Goal: Task Accomplishment & Management: Manage account settings

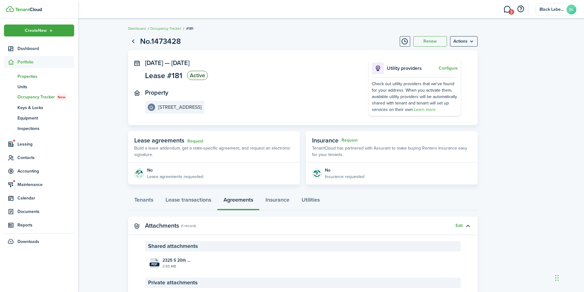
click at [34, 74] on span "Properties" at bounding box center [45, 76] width 57 height 6
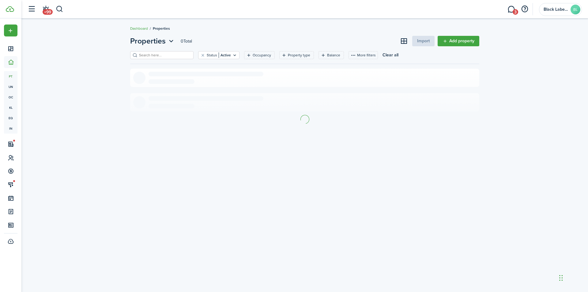
click at [146, 54] on input "search" at bounding box center [165, 55] width 54 height 6
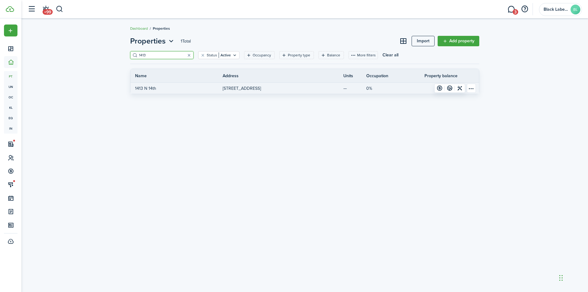
type input "1413"
click at [254, 86] on p "[STREET_ADDRESS]" at bounding box center [242, 88] width 38 height 6
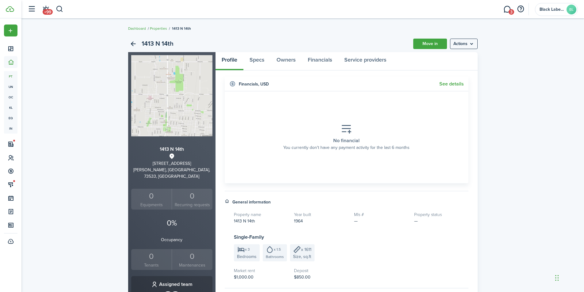
click at [146, 251] on div "0" at bounding box center [152, 257] width 38 height 12
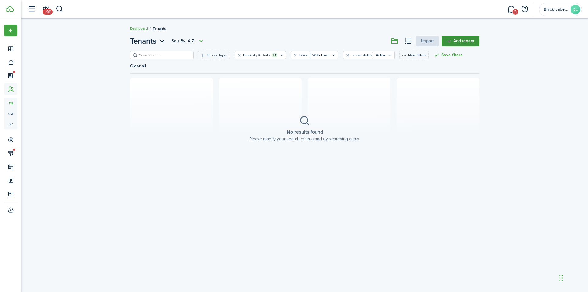
click at [458, 42] on link "Add tenant" at bounding box center [461, 41] width 38 height 10
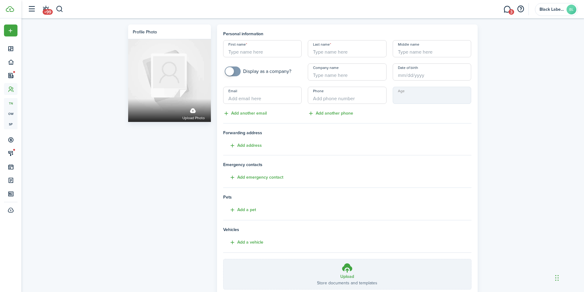
click at [238, 52] on input "First name" at bounding box center [262, 48] width 79 height 17
type input "[PERSON_NAME]"
click at [396, 76] on input "Date of birth" at bounding box center [432, 71] width 79 height 17
type input "[PERSON_NAME]"
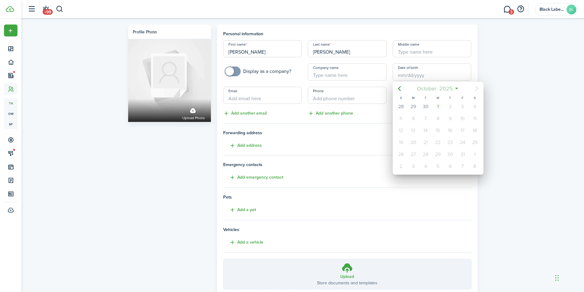
click at [445, 89] on span "2025" at bounding box center [446, 88] width 16 height 11
click at [434, 89] on span "2025" at bounding box center [435, 88] width 16 height 11
click at [400, 88] on icon "Previous page" at bounding box center [399, 88] width 7 height 7
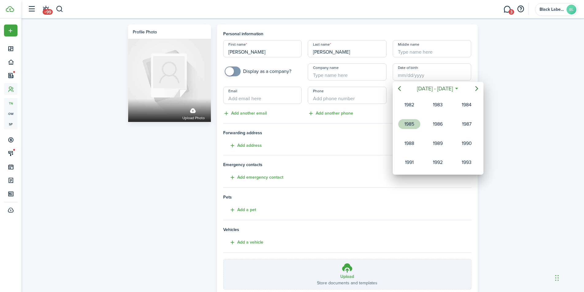
click at [412, 121] on div "1985" at bounding box center [409, 124] width 22 height 10
click at [412, 161] on div "Oct" at bounding box center [409, 163] width 22 height 10
click at [439, 156] on div "30" at bounding box center [437, 154] width 9 height 9
type input "[DATE]"
type input "39"
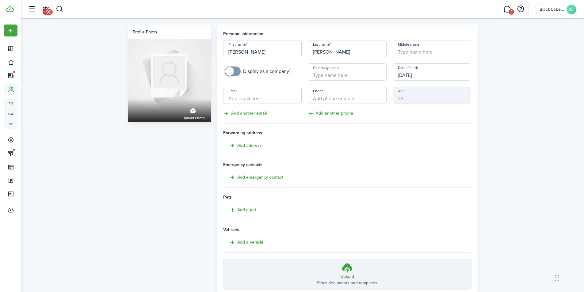
click at [252, 96] on input "Email" at bounding box center [262, 95] width 79 height 17
type input "[EMAIL_ADDRESS][DOMAIN_NAME]"
click at [321, 97] on input "+1" at bounding box center [347, 95] width 79 height 17
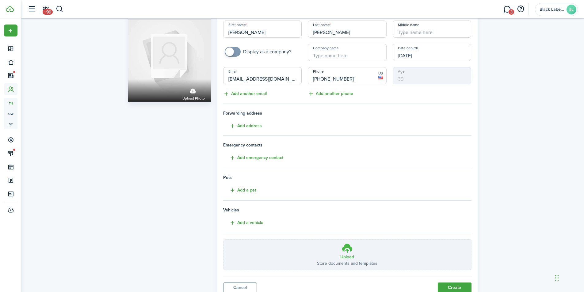
scroll to position [31, 0]
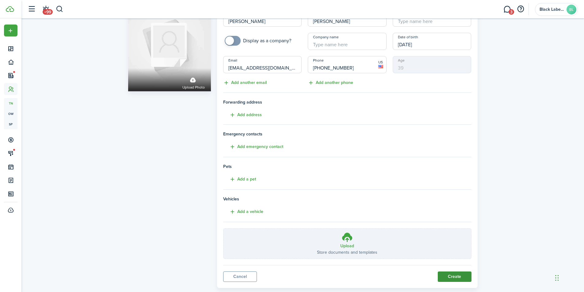
type input "[PHONE_NUMBER]"
click at [456, 277] on button "Create" at bounding box center [455, 277] width 34 height 10
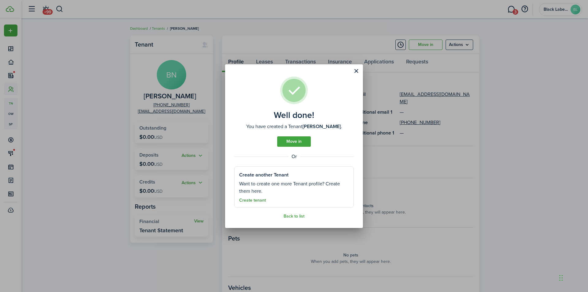
click at [257, 200] on link "Create tenant" at bounding box center [252, 200] width 27 height 5
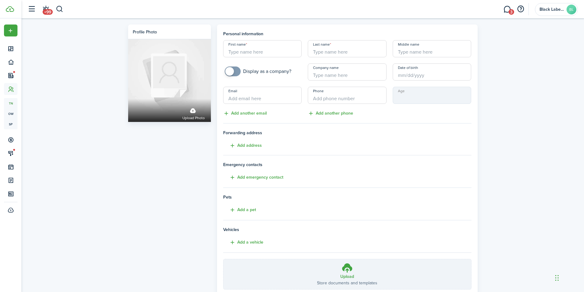
click at [238, 51] on input "First name" at bounding box center [262, 48] width 79 height 17
type input "[PERSON_NAME]"
click at [399, 73] on input "Date of birth" at bounding box center [432, 71] width 79 height 17
type input "Walls"
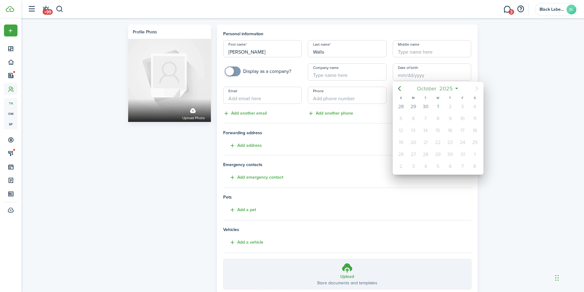
click at [455, 88] on mbsc-button "[DATE]" at bounding box center [435, 88] width 44 height 11
click at [443, 88] on mbsc-button "2025" at bounding box center [434, 88] width 21 height 11
click at [401, 89] on icon "Previous page" at bounding box center [399, 88] width 7 height 7
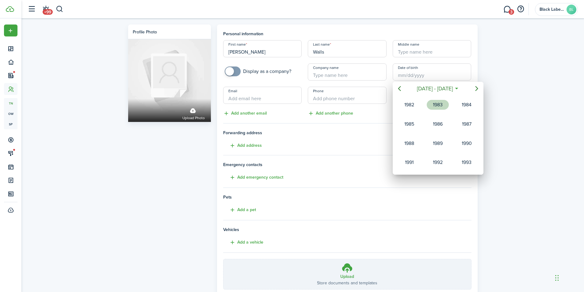
click at [434, 104] on div "1983" at bounding box center [438, 105] width 22 height 10
click at [471, 161] on div "Dec" at bounding box center [466, 163] width 22 height 10
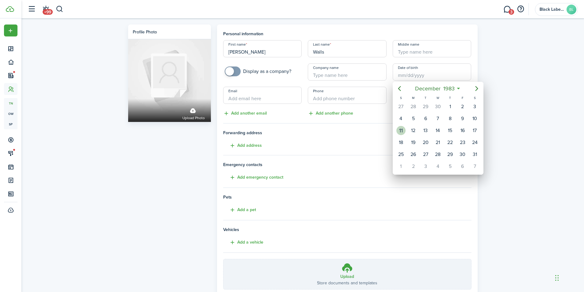
click at [402, 130] on div "11" at bounding box center [400, 130] width 9 height 9
type input "[DATE]"
type input "41"
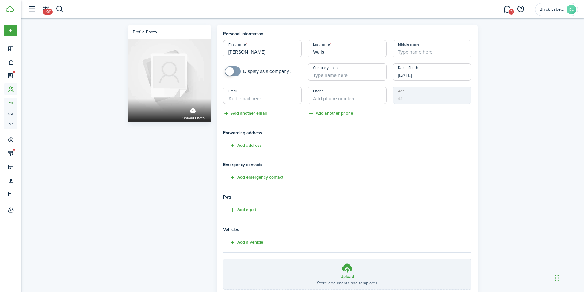
click at [233, 100] on input "Email" at bounding box center [262, 95] width 79 height 17
type input "[EMAIL_ADDRESS][DOMAIN_NAME]"
click at [314, 99] on input "+1" at bounding box center [347, 95] width 79 height 17
click at [318, 99] on input "+1" at bounding box center [347, 95] width 79 height 17
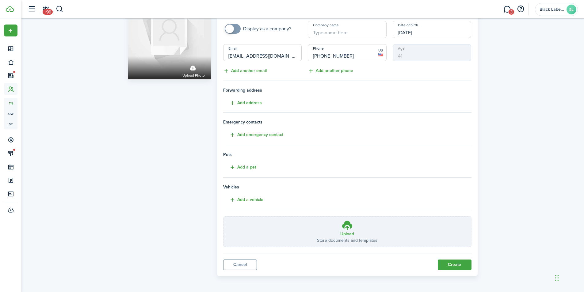
scroll to position [44, 0]
type input "[PHONE_NUMBER]"
click at [443, 264] on button "Create" at bounding box center [455, 264] width 34 height 10
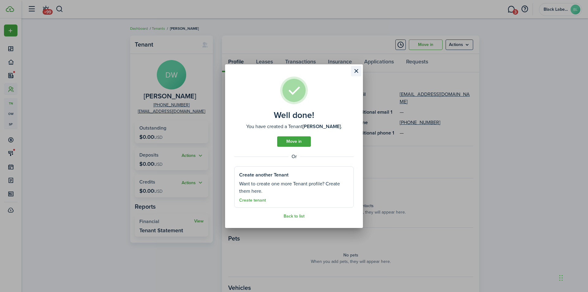
click at [356, 69] on button "Close modal" at bounding box center [356, 71] width 10 height 10
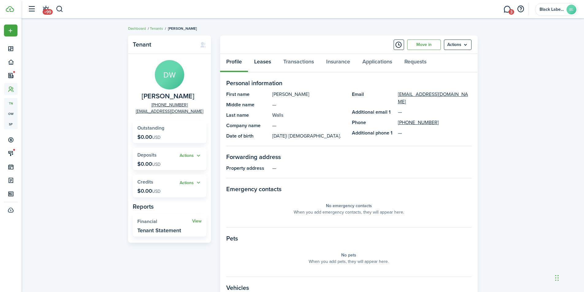
click at [267, 63] on link "Leases" at bounding box center [262, 63] width 29 height 18
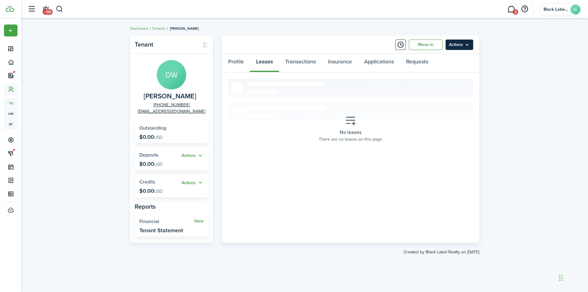
click at [467, 43] on menu-btn "Actions" at bounding box center [460, 45] width 28 height 10
click at [506, 79] on div "Tenant DW [PERSON_NAME] [PHONE_NUMBER] [EMAIL_ADDRESS][DOMAIN_NAME] Outstanding…" at bounding box center [304, 155] width 567 height 246
click at [238, 60] on link "Profile" at bounding box center [236, 63] width 28 height 18
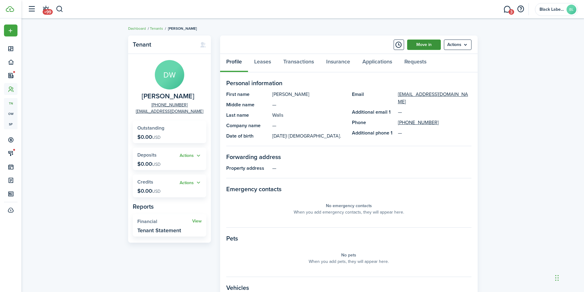
click at [418, 46] on link "Move in" at bounding box center [424, 45] width 34 height 10
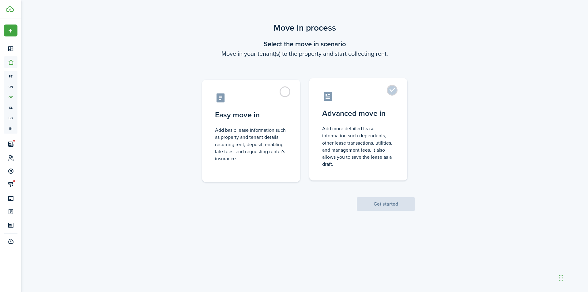
click at [337, 107] on label "Advanced move in Add more detailed lease information such dependents, other lea…" at bounding box center [359, 129] width 98 height 102
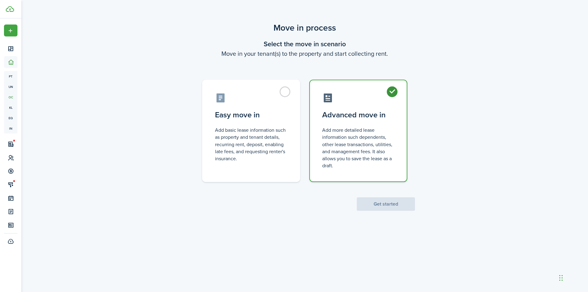
radio input "true"
click at [384, 205] on button "Get started" at bounding box center [386, 203] width 58 height 13
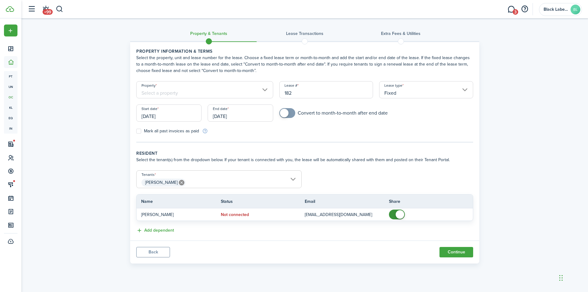
click at [264, 89] on input "Property" at bounding box center [204, 89] width 137 height 17
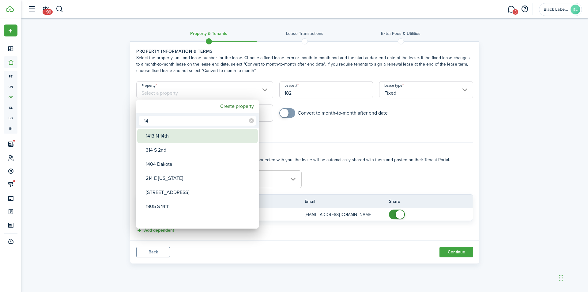
type input "14"
click at [185, 136] on div "1413 N 14th" at bounding box center [200, 136] width 108 height 14
type input "1413 N 14th"
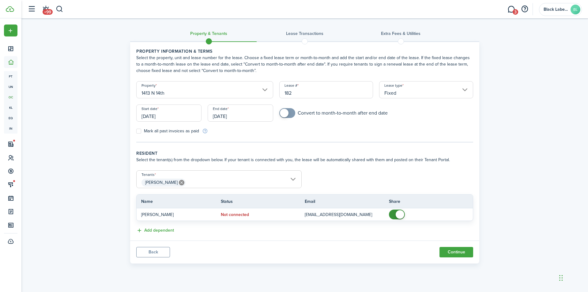
click at [225, 114] on input "[DATE]" at bounding box center [240, 113] width 65 height 17
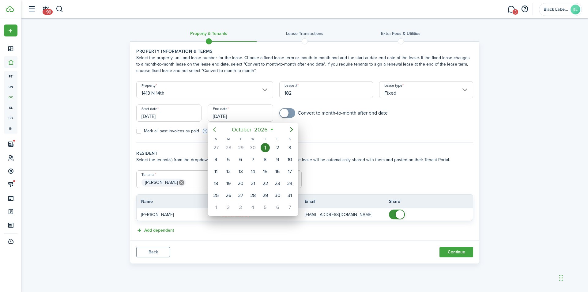
click at [214, 130] on icon "Previous page" at bounding box center [214, 129] width 3 height 5
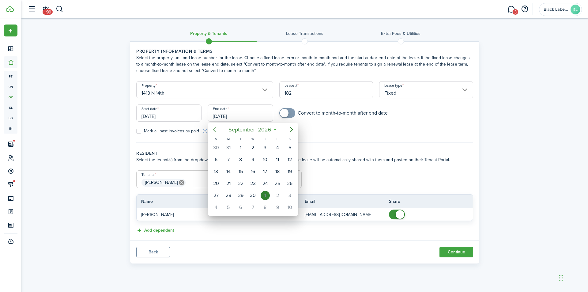
click at [214, 130] on icon "Previous page" at bounding box center [214, 129] width 3 height 5
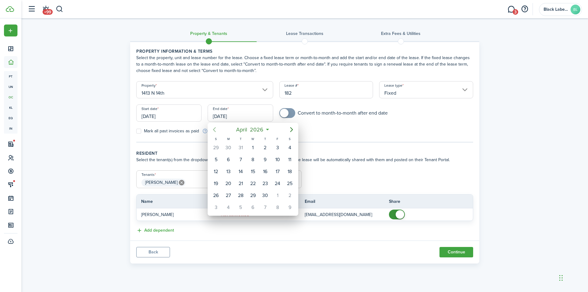
click at [214, 130] on icon "Previous page" at bounding box center [214, 129] width 3 height 5
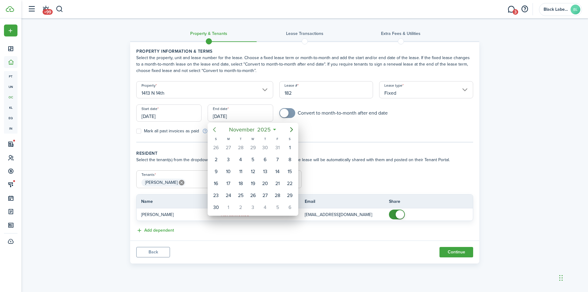
click at [214, 130] on icon "Previous page" at bounding box center [214, 129] width 3 height 5
click at [291, 131] on icon "Next page" at bounding box center [291, 129] width 7 height 7
click at [291, 130] on icon "Next page" at bounding box center [291, 129] width 7 height 7
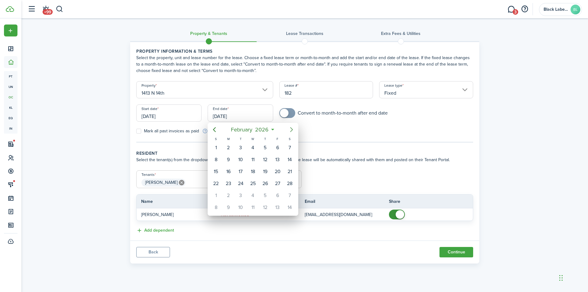
click at [291, 130] on icon "Next page" at bounding box center [291, 129] width 7 height 7
click at [243, 195] on div "31" at bounding box center [240, 195] width 9 height 9
type input "[DATE]"
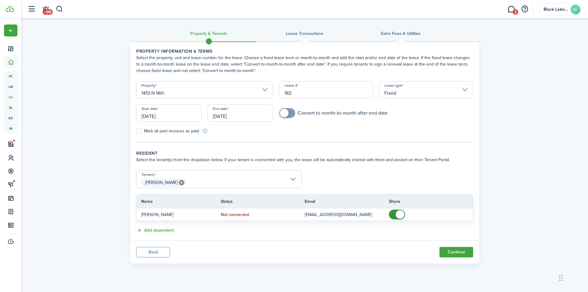
click at [294, 176] on input "[PERSON_NAME]" at bounding box center [219, 174] width 165 height 7
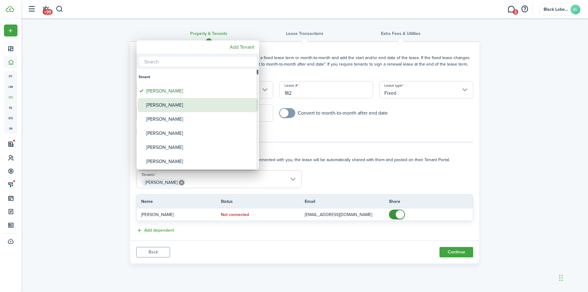
click at [157, 104] on div "[PERSON_NAME]" at bounding box center [200, 105] width 108 height 14
type input "[PERSON_NAME], [PERSON_NAME]"
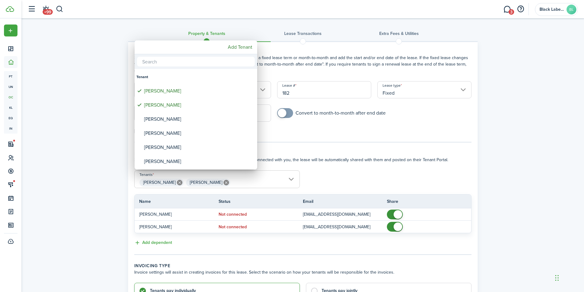
click at [352, 175] on div at bounding box center [292, 146] width 682 height 390
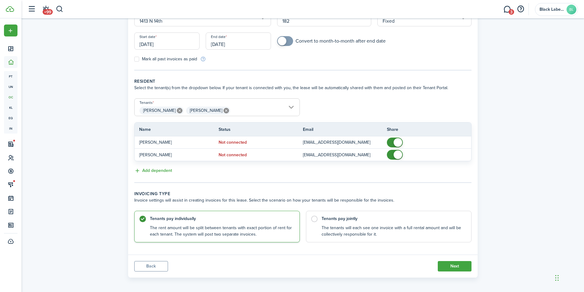
scroll to position [74, 0]
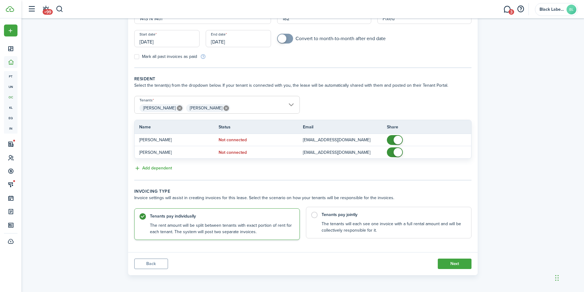
click at [315, 214] on label "Tenants pay jointly The tenants will each see one invoice with a full rental am…" at bounding box center [388, 223] width 165 height 32
radio input "false"
radio input "true"
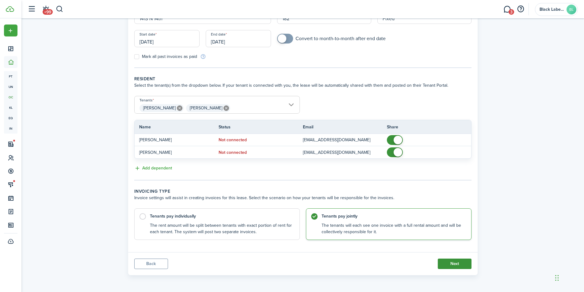
click at [454, 262] on button "Next" at bounding box center [455, 264] width 34 height 10
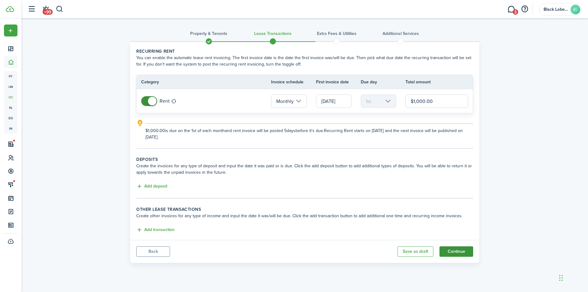
click at [454, 251] on button "Continue" at bounding box center [457, 251] width 34 height 10
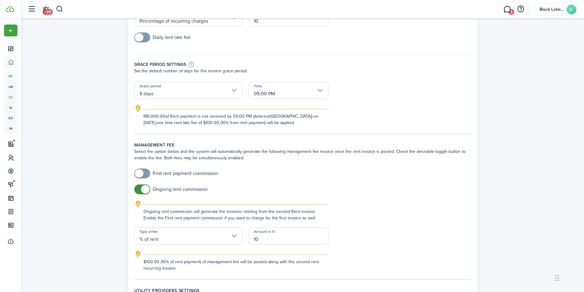
scroll to position [92, 0]
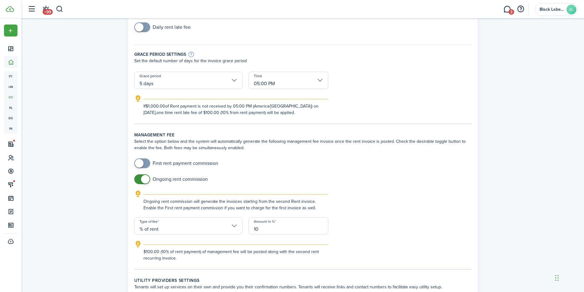
checkbox input "true"
click at [141, 164] on span at bounding box center [139, 163] width 9 height 9
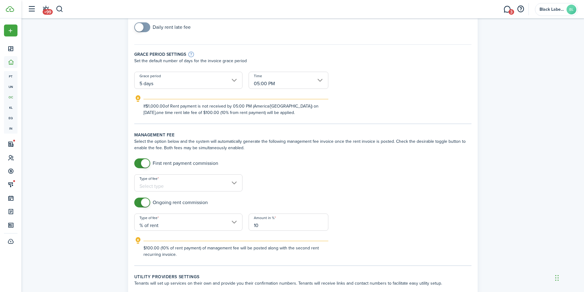
click at [234, 183] on input "Type of fee" at bounding box center [188, 182] width 108 height 17
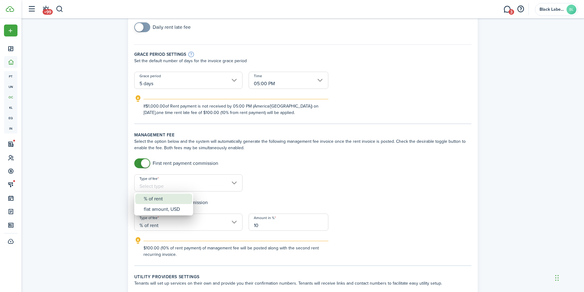
click at [168, 201] on div "% of rent" at bounding box center [166, 199] width 45 height 10
type input "% of rent"
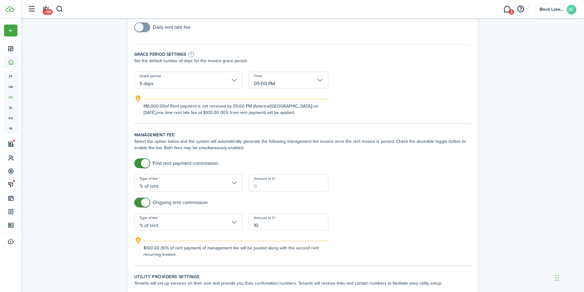
click at [254, 186] on input "Amount in %" at bounding box center [289, 182] width 80 height 17
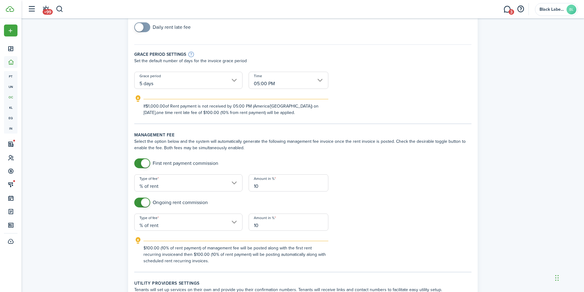
type input "10"
click at [382, 188] on form "First rent payment commission Type of fee % of rent Amount in % 10 Ongoing rent…" at bounding box center [302, 211] width 343 height 106
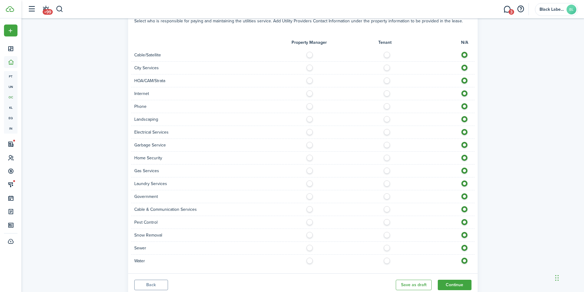
scroll to position [532, 0]
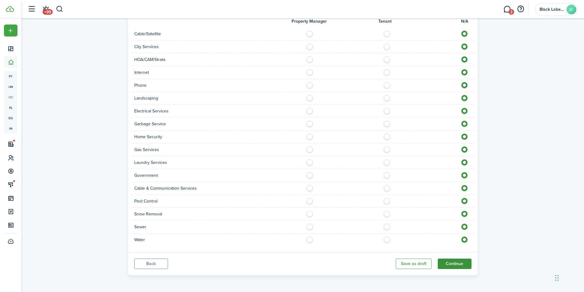
click at [451, 261] on button "Continue" at bounding box center [455, 264] width 34 height 10
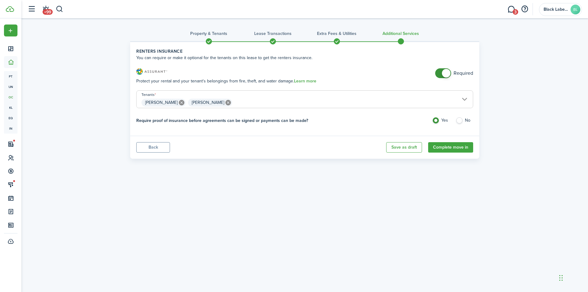
click at [460, 119] on label "No" at bounding box center [464, 121] width 17 height 9
radio input "false"
radio input "true"
click at [450, 149] on button "Complete move in" at bounding box center [450, 147] width 45 height 10
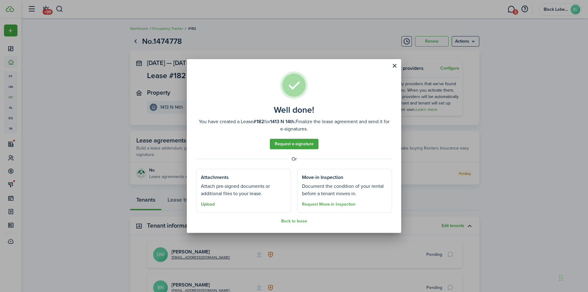
click at [209, 204] on button "Upload" at bounding box center [208, 204] width 14 height 5
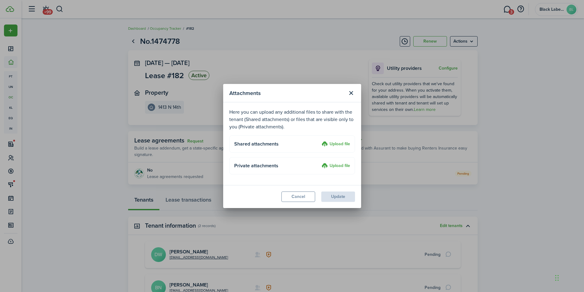
click at [335, 143] on label "Upload file" at bounding box center [335, 144] width 29 height 7
click at [319, 141] on input "Upload file" at bounding box center [319, 141] width 0 height 0
click at [340, 144] on label "Upload file" at bounding box center [335, 144] width 29 height 7
click at [319, 141] on input "Upload file" at bounding box center [319, 141] width 0 height 0
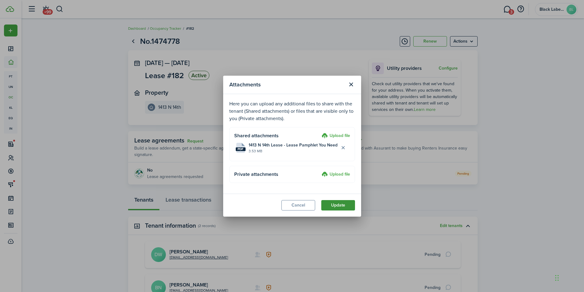
click at [339, 205] on button "Update" at bounding box center [338, 205] width 34 height 10
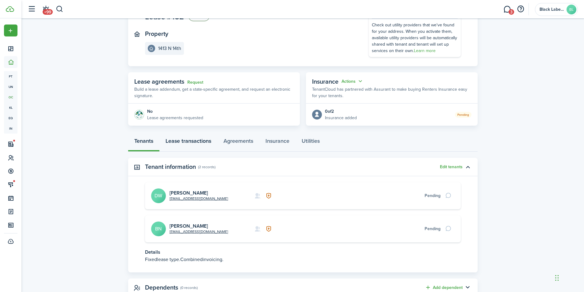
scroll to position [61, 0]
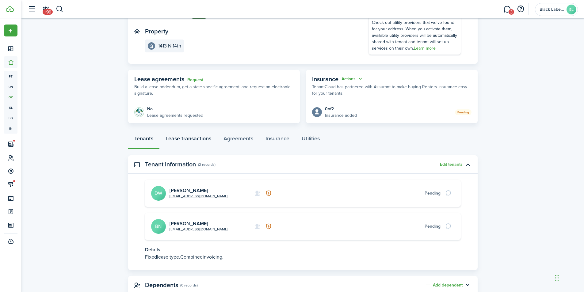
click at [195, 138] on link "Lease transactions" at bounding box center [188, 140] width 58 height 18
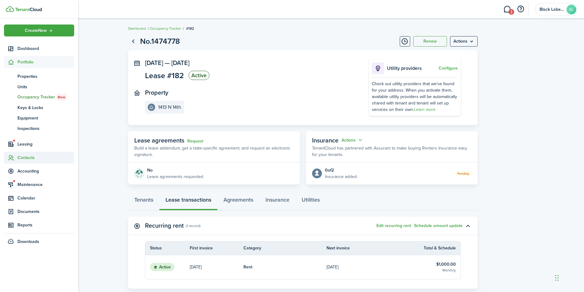
click at [30, 159] on span "Contacts" at bounding box center [45, 157] width 57 height 6
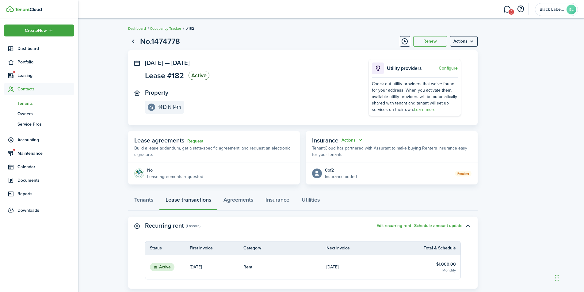
click at [32, 103] on span "Tenants" at bounding box center [45, 103] width 57 height 6
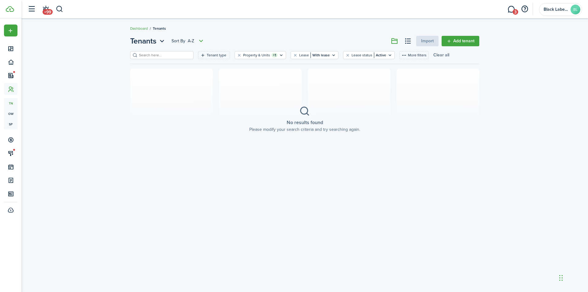
click at [434, 56] on button "Clear all" at bounding box center [442, 55] width 16 height 8
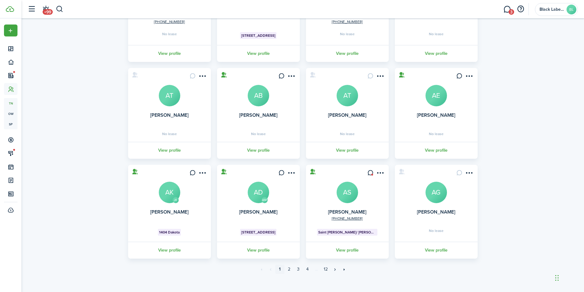
scroll to position [105, 0]
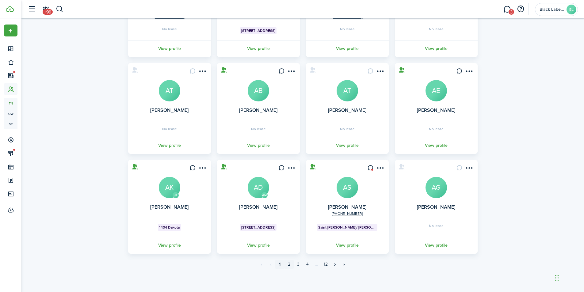
click at [288, 264] on link "2" at bounding box center [288, 264] width 9 height 9
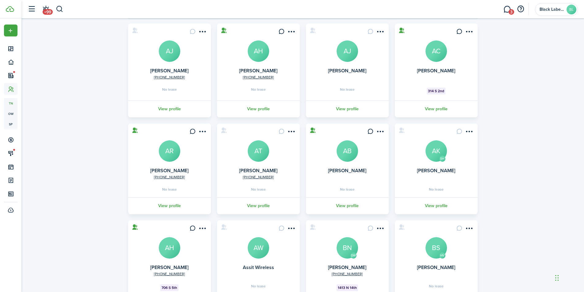
scroll to position [105, 0]
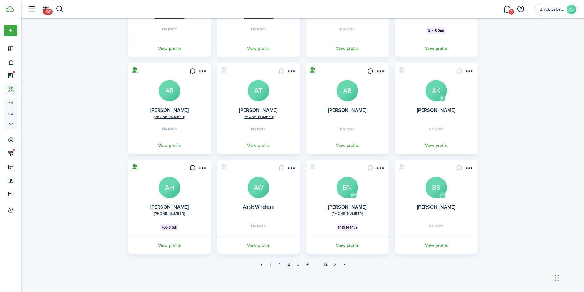
click at [351, 242] on link "View profile" at bounding box center [347, 245] width 85 height 17
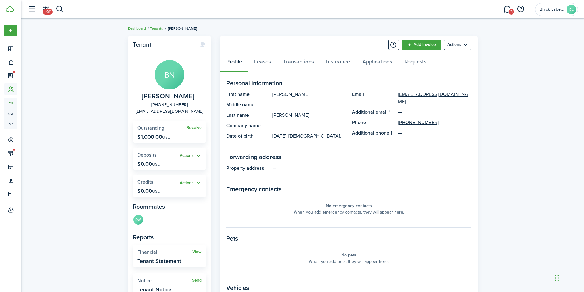
click at [200, 155] on button "Actions" at bounding box center [191, 155] width 22 height 7
click at [172, 168] on link "Add" at bounding box center [175, 167] width 54 height 10
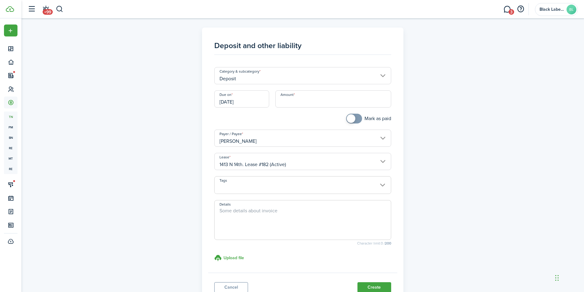
click at [316, 97] on input "Amount" at bounding box center [333, 98] width 116 height 17
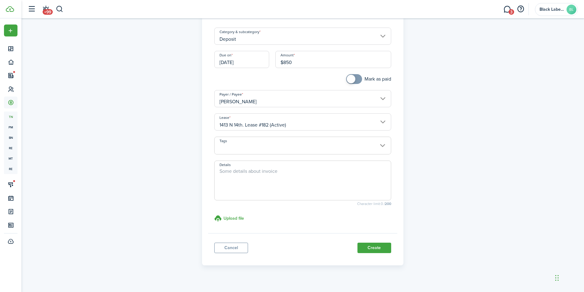
scroll to position [48, 0]
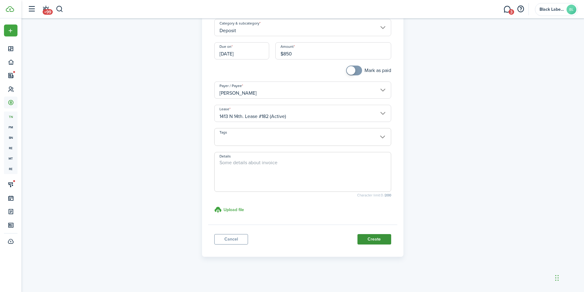
type input "$850.00"
click at [373, 240] on button "Create" at bounding box center [374, 239] width 34 height 10
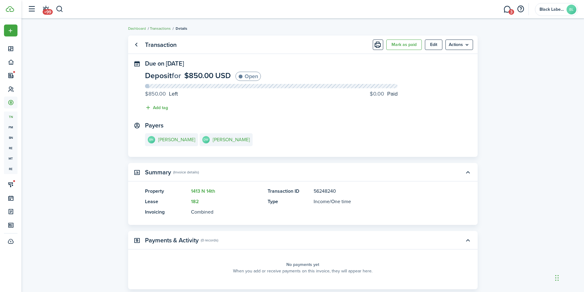
click at [163, 28] on link "Transactions" at bounding box center [160, 29] width 21 height 6
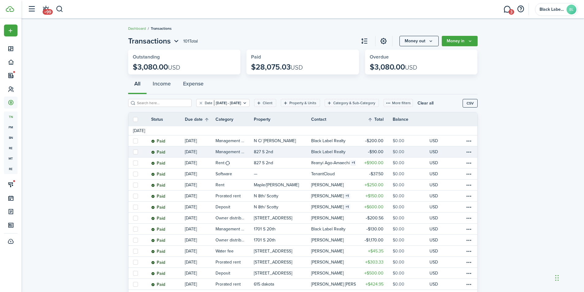
scroll to position [31, 0]
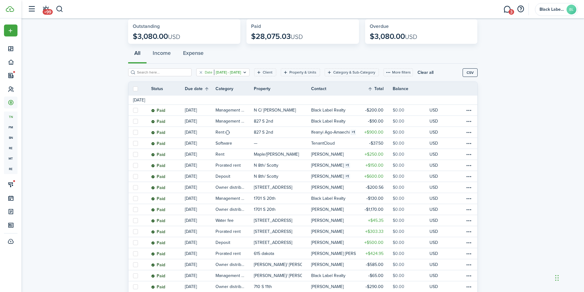
click at [247, 74] on icon "Open filter" at bounding box center [244, 72] width 5 height 5
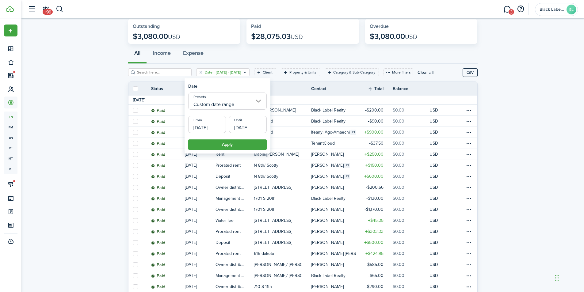
click at [259, 101] on input "Custom date range" at bounding box center [227, 101] width 78 height 17
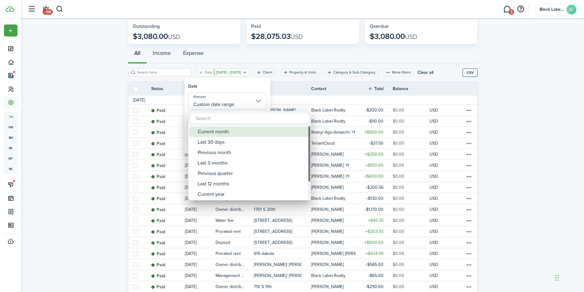
click at [234, 133] on div "Current month" at bounding box center [252, 132] width 108 height 10
type input "Current month"
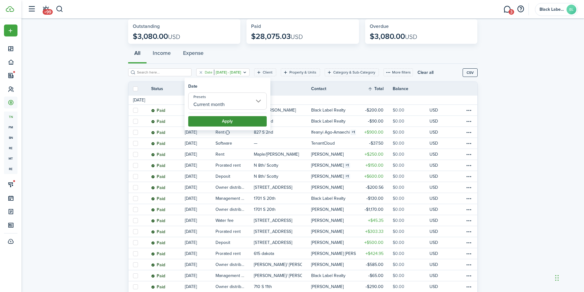
click at [228, 121] on button "Apply" at bounding box center [227, 121] width 78 height 10
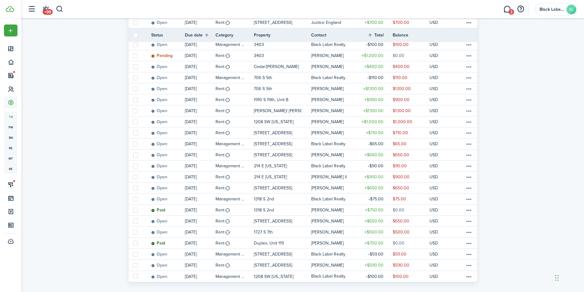
scroll to position [404, 0]
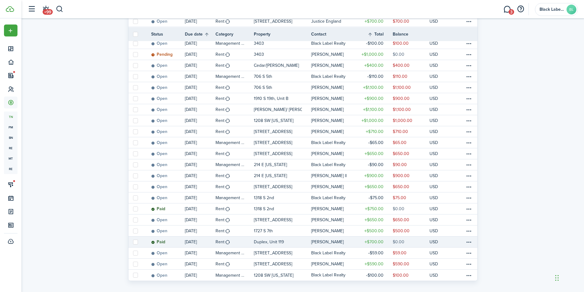
click at [328, 240] on table-profile-info-text "[PERSON_NAME]" at bounding box center [327, 242] width 32 height 5
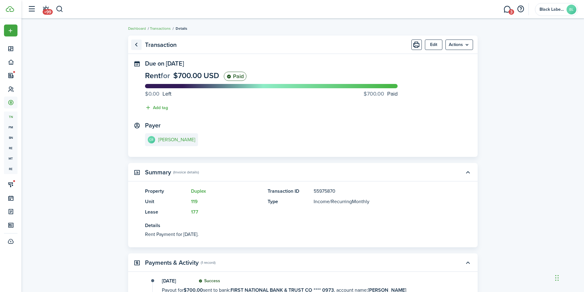
click at [134, 45] on link "Go back" at bounding box center [136, 45] width 10 height 10
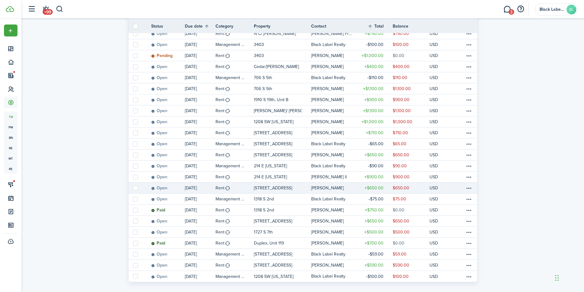
scroll to position [404, 0]
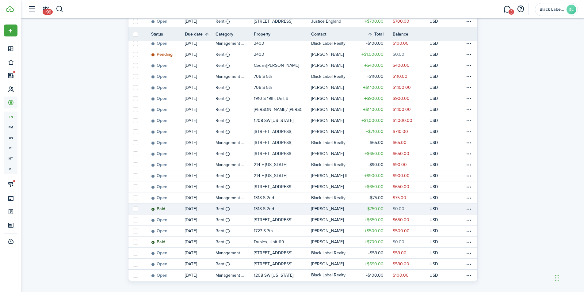
click at [374, 206] on table-amount-title "$750.00" at bounding box center [374, 209] width 19 height 6
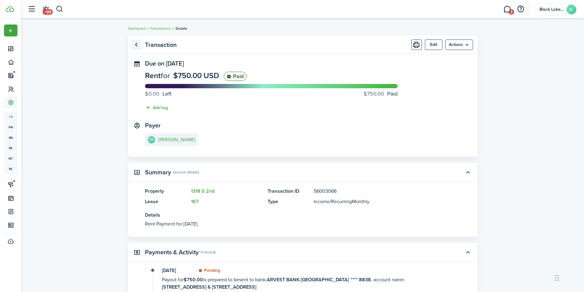
click at [135, 43] on link "Go back" at bounding box center [136, 45] width 10 height 10
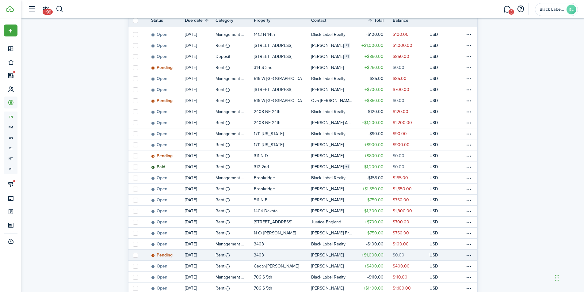
scroll to position [190, 0]
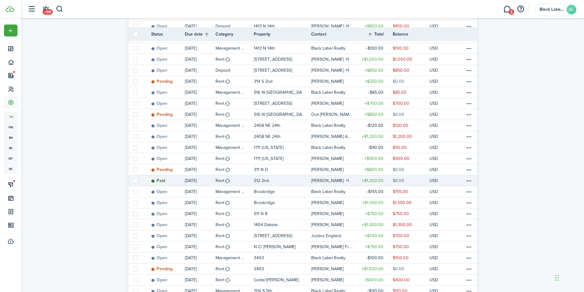
click at [378, 177] on table-amount-title "$1,200.00" at bounding box center [373, 180] width 22 height 6
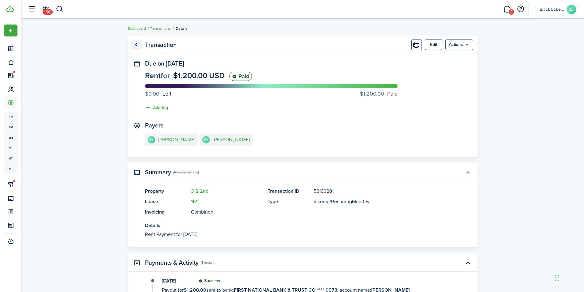
click at [135, 43] on link "Go back" at bounding box center [136, 45] width 10 height 10
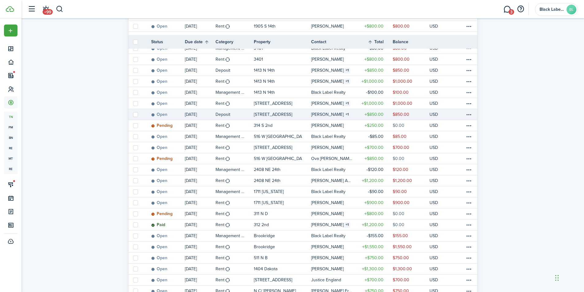
scroll to position [153, 0]
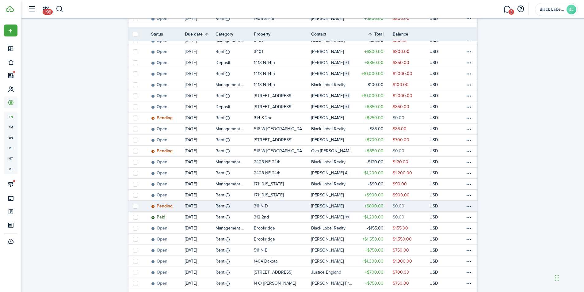
click at [359, 201] on link "$800.00" at bounding box center [374, 206] width 37 height 11
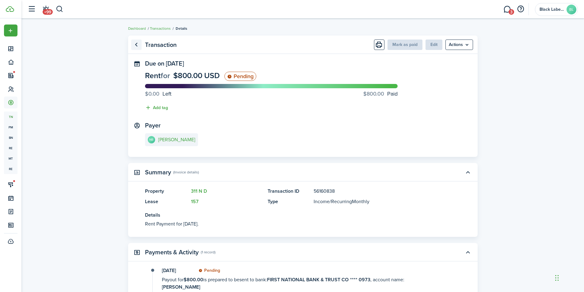
click at [138, 46] on link "Go back" at bounding box center [136, 45] width 10 height 10
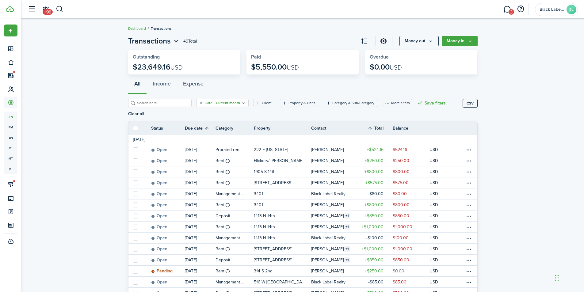
click at [241, 102] on icon "Open filter" at bounding box center [243, 103] width 5 height 5
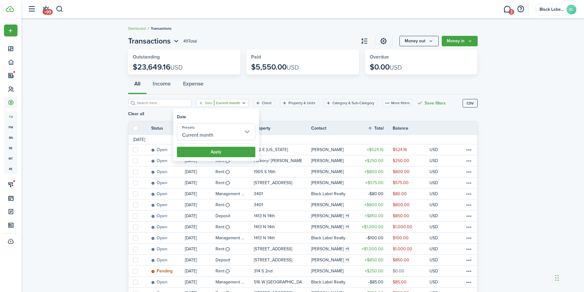
click at [248, 132] on input "Current month" at bounding box center [216, 131] width 78 height 17
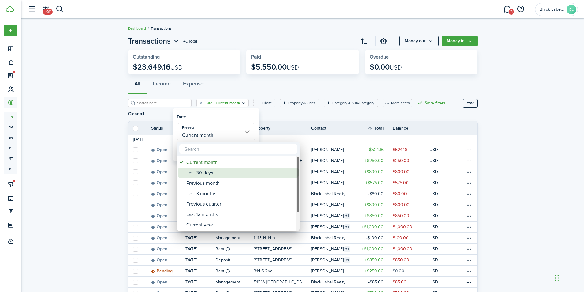
click at [204, 174] on div "Last 30 days" at bounding box center [240, 173] width 108 height 10
type input "Last 30 days"
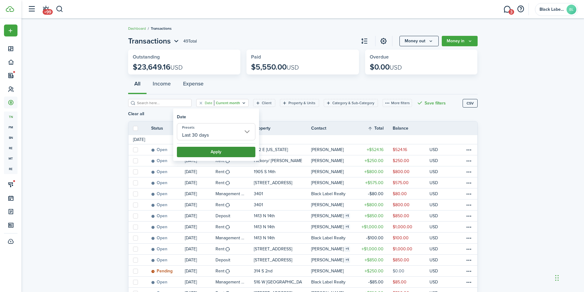
click at [219, 152] on button "Apply" at bounding box center [216, 152] width 78 height 10
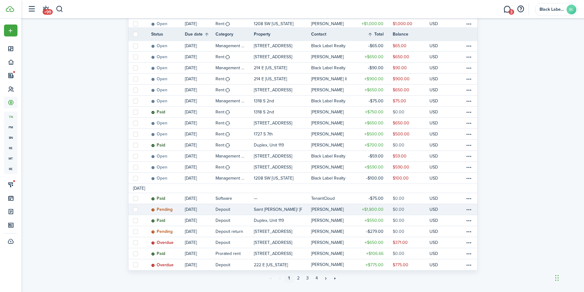
scroll to position [437, 0]
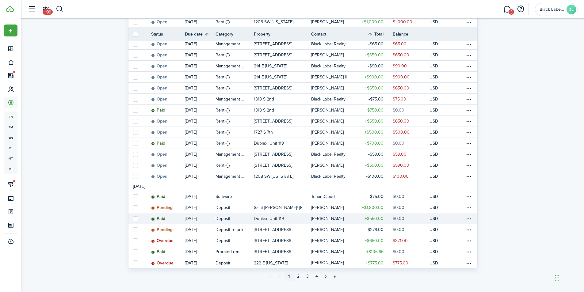
click at [354, 213] on link "[PERSON_NAME]" at bounding box center [333, 218] width 45 height 11
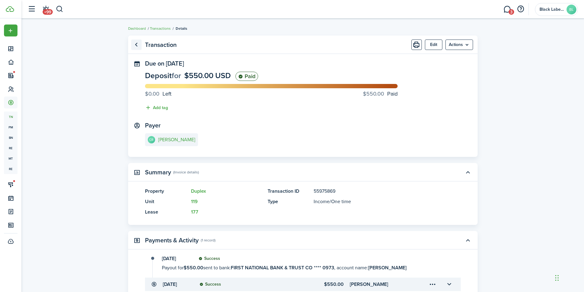
click at [135, 44] on link "Go back" at bounding box center [136, 45] width 10 height 10
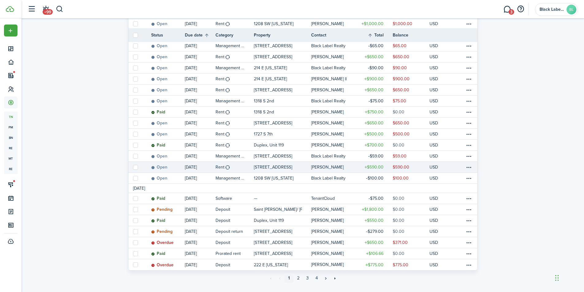
scroll to position [437, 0]
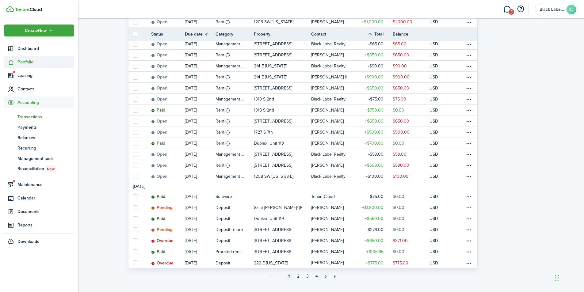
click at [29, 60] on span "Portfolio" at bounding box center [45, 62] width 57 height 6
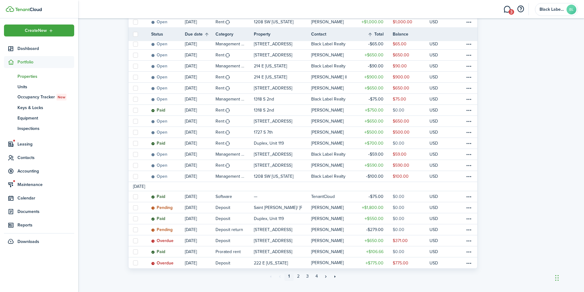
click at [39, 76] on span "Properties" at bounding box center [45, 76] width 57 height 6
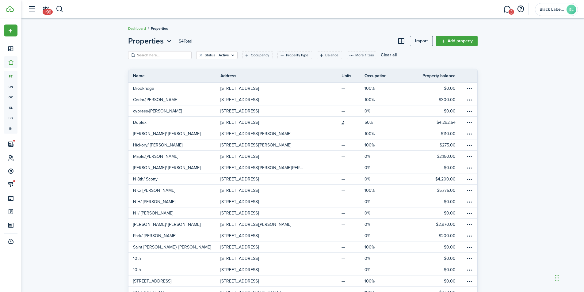
click at [158, 55] on input "search" at bounding box center [162, 55] width 54 height 6
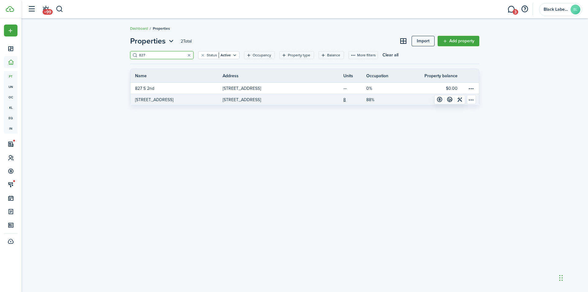
type input "827"
click at [261, 99] on p "[STREET_ADDRESS]" at bounding box center [242, 100] width 38 height 6
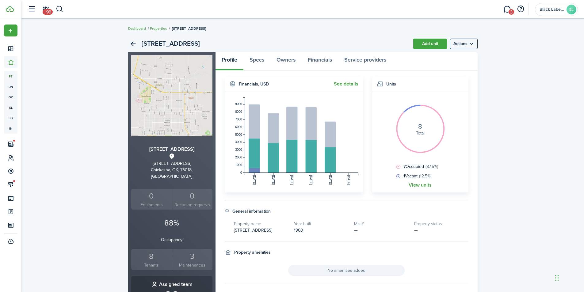
click at [149, 251] on div "8" at bounding box center [152, 257] width 38 height 12
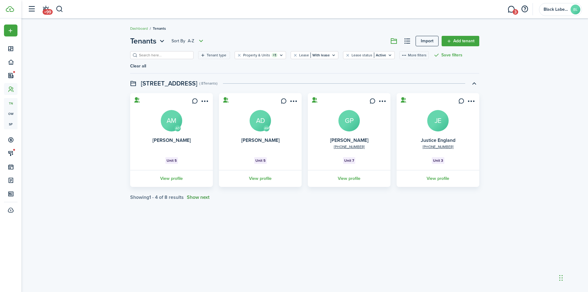
click at [199, 195] on button "Show next" at bounding box center [198, 198] width 23 height 6
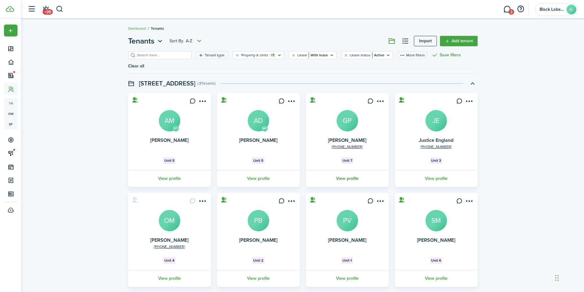
scroll to position [15, 0]
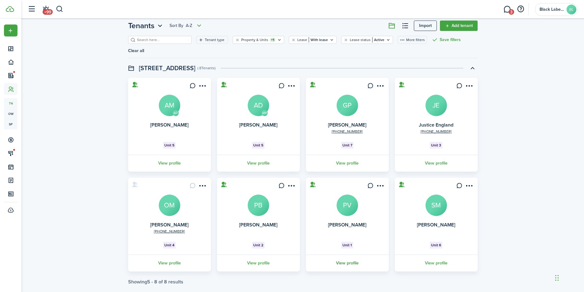
click at [349, 256] on link "View profile" at bounding box center [347, 263] width 85 height 17
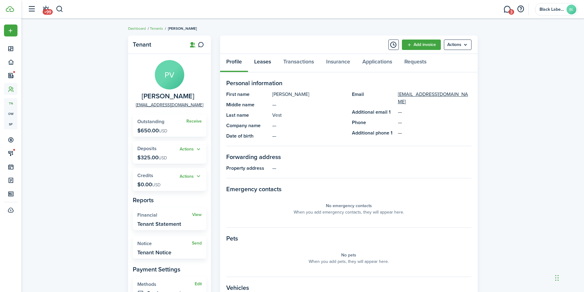
click at [258, 59] on link "Leases" at bounding box center [262, 63] width 29 height 18
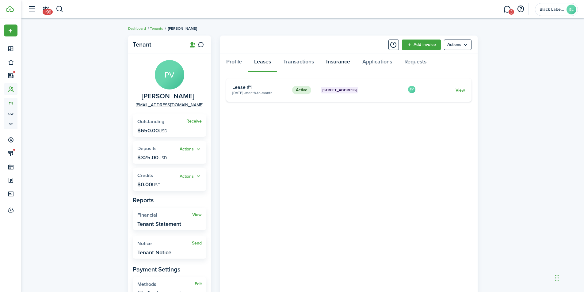
click at [334, 61] on link "Insurance" at bounding box center [338, 63] width 36 height 18
click at [232, 62] on link "Profile" at bounding box center [234, 63] width 28 height 18
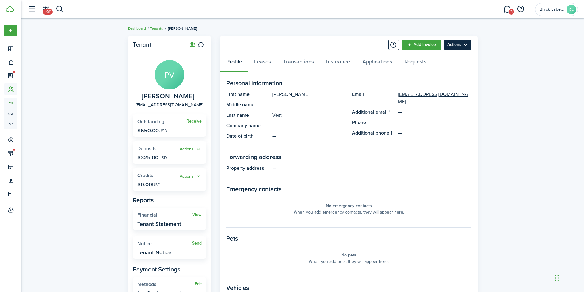
click at [466, 44] on menu-btn "Actions" at bounding box center [458, 45] width 28 height 10
click at [519, 87] on div "Tenant PV [PERSON_NAME] [EMAIL_ADDRESS][DOMAIN_NAME] Receive Outstanding $650.0…" at bounding box center [302, 211] width 562 height 359
click at [256, 61] on link "Leases" at bounding box center [262, 63] width 29 height 18
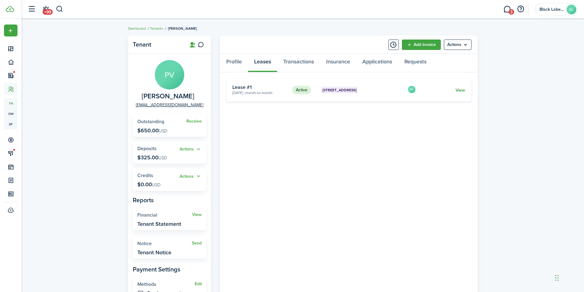
click at [462, 90] on link "View" at bounding box center [460, 90] width 10 height 6
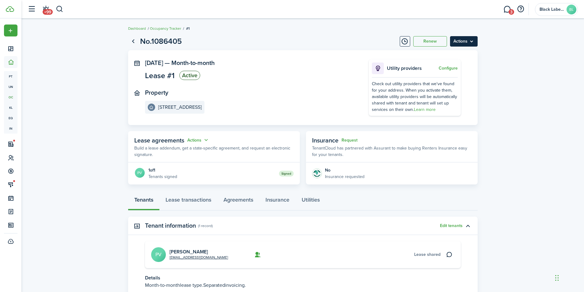
click at [471, 41] on menu-btn "Actions" at bounding box center [464, 41] width 28 height 10
click at [521, 55] on lease-view "No.1086405 Renew Actions [DATE] — Month-to-month Lease #1 Active Property [STRE…" at bounding box center [302, 178] width 562 height 293
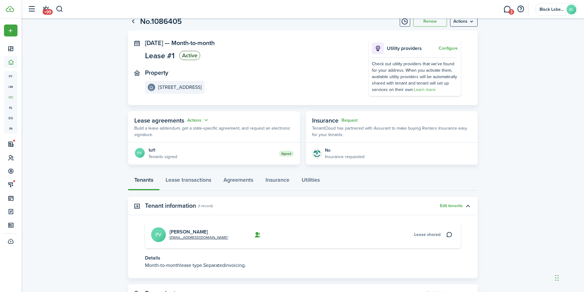
scroll to position [31, 0]
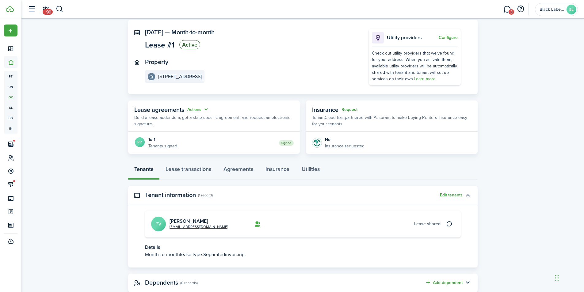
click at [349, 109] on button "Request" at bounding box center [349, 109] width 16 height 5
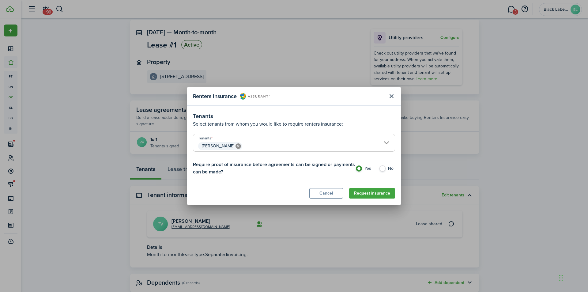
click at [386, 167] on label "No" at bounding box center [387, 169] width 16 height 9
radio input "false"
radio input "true"
click at [386, 142] on span "[PERSON_NAME]" at bounding box center [294, 146] width 202 height 10
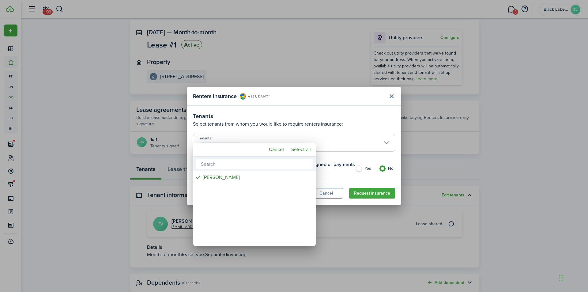
click at [386, 142] on div at bounding box center [294, 146] width 686 height 390
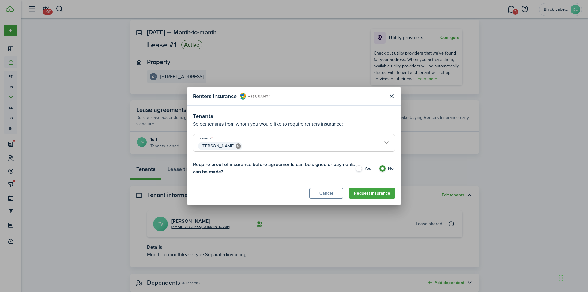
click at [386, 142] on span "[PERSON_NAME]" at bounding box center [294, 146] width 202 height 10
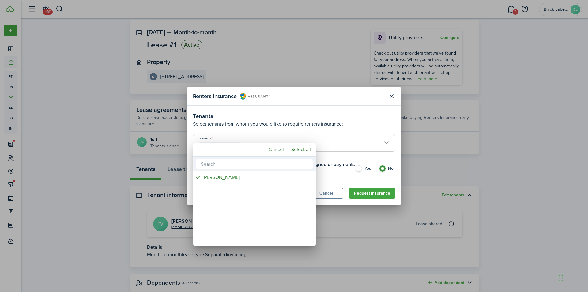
click at [277, 149] on mbsc-button "Cancel" at bounding box center [277, 149] width 20 height 11
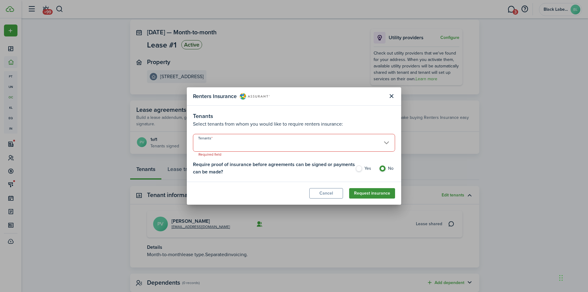
click at [373, 192] on button "Request insurance" at bounding box center [372, 193] width 46 height 10
click at [392, 95] on button "Close modal" at bounding box center [391, 96] width 10 height 10
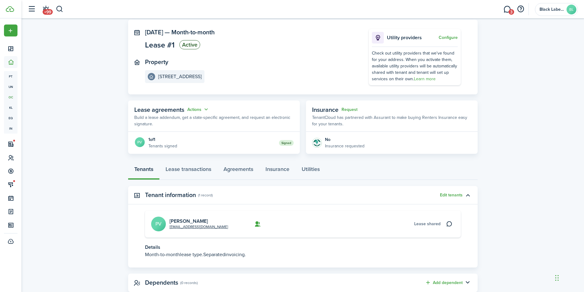
scroll to position [48, 0]
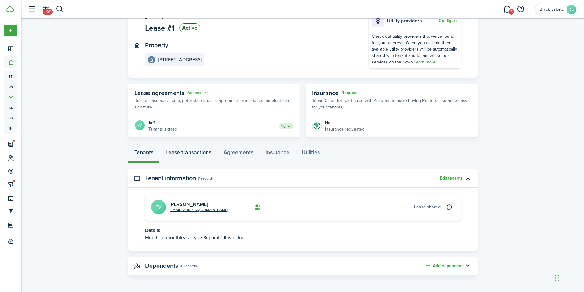
click at [201, 151] on link "Lease transactions" at bounding box center [188, 154] width 58 height 18
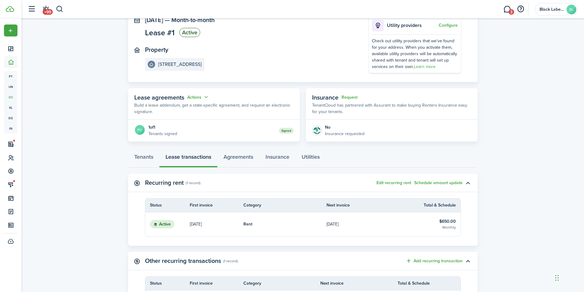
scroll to position [24, 0]
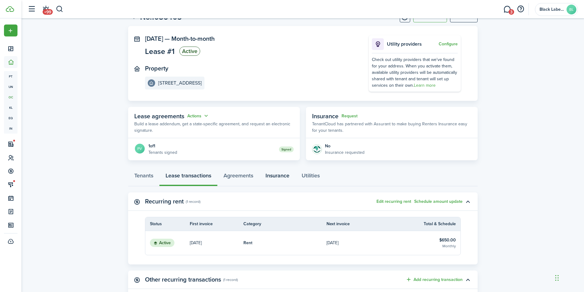
click at [276, 175] on link "Insurance" at bounding box center [277, 177] width 36 height 18
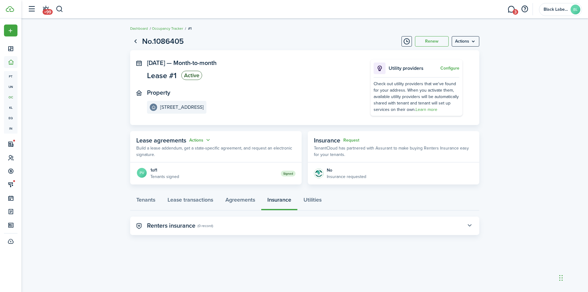
click at [472, 224] on button "button" at bounding box center [470, 226] width 10 height 10
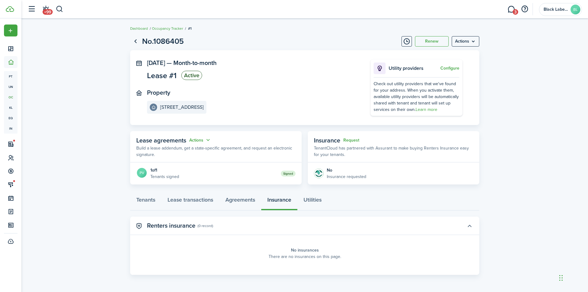
click at [469, 226] on button "button" at bounding box center [470, 226] width 10 height 10
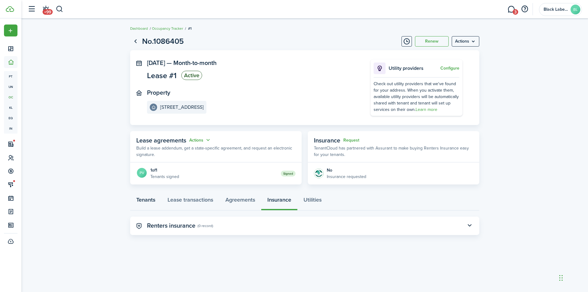
click at [153, 200] on link "Tenants" at bounding box center [145, 201] width 31 height 18
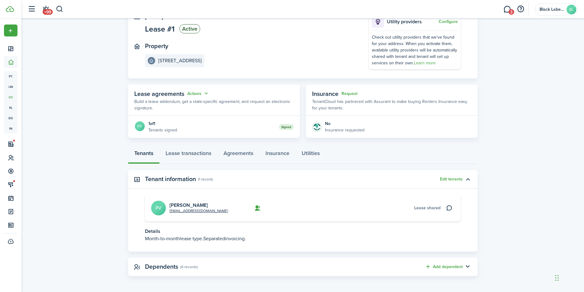
scroll to position [48, 0]
click at [238, 154] on link "Agreements" at bounding box center [238, 154] width 42 height 18
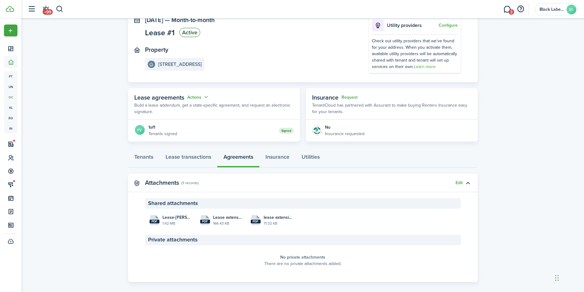
scroll to position [50, 0]
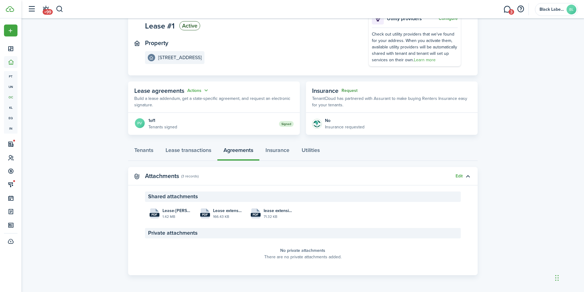
click at [352, 90] on button "Request" at bounding box center [349, 90] width 16 height 5
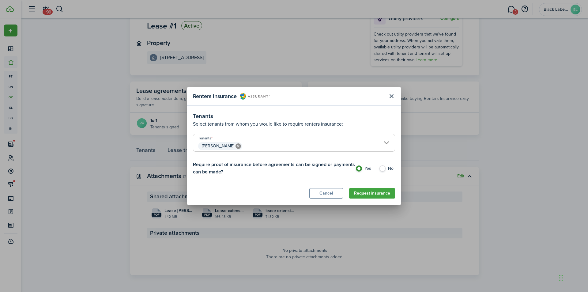
click at [382, 168] on label "No" at bounding box center [387, 169] width 16 height 9
radio input "false"
radio input "true"
click at [375, 195] on button "Request insurance" at bounding box center [372, 193] width 46 height 10
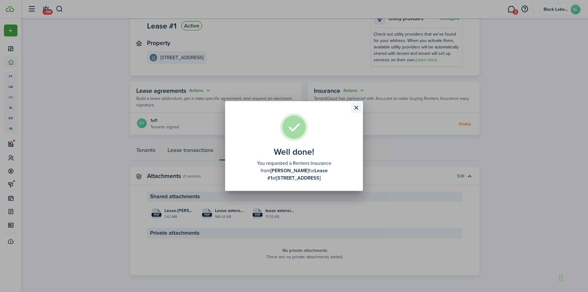
click at [357, 110] on button "Close modal" at bounding box center [356, 108] width 10 height 10
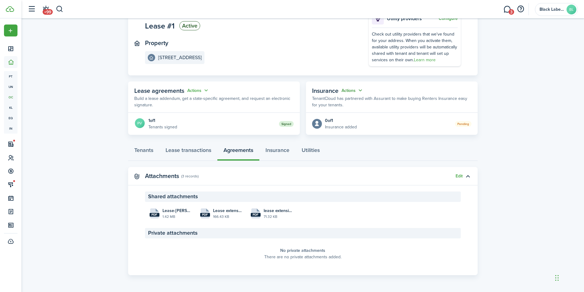
click at [361, 89] on button "Actions" at bounding box center [352, 90] width 22 height 7
click at [325, 113] on button "Cancel" at bounding box center [337, 113] width 54 height 10
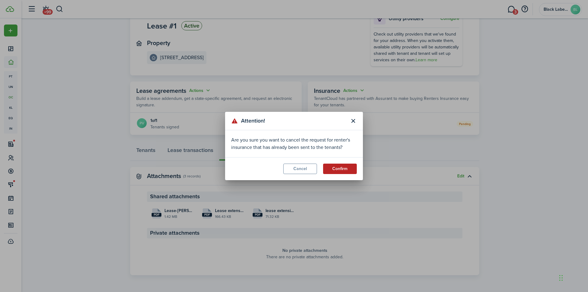
click at [344, 169] on button "Confirm" at bounding box center [340, 169] width 34 height 10
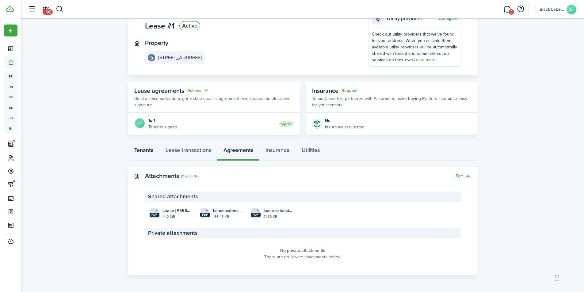
click at [144, 150] on link "Tenants" at bounding box center [143, 152] width 31 height 18
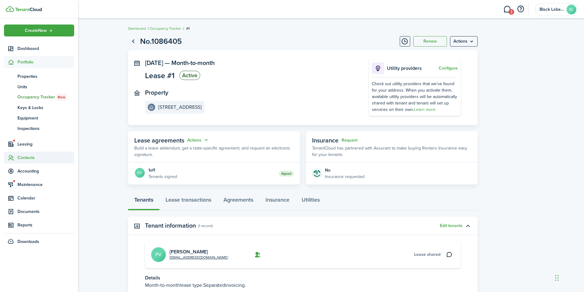
click at [30, 156] on span "Contacts" at bounding box center [45, 157] width 57 height 6
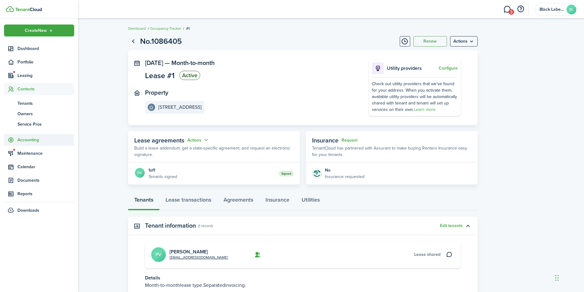
click at [27, 139] on span "Accounting" at bounding box center [45, 140] width 57 height 6
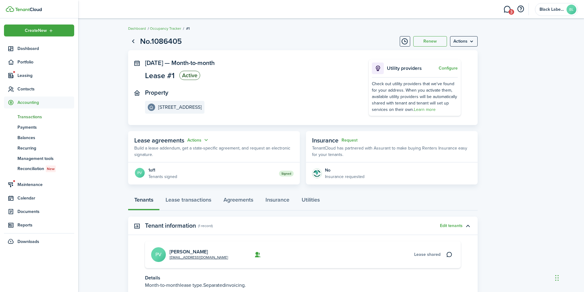
click at [33, 115] on span "Transactions" at bounding box center [45, 117] width 57 height 6
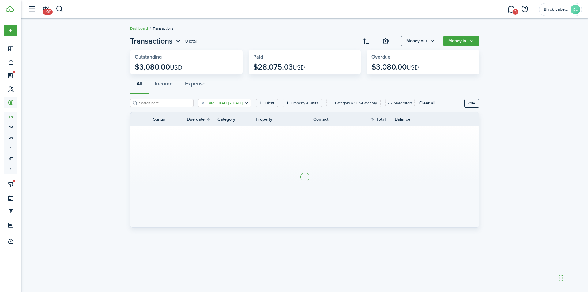
click at [249, 102] on icon "Open filter" at bounding box center [246, 103] width 5 height 5
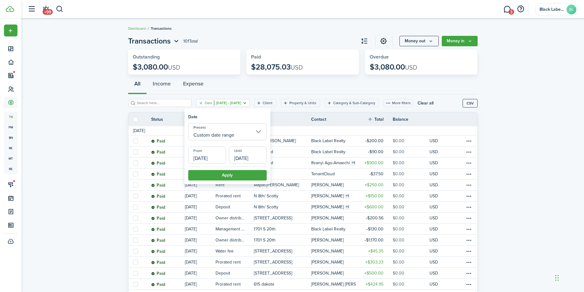
click at [261, 130] on input "Custom date range" at bounding box center [227, 131] width 78 height 17
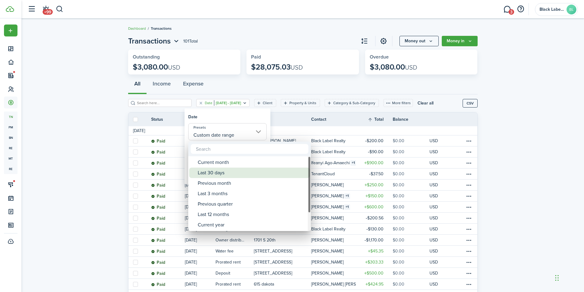
click at [221, 171] on div "Last 30 days" at bounding box center [252, 173] width 108 height 10
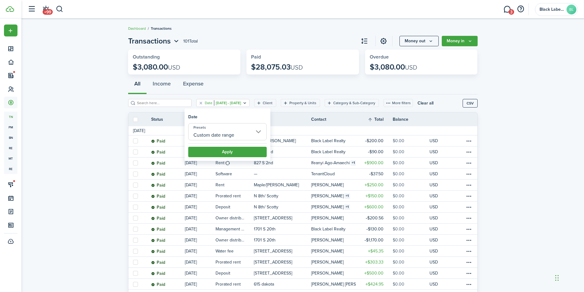
type input "Last 30 days"
click at [232, 152] on button "Apply" at bounding box center [227, 152] width 78 height 10
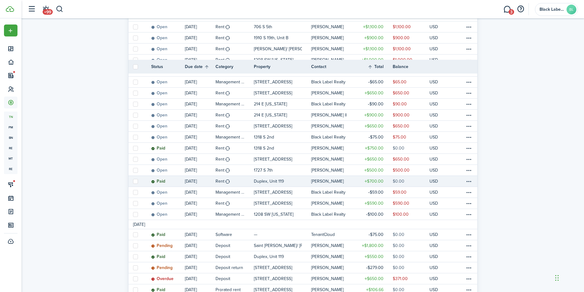
scroll to position [437, 0]
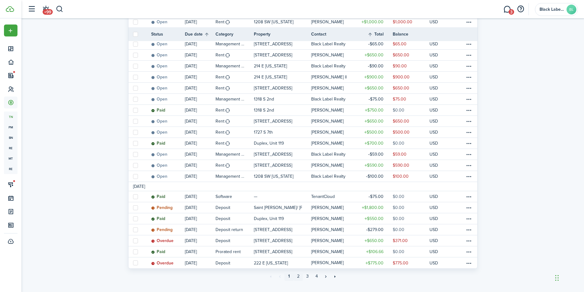
click at [298, 272] on link "2" at bounding box center [298, 276] width 9 height 9
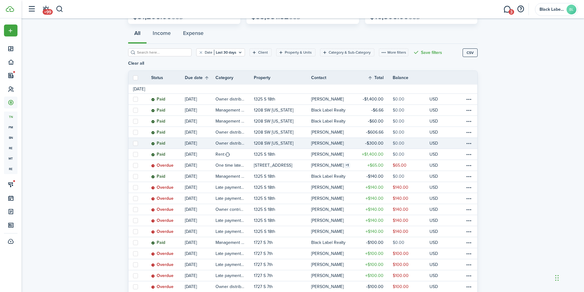
scroll to position [61, 0]
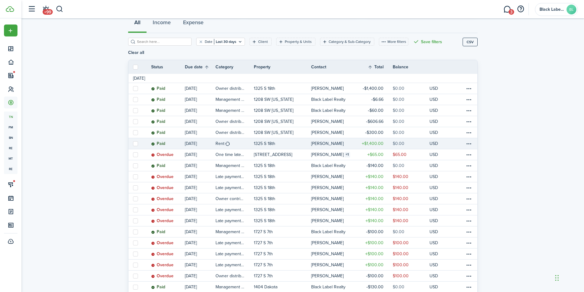
click at [353, 138] on link "[PERSON_NAME]" at bounding box center [333, 143] width 45 height 11
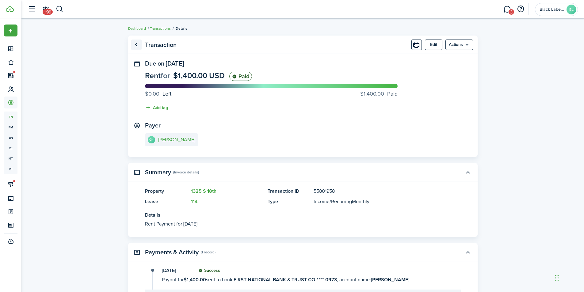
click at [138, 44] on link "Go back" at bounding box center [136, 45] width 10 height 10
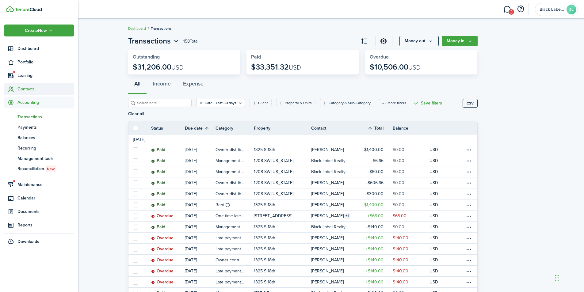
click at [29, 88] on span "Contacts" at bounding box center [45, 89] width 57 height 6
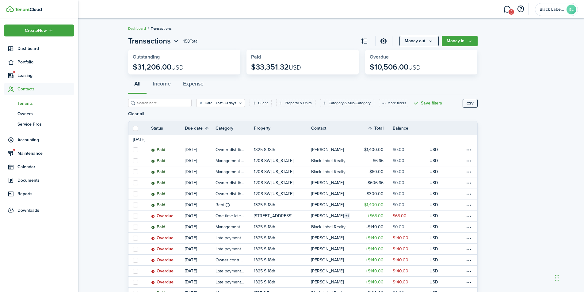
click at [29, 102] on span "Tenants" at bounding box center [45, 103] width 57 height 6
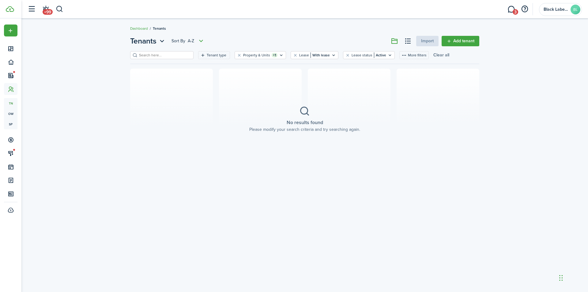
click at [434, 55] on button "Clear all" at bounding box center [442, 55] width 16 height 8
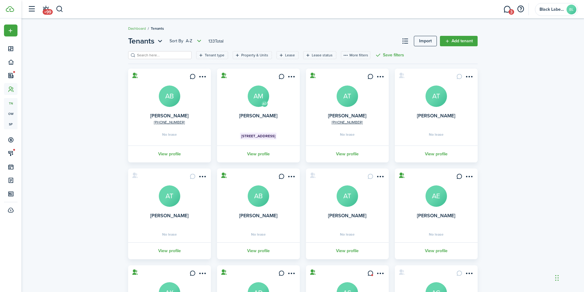
click at [147, 52] on filter-search at bounding box center [159, 55] width 63 height 8
click at [144, 54] on input "search" at bounding box center [162, 55] width 54 height 6
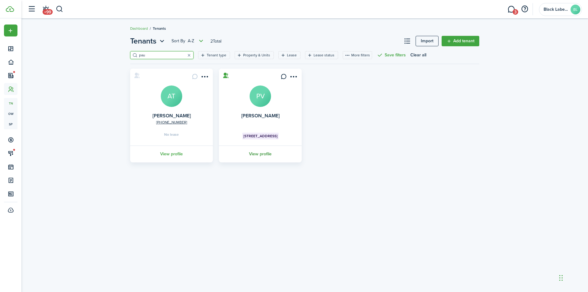
type input "pau"
click at [260, 154] on link "View profile" at bounding box center [260, 154] width 85 height 17
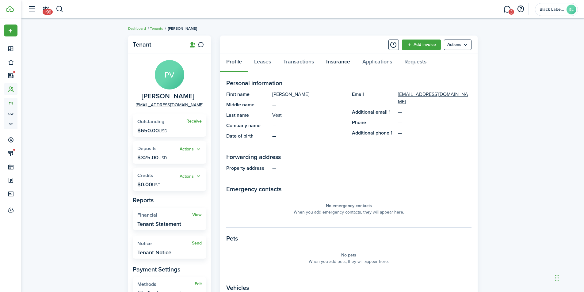
click at [342, 63] on link "Insurance" at bounding box center [338, 63] width 36 height 18
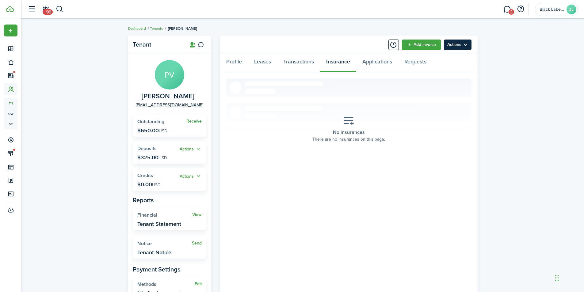
click at [469, 47] on menu-btn "Actions" at bounding box center [458, 45] width 28 height 10
click at [427, 59] on link "Edit" at bounding box center [445, 58] width 54 height 10
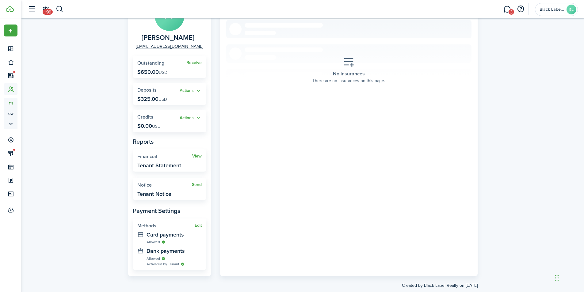
scroll to position [61, 0]
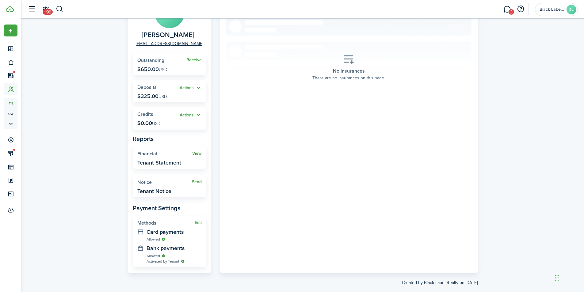
click at [196, 154] on link "View" at bounding box center [197, 153] width 10 height 5
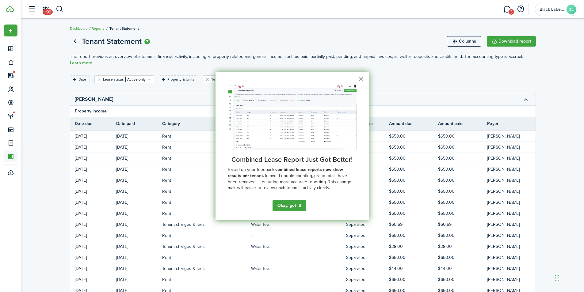
click at [361, 77] on button "×" at bounding box center [361, 79] width 6 height 10
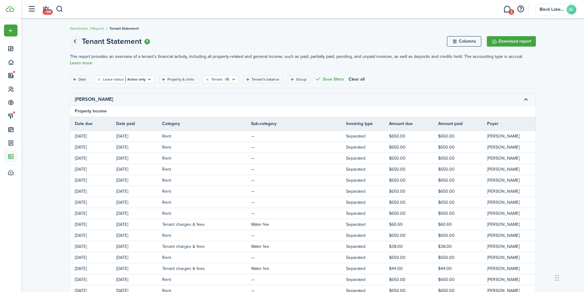
click at [74, 42] on link "Go back" at bounding box center [75, 41] width 10 height 10
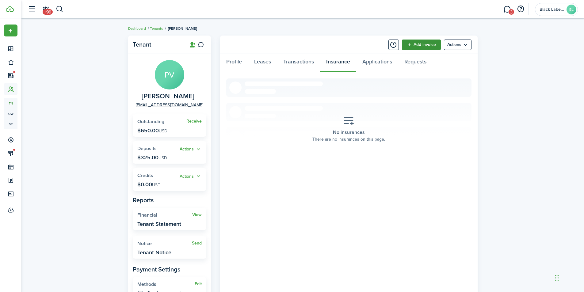
click at [416, 44] on link "Add invoice" at bounding box center [421, 45] width 39 height 10
click at [383, 62] on link "Applications" at bounding box center [377, 63] width 42 height 18
click at [416, 63] on link "Requests" at bounding box center [415, 63] width 34 height 18
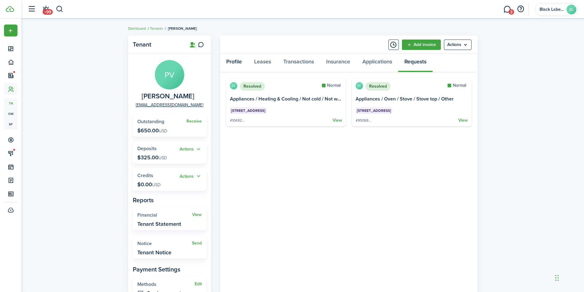
click at [238, 60] on link "Profile" at bounding box center [234, 63] width 28 height 18
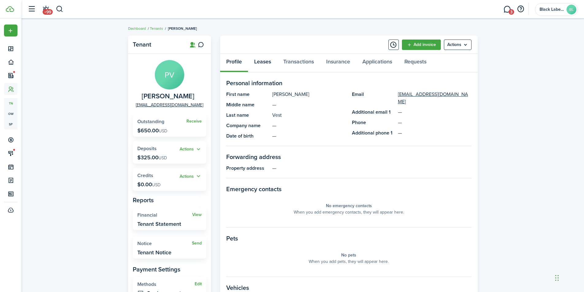
click at [265, 59] on link "Leases" at bounding box center [262, 63] width 29 height 18
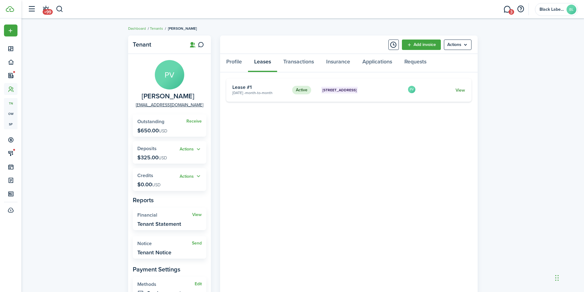
click at [460, 90] on link "View" at bounding box center [460, 90] width 10 height 6
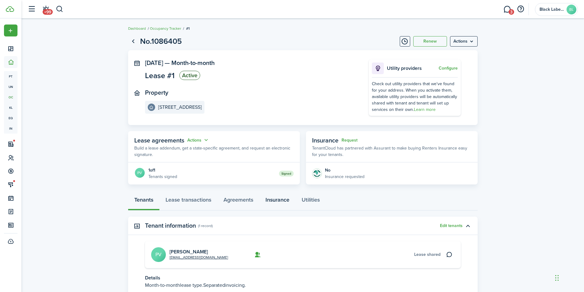
click at [284, 200] on link "Insurance" at bounding box center [277, 201] width 36 height 18
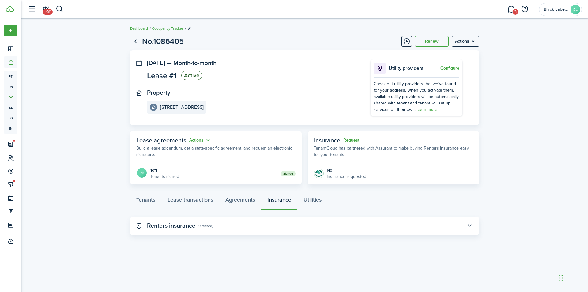
click at [470, 223] on button "button" at bounding box center [470, 226] width 10 height 10
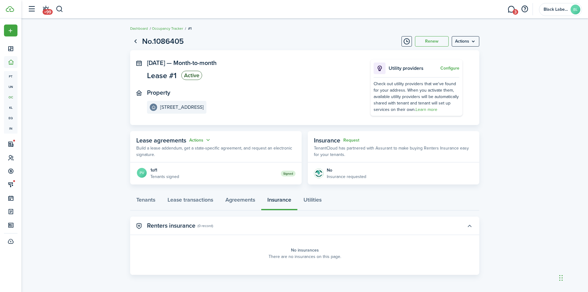
click at [470, 224] on button "button" at bounding box center [470, 226] width 10 height 10
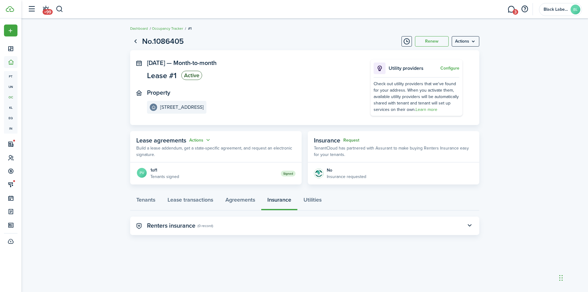
click at [352, 139] on button "Request" at bounding box center [352, 140] width 16 height 5
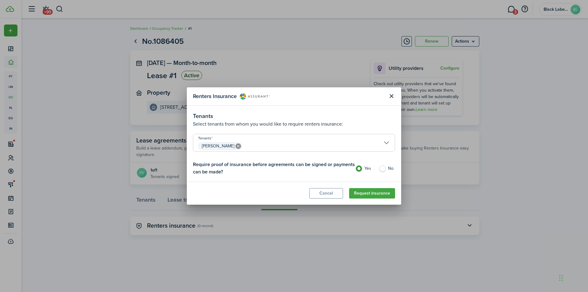
click at [382, 168] on label "No" at bounding box center [387, 169] width 16 height 9
radio input "false"
radio input "true"
click at [369, 194] on button "Request insurance" at bounding box center [372, 193] width 46 height 10
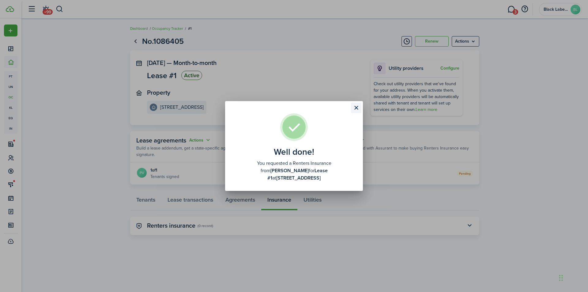
click at [356, 112] on button "Close modal" at bounding box center [356, 108] width 10 height 10
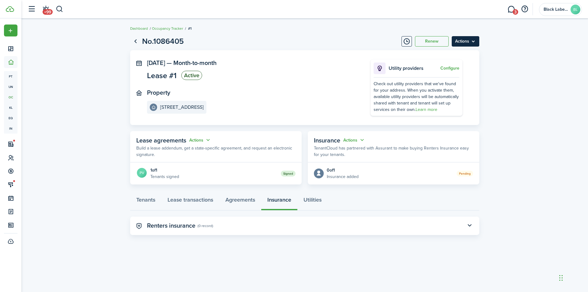
click at [474, 42] on menu-btn "Actions" at bounding box center [466, 41] width 28 height 10
click at [438, 55] on button "Edit" at bounding box center [453, 55] width 54 height 10
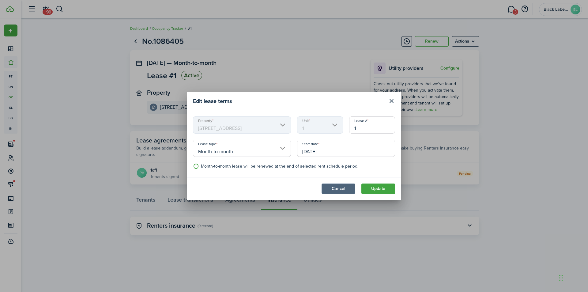
click at [337, 191] on button "Cancel" at bounding box center [339, 189] width 34 height 10
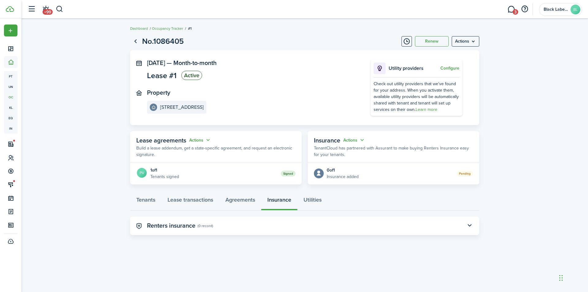
click at [172, 223] on panel-main-title "Renters insurance" at bounding box center [171, 225] width 48 height 7
click at [171, 28] on link "Occupancy Tracker" at bounding box center [167, 29] width 31 height 6
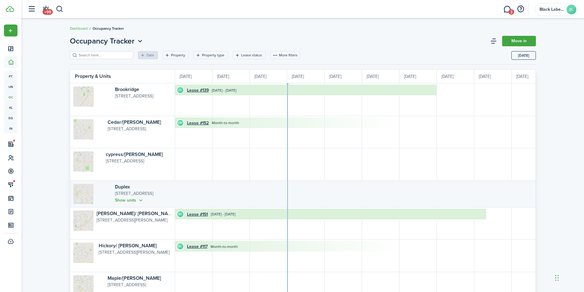
scroll to position [0, 112]
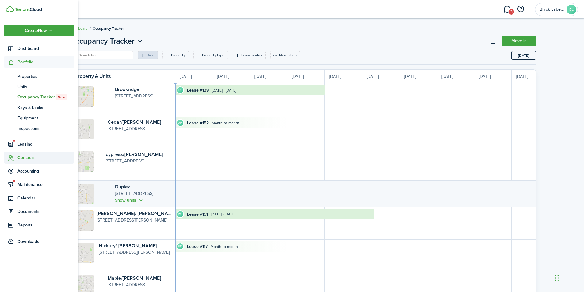
click at [28, 154] on span "Contacts" at bounding box center [39, 158] width 70 height 12
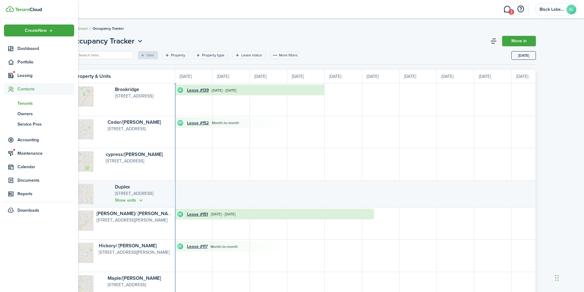
click at [24, 104] on span "Tenants" at bounding box center [45, 103] width 57 height 6
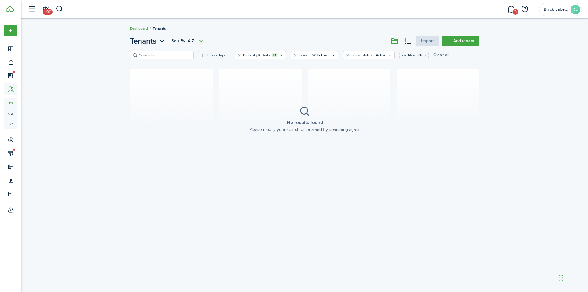
click at [434, 55] on button "Clear all" at bounding box center [442, 55] width 16 height 8
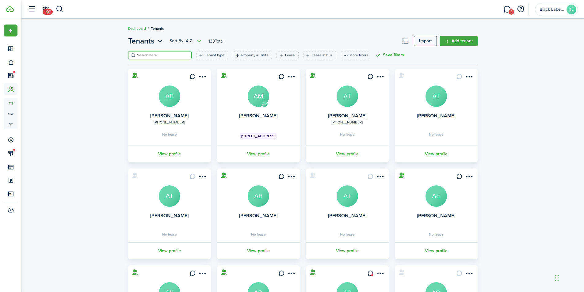
click at [154, 56] on input "search" at bounding box center [162, 55] width 54 height 6
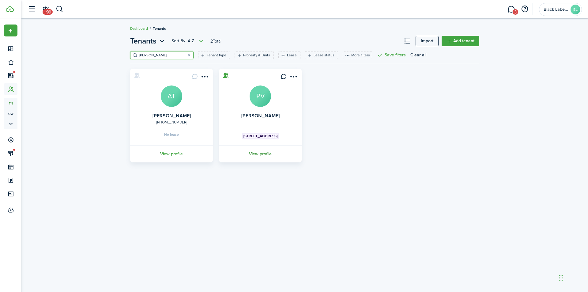
type input "[PERSON_NAME]"
click at [262, 153] on link "View profile" at bounding box center [260, 154] width 85 height 17
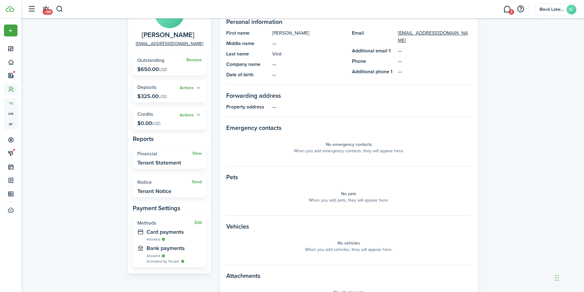
scroll to position [92, 0]
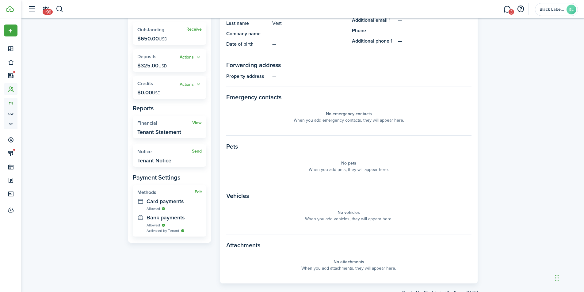
click at [159, 158] on widget-stats-description "Tenant Notice" at bounding box center [154, 161] width 34 height 6
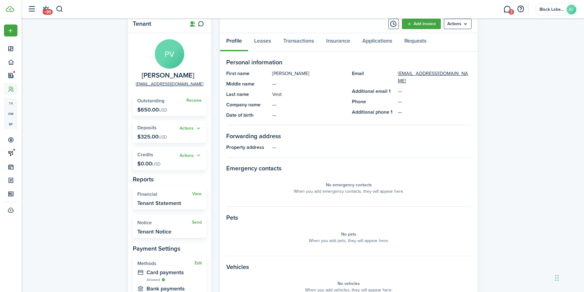
scroll to position [0, 0]
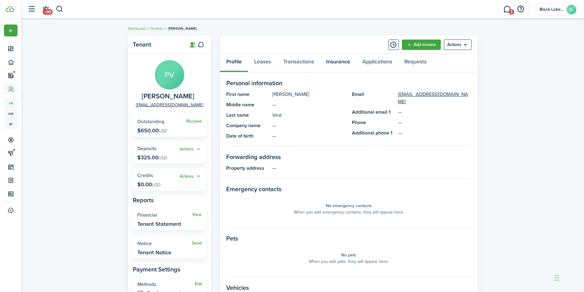
click at [332, 61] on link "Insurance" at bounding box center [338, 63] width 36 height 18
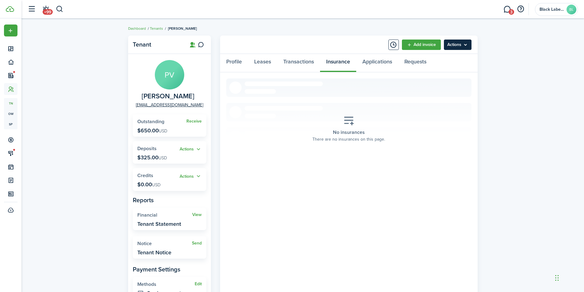
click at [466, 46] on menu-btn "Actions" at bounding box center [458, 45] width 28 height 10
click at [442, 102] on button "Add insurance" at bounding box center [445, 101] width 54 height 10
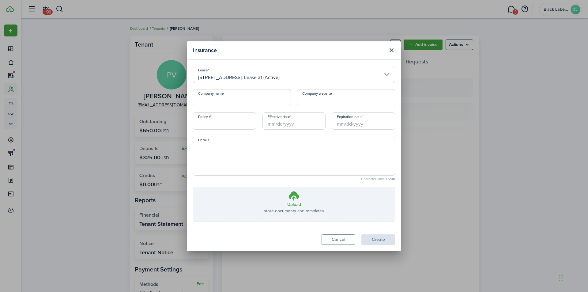
click at [203, 101] on input "Company name" at bounding box center [242, 97] width 98 height 17
type input "AllState"
click at [321, 103] on input "Company website" at bounding box center [346, 97] width 98 height 17
type input "A"
click at [195, 124] on input "Policy #" at bounding box center [224, 120] width 63 height 17
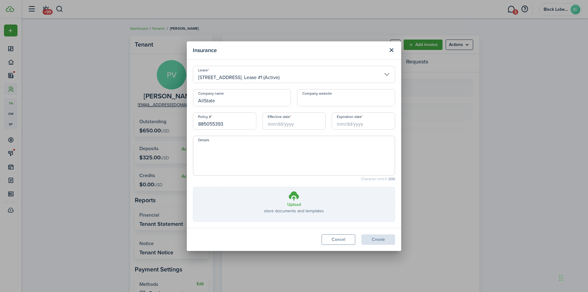
click at [270, 124] on input "Effective date" at bounding box center [294, 120] width 63 height 17
type input "885055393"
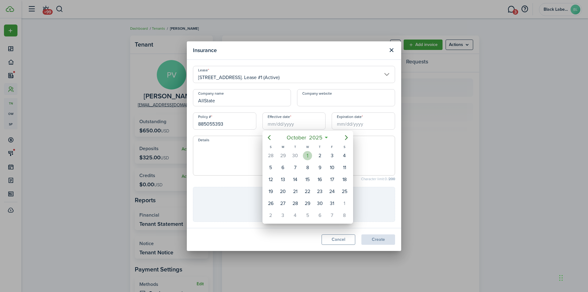
click at [306, 157] on div "1" at bounding box center [307, 155] width 9 height 9
type input "[DATE]"
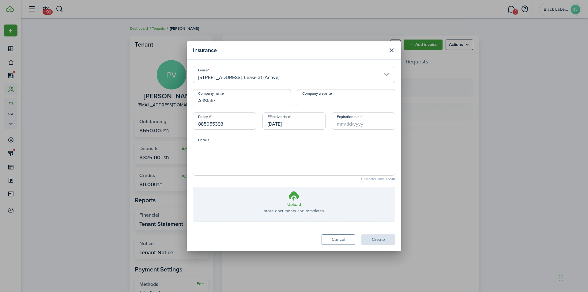
click at [339, 125] on input "Expiration date" at bounding box center [363, 120] width 63 height 17
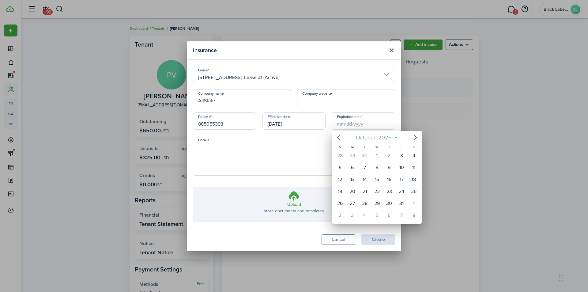
click at [393, 136] on span "2025" at bounding box center [385, 137] width 16 height 11
click at [379, 136] on span "2025" at bounding box center [374, 137] width 16 height 11
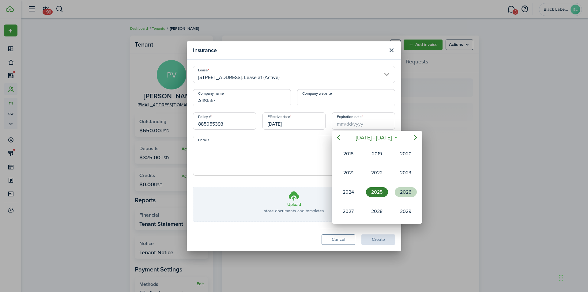
click at [406, 194] on div "2026" at bounding box center [406, 192] width 22 height 10
click at [350, 212] on div "Oct" at bounding box center [348, 212] width 22 height 10
click at [390, 158] on div "1" at bounding box center [389, 155] width 9 height 9
type input "[DATE]"
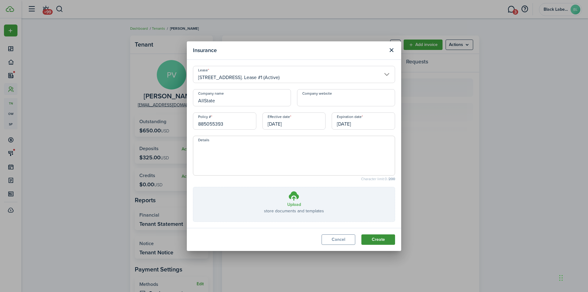
click at [380, 239] on button "Create" at bounding box center [379, 239] width 34 height 10
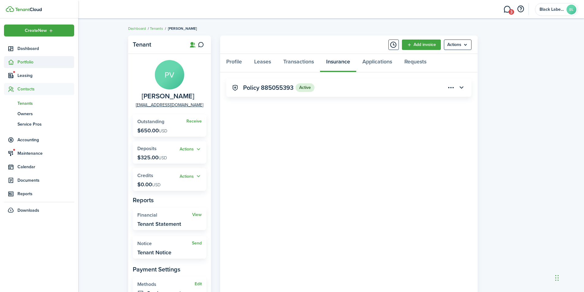
click at [21, 58] on span "Portfolio" at bounding box center [39, 62] width 70 height 12
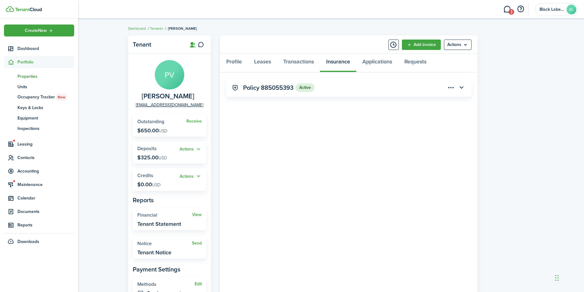
click at [27, 73] on span "Properties" at bounding box center [45, 76] width 57 height 6
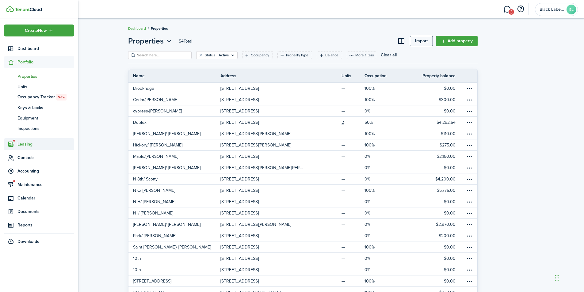
click at [26, 144] on span "Leasing" at bounding box center [45, 144] width 57 height 6
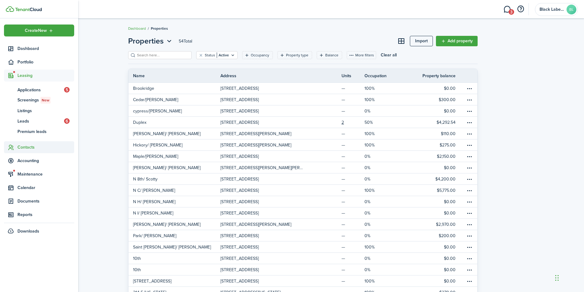
click at [24, 145] on span "Contacts" at bounding box center [45, 147] width 57 height 6
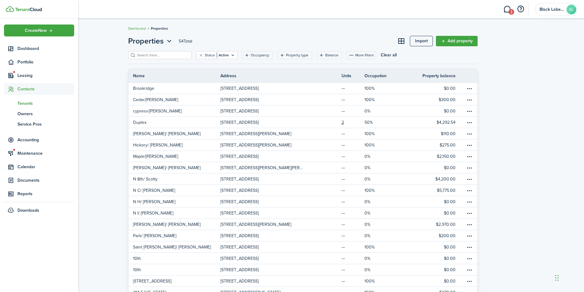
click at [32, 103] on span "Tenants" at bounding box center [45, 103] width 57 height 6
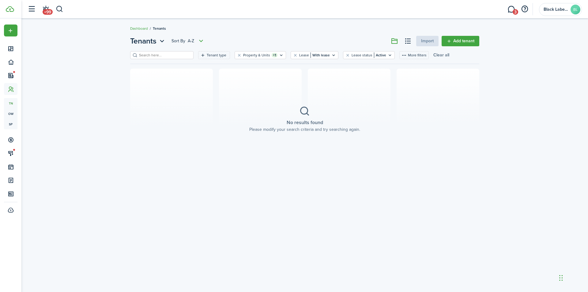
click at [434, 55] on button "Clear all" at bounding box center [442, 55] width 16 height 8
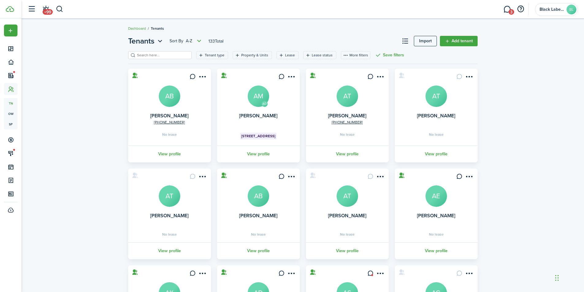
click at [168, 52] on input "search" at bounding box center [162, 55] width 54 height 6
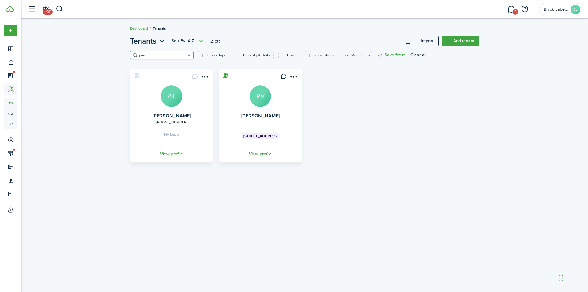
type input "pau"
click at [260, 152] on link "View profile" at bounding box center [260, 154] width 85 height 17
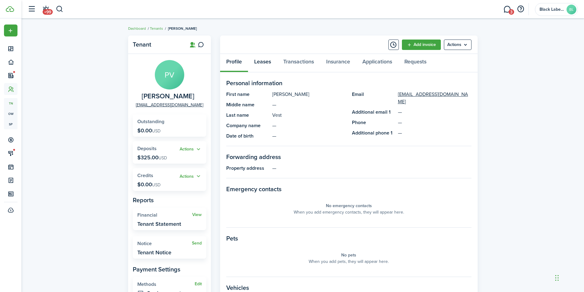
click at [263, 60] on link "Leases" at bounding box center [262, 63] width 29 height 18
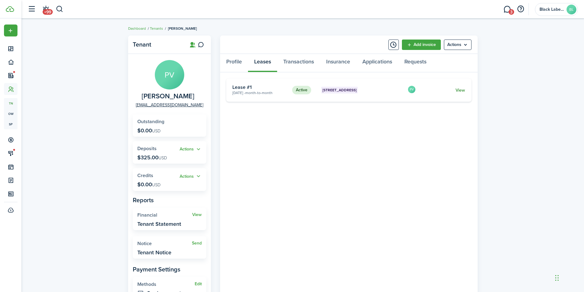
click at [462, 91] on link "View" at bounding box center [460, 90] width 10 height 6
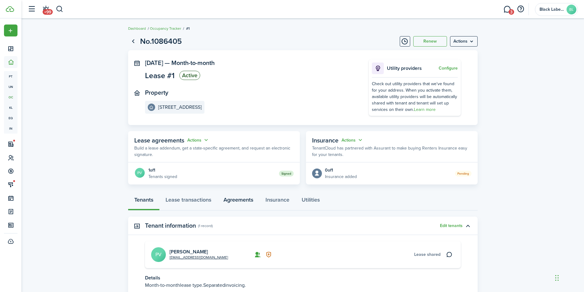
click at [244, 199] on link "Agreements" at bounding box center [238, 201] width 42 height 18
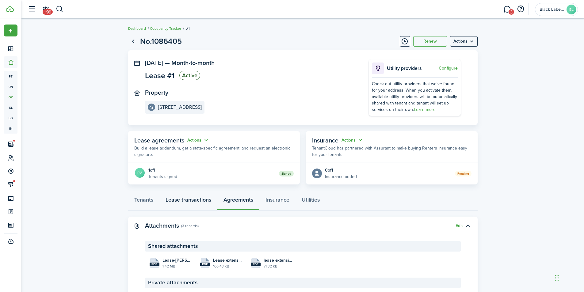
click at [191, 201] on link "Lease transactions" at bounding box center [188, 201] width 58 height 18
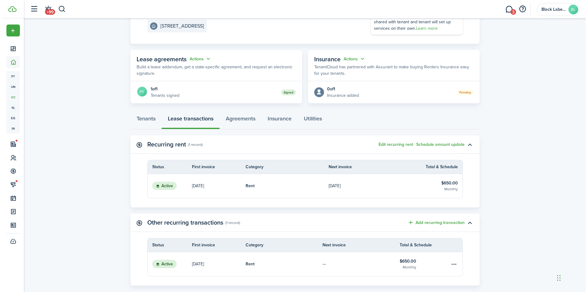
scroll to position [92, 0]
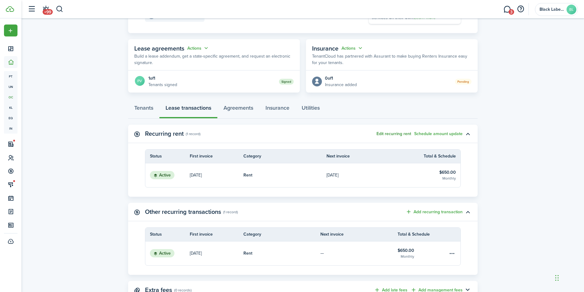
click at [400, 133] on button "Edit recurring rent" at bounding box center [393, 133] width 35 height 5
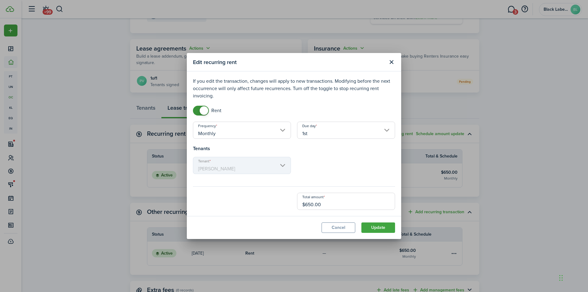
click at [311, 204] on input "$650.00" at bounding box center [346, 201] width 98 height 17
type input "$700.00"
click at [371, 228] on button "Update" at bounding box center [379, 227] width 34 height 10
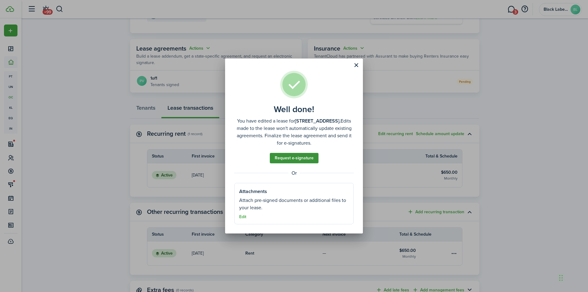
click at [292, 158] on link "Request e-signature" at bounding box center [294, 158] width 49 height 10
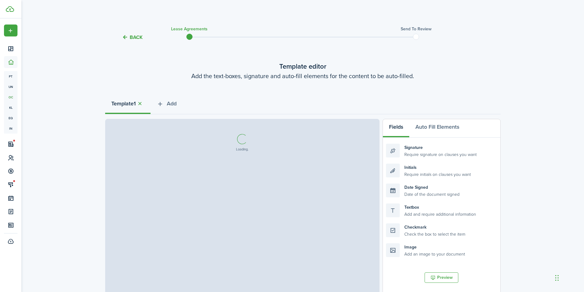
select select "fit"
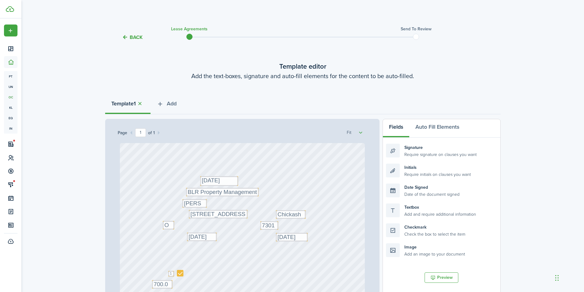
click at [131, 38] on button "Back" at bounding box center [132, 37] width 21 height 6
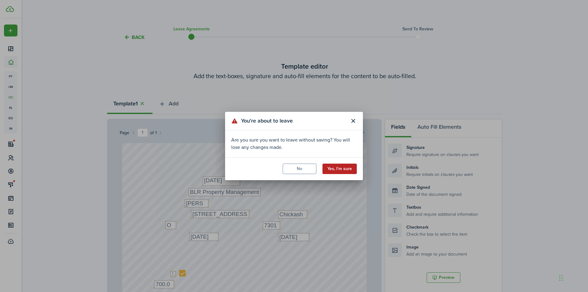
click at [338, 172] on button "Yes, I'm sure" at bounding box center [340, 169] width 34 height 10
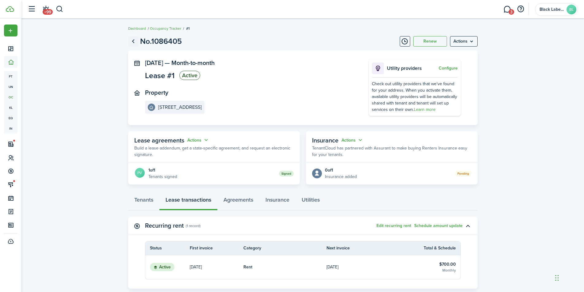
click at [134, 42] on link "Go back" at bounding box center [133, 41] width 10 height 10
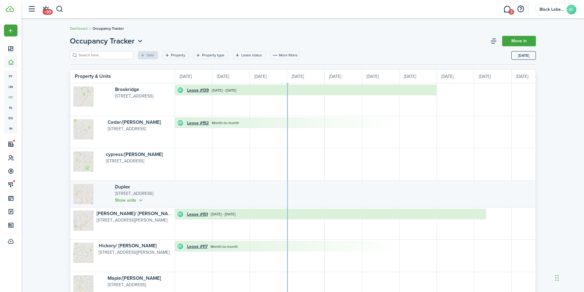
scroll to position [0, 112]
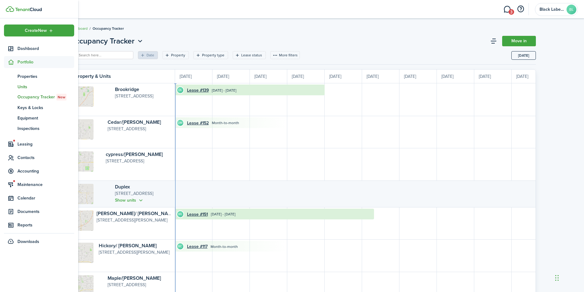
click at [28, 85] on span "Units" at bounding box center [45, 87] width 57 height 6
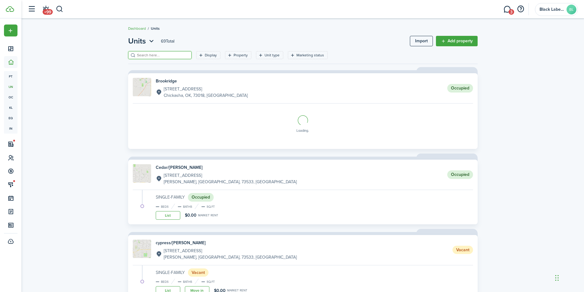
click at [148, 55] on input "search" at bounding box center [162, 55] width 54 height 6
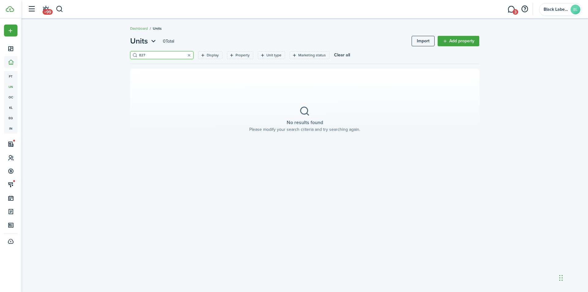
type input "827"
click at [334, 54] on button "Clear all" at bounding box center [342, 55] width 16 height 8
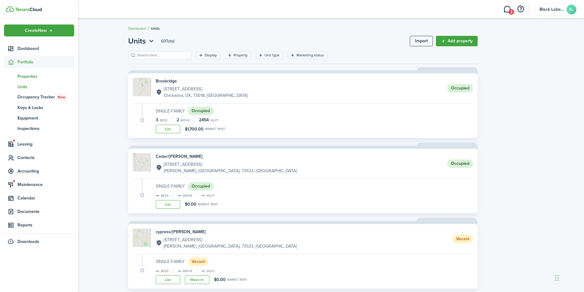
click at [30, 77] on span "Properties" at bounding box center [45, 76] width 57 height 6
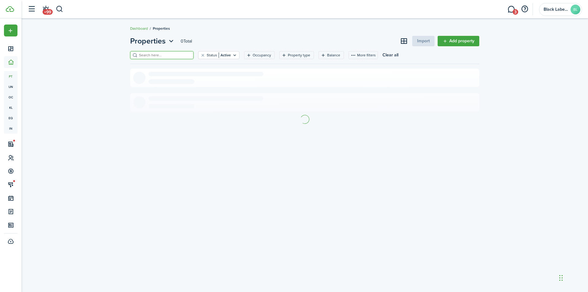
click at [150, 56] on input "search" at bounding box center [165, 55] width 54 height 6
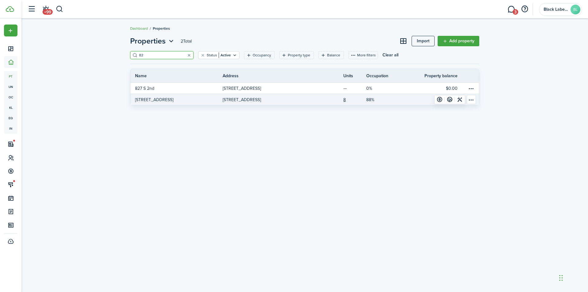
type input "82"
click at [261, 99] on p "[STREET_ADDRESS]" at bounding box center [242, 100] width 38 height 6
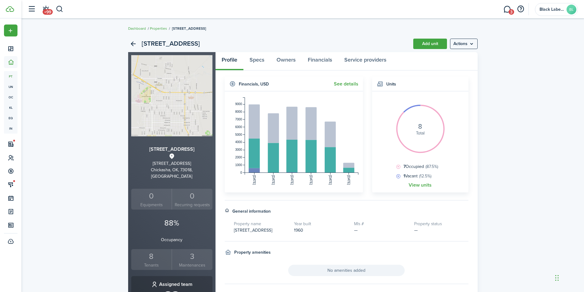
click at [150, 251] on div "8" at bounding box center [152, 257] width 38 height 12
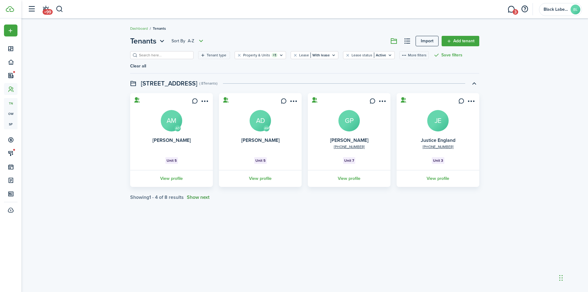
click at [201, 195] on button "Show next" at bounding box center [198, 198] width 23 height 6
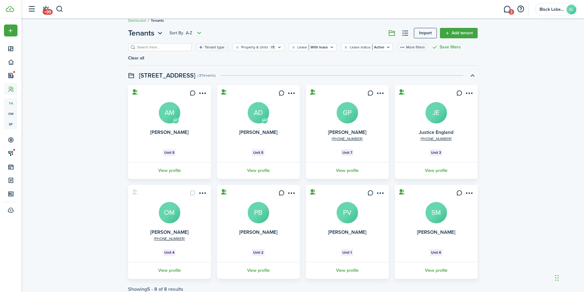
scroll to position [15, 0]
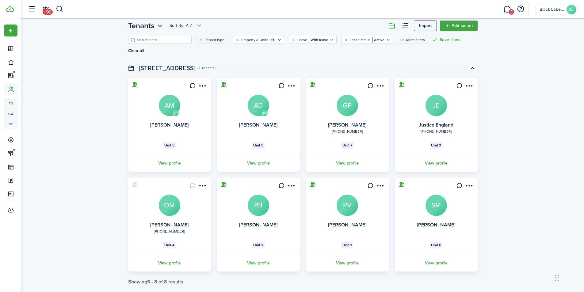
click at [348, 255] on link "View profile" at bounding box center [347, 263] width 85 height 17
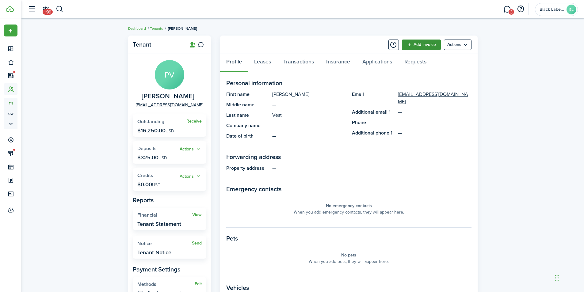
click at [416, 46] on link "Add invoice" at bounding box center [421, 45] width 39 height 10
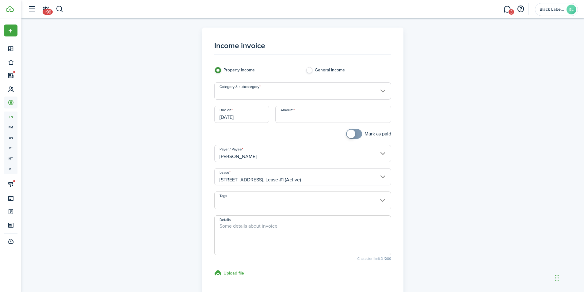
click at [384, 91] on input "Category & subcategory" at bounding box center [302, 90] width 177 height 17
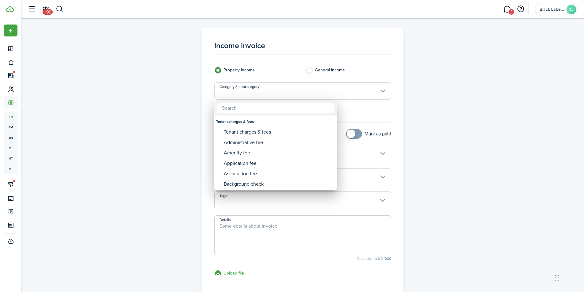
click at [241, 111] on input "text" at bounding box center [276, 108] width 118 height 10
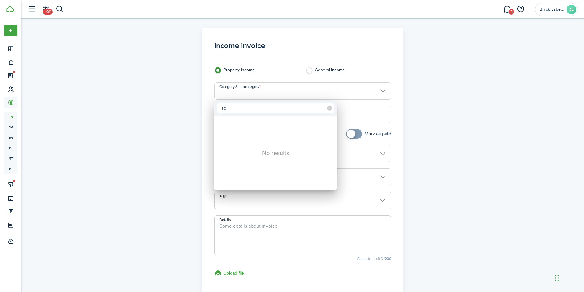
type input "r"
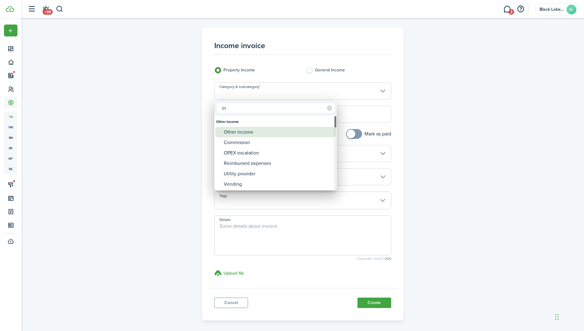
type input "i"
click at [271, 131] on div "Tenant charges & fees" at bounding box center [278, 132] width 108 height 10
type input "Tenant charges & fees"
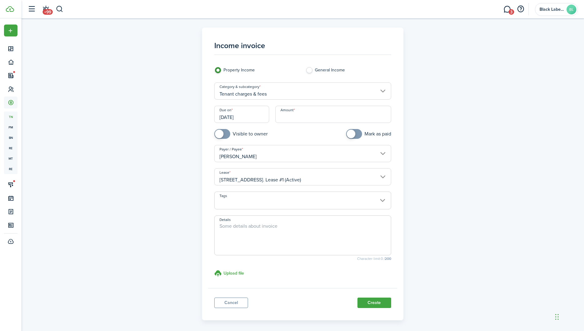
click at [283, 118] on input "Amount" at bounding box center [333, 114] width 116 height 17
type input "$50.00"
click at [221, 226] on textarea "Details" at bounding box center [303, 236] width 176 height 29
type textarea "Rent increase"
click at [366, 292] on button "Create" at bounding box center [374, 303] width 34 height 10
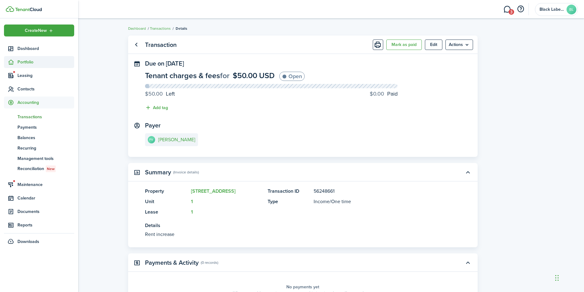
click at [26, 62] on span "Portfolio" at bounding box center [45, 62] width 57 height 6
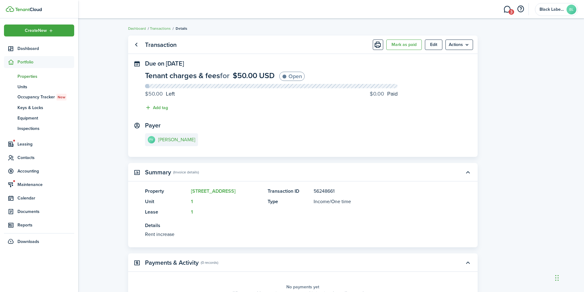
click at [30, 76] on span "Properties" at bounding box center [45, 76] width 57 height 6
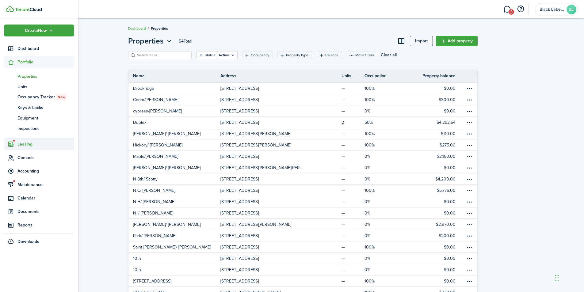
click at [29, 144] on span "Leasing" at bounding box center [45, 144] width 57 height 6
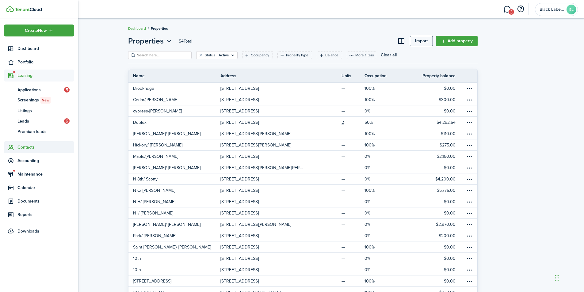
click at [30, 149] on span "Contacts" at bounding box center [45, 147] width 57 height 6
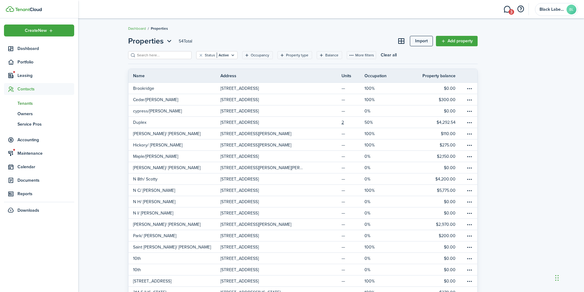
click at [36, 104] on span "Tenants" at bounding box center [45, 103] width 57 height 6
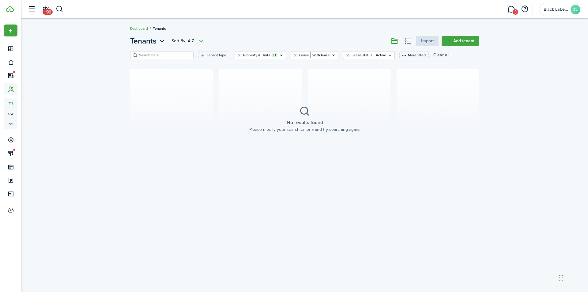
click at [434, 56] on button "Clear all" at bounding box center [442, 55] width 16 height 8
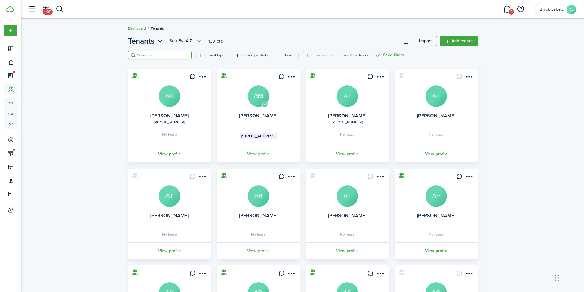
click at [154, 56] on input "search" at bounding box center [162, 55] width 54 height 6
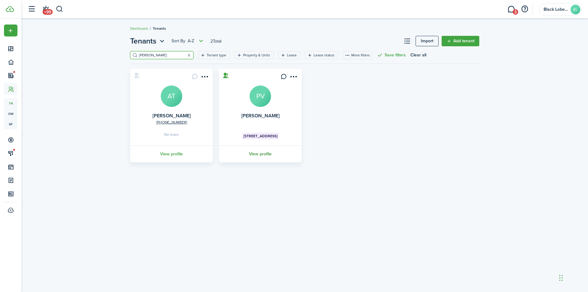
type input "[PERSON_NAME]"
click at [261, 155] on link "View profile" at bounding box center [260, 154] width 85 height 17
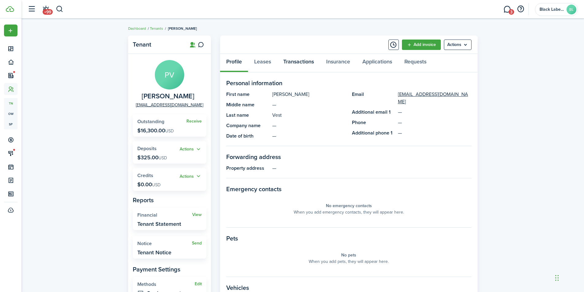
click at [310, 59] on link "Transactions" at bounding box center [298, 63] width 43 height 18
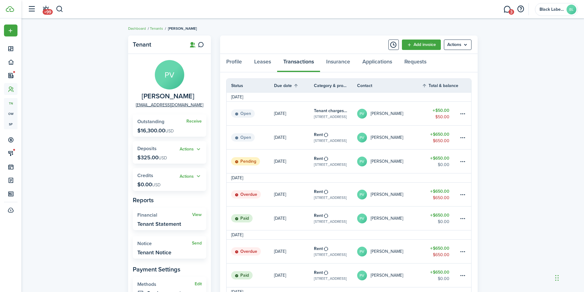
scroll to position [31, 0]
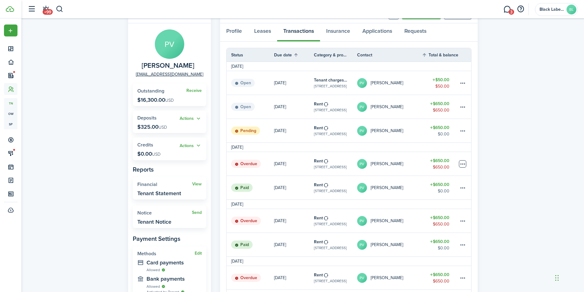
click at [461, 163] on table-menu-btn-icon at bounding box center [462, 163] width 7 height 7
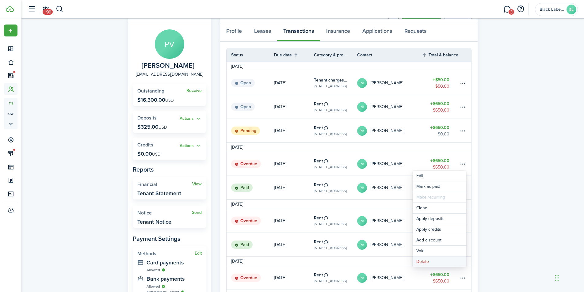
click at [420, 262] on button "Delete" at bounding box center [439, 262] width 54 height 10
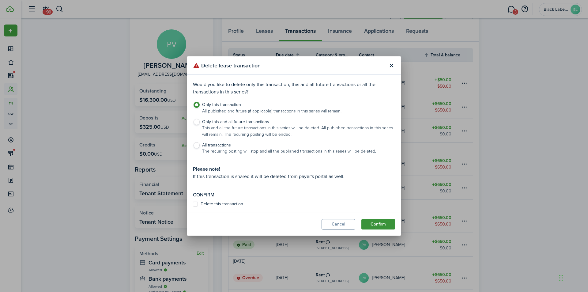
click at [382, 227] on button "Confirm" at bounding box center [379, 224] width 34 height 10
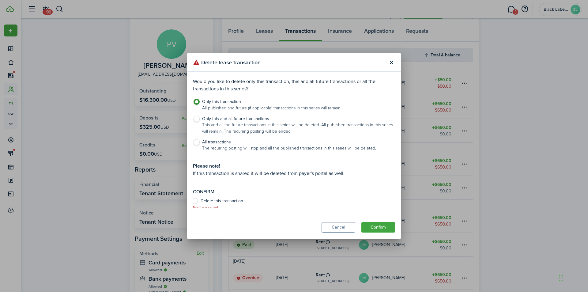
click at [195, 201] on label "Delete this transaction" at bounding box center [218, 201] width 50 height 5
click at [193, 204] on input "Delete this transaction" at bounding box center [193, 204] width 0 height 0
checkbox input "true"
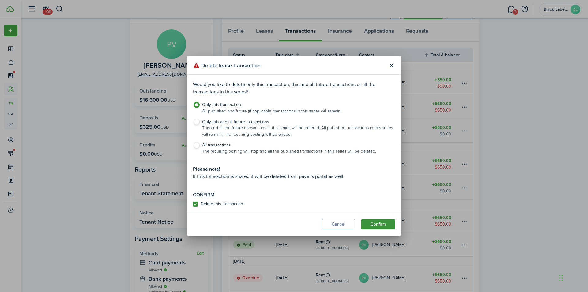
click at [382, 222] on button "Confirm" at bounding box center [379, 224] width 34 height 10
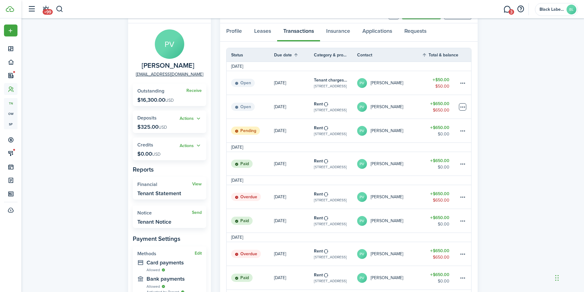
click at [461, 106] on table-menu-btn-icon at bounding box center [462, 106] width 7 height 7
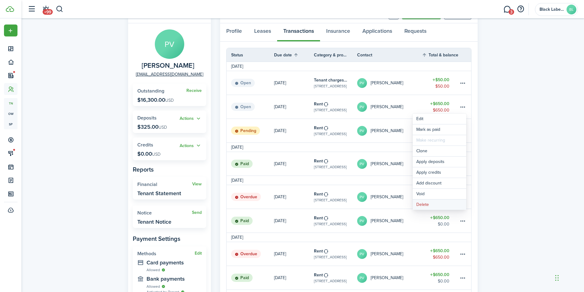
click at [426, 204] on button "Delete" at bounding box center [439, 205] width 54 height 10
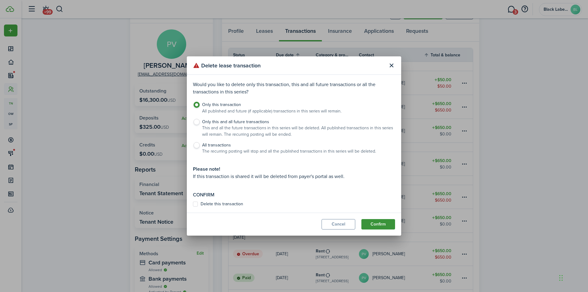
click at [381, 224] on button "Confirm" at bounding box center [379, 224] width 34 height 10
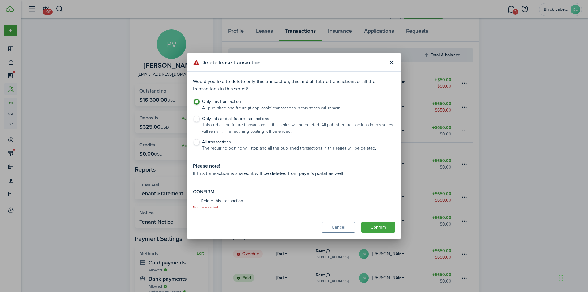
click at [195, 200] on label "Delete this transaction" at bounding box center [218, 201] width 50 height 5
click at [193, 204] on input "Delete this transaction" at bounding box center [193, 204] width 0 height 0
checkbox input "true"
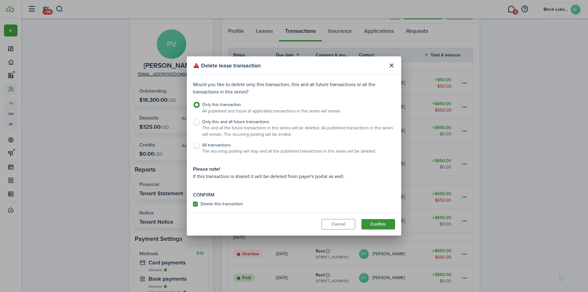
click at [380, 224] on button "Confirm" at bounding box center [379, 224] width 34 height 10
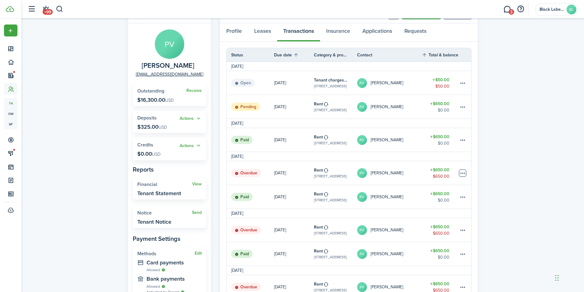
click at [462, 171] on table-menu-btn-icon at bounding box center [462, 172] width 7 height 7
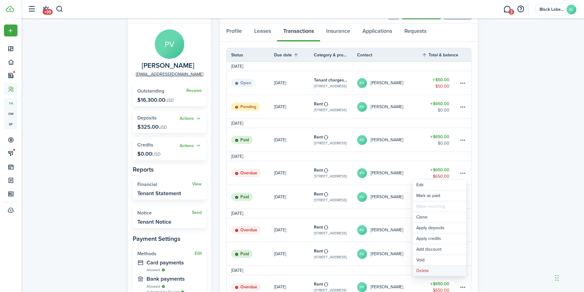
click at [429, 270] on button "Delete" at bounding box center [439, 271] width 54 height 10
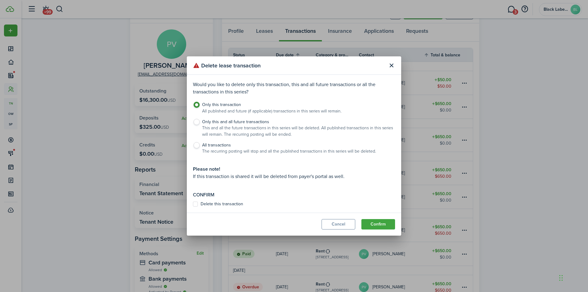
click at [197, 203] on label "Delete this transaction" at bounding box center [218, 204] width 50 height 5
click at [193, 204] on input "Delete this transaction" at bounding box center [193, 204] width 0 height 0
checkbox input "true"
click at [386, 222] on button "Confirm" at bounding box center [379, 224] width 34 height 10
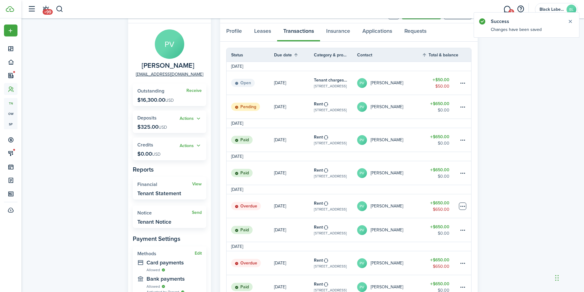
click at [462, 205] on table-menu-btn-icon at bounding box center [462, 206] width 7 height 7
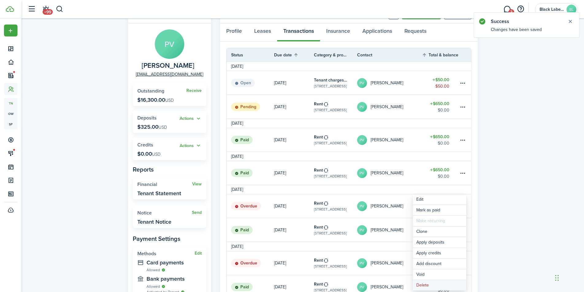
click at [426, 284] on button "Delete" at bounding box center [439, 285] width 54 height 10
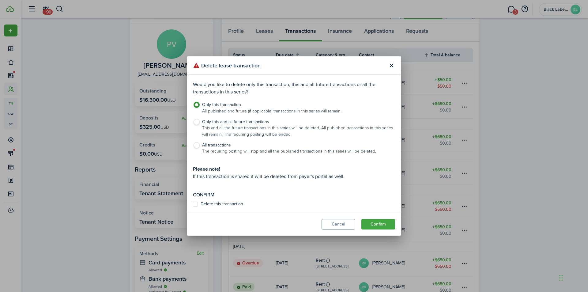
click at [198, 202] on label "Delete this transaction" at bounding box center [218, 204] width 50 height 5
click at [193, 204] on input "Delete this transaction" at bounding box center [193, 204] width 0 height 0
checkbox input "true"
click at [387, 222] on button "Confirm" at bounding box center [379, 224] width 34 height 10
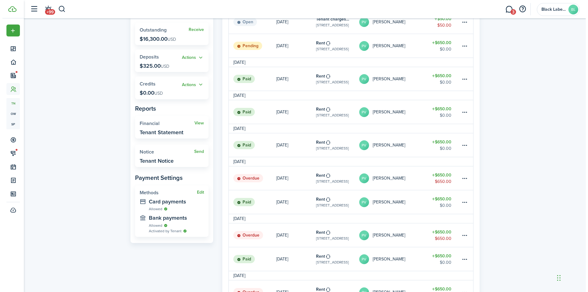
scroll to position [92, 0]
click at [463, 179] on table-menu-btn-icon at bounding box center [462, 177] width 7 height 7
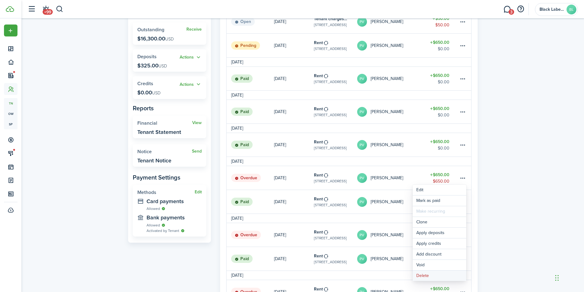
click at [419, 272] on button "Delete" at bounding box center [439, 276] width 54 height 10
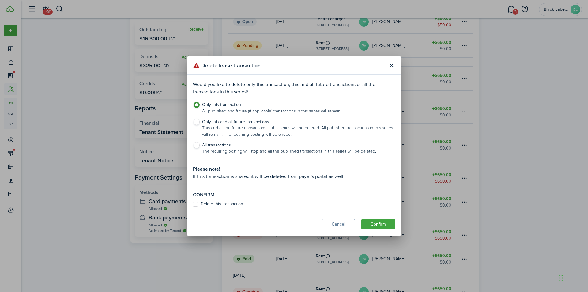
click at [194, 203] on label "Delete this transaction" at bounding box center [218, 204] width 50 height 5
click at [193, 204] on input "Delete this transaction" at bounding box center [193, 204] width 0 height 0
checkbox input "true"
click at [372, 225] on button "Confirm" at bounding box center [379, 224] width 34 height 10
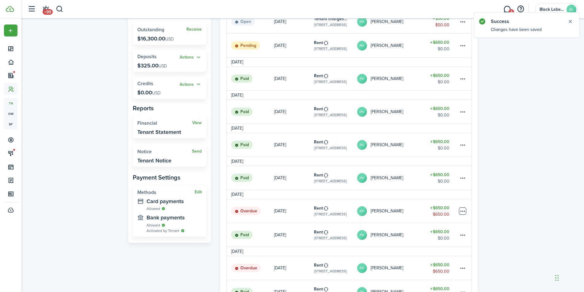
click at [460, 212] on table-menu-btn-icon at bounding box center [462, 210] width 7 height 7
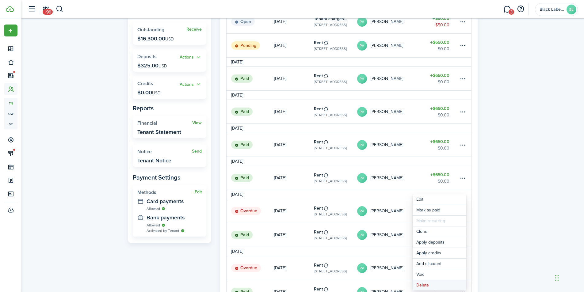
click at [420, 284] on button "Delete" at bounding box center [439, 285] width 54 height 10
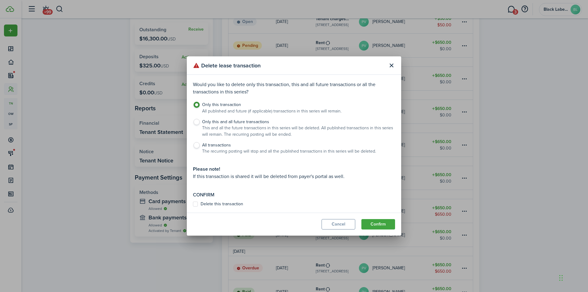
click at [199, 204] on label "Delete this transaction" at bounding box center [218, 204] width 50 height 5
click at [193, 204] on input "Delete this transaction" at bounding box center [193, 204] width 0 height 0
checkbox input "true"
click at [373, 223] on button "Confirm" at bounding box center [379, 224] width 34 height 10
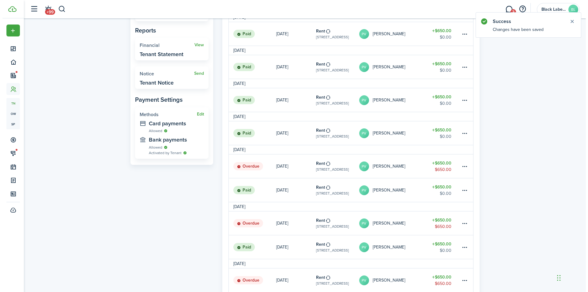
scroll to position [184, 0]
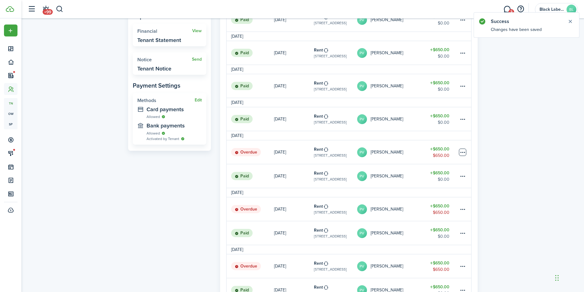
click at [463, 152] on table-menu-btn-icon at bounding box center [462, 152] width 7 height 7
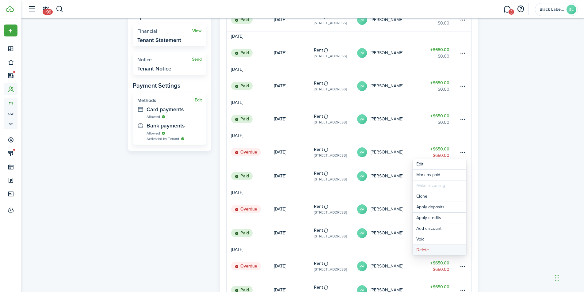
click at [420, 250] on button "Delete" at bounding box center [439, 250] width 54 height 10
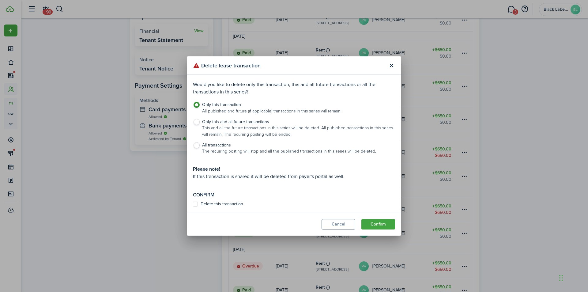
click at [199, 203] on label "Delete this transaction" at bounding box center [218, 204] width 50 height 5
click at [193, 204] on input "Delete this transaction" at bounding box center [193, 204] width 0 height 0
checkbox input "true"
click at [370, 223] on button "Confirm" at bounding box center [379, 224] width 34 height 10
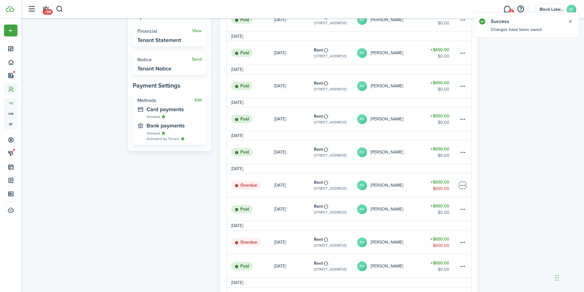
click at [465, 185] on table-menu-btn-icon at bounding box center [462, 185] width 7 height 7
click at [429, 282] on button "Delete" at bounding box center [439, 283] width 54 height 10
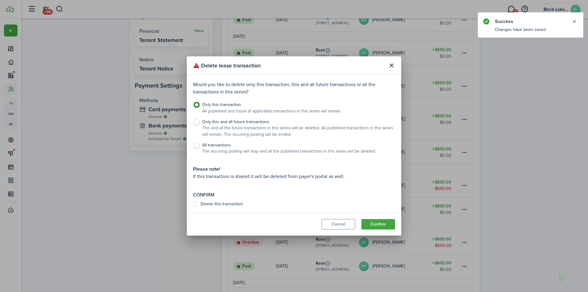
click at [199, 203] on label "Delete this transaction" at bounding box center [218, 204] width 50 height 5
click at [193, 204] on input "Delete this transaction" at bounding box center [193, 204] width 0 height 0
checkbox input "true"
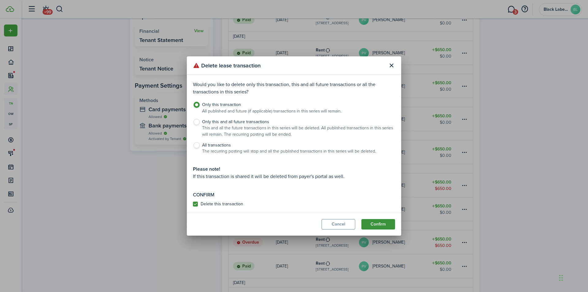
click at [378, 223] on button "Confirm" at bounding box center [379, 224] width 34 height 10
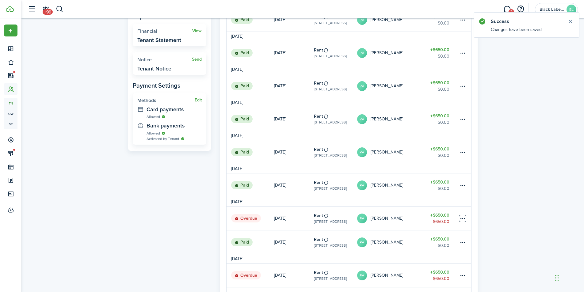
click at [463, 217] on table-menu-btn-icon at bounding box center [462, 218] width 7 height 7
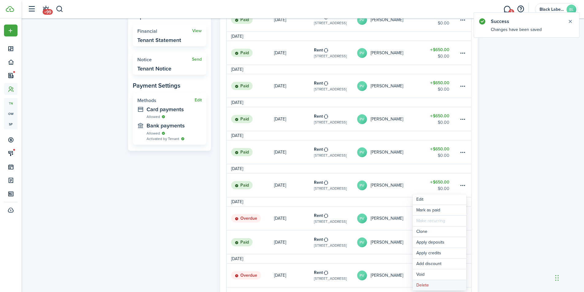
click at [428, 284] on button "Delete" at bounding box center [439, 285] width 54 height 10
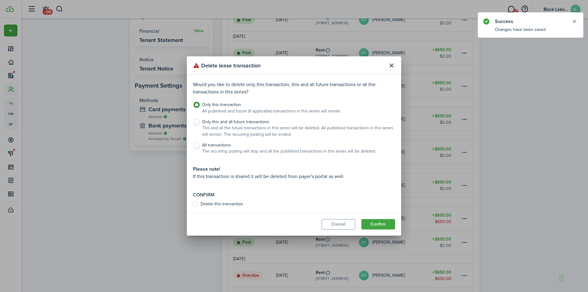
click at [192, 204] on modal-body "Would you like to delete only this transaction, this and all future transaction…" at bounding box center [294, 144] width 215 height 138
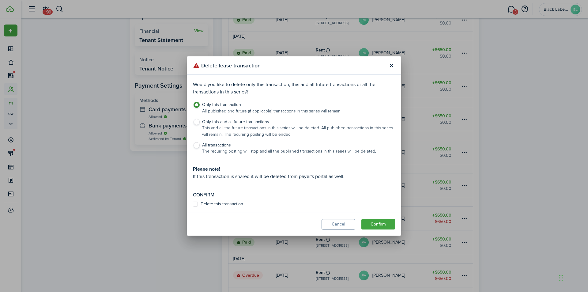
click at [196, 204] on label "Delete this transaction" at bounding box center [218, 204] width 50 height 5
click at [193, 204] on input "Delete this transaction" at bounding box center [193, 204] width 0 height 0
checkbox input "true"
click at [382, 222] on button "Confirm" at bounding box center [379, 224] width 34 height 10
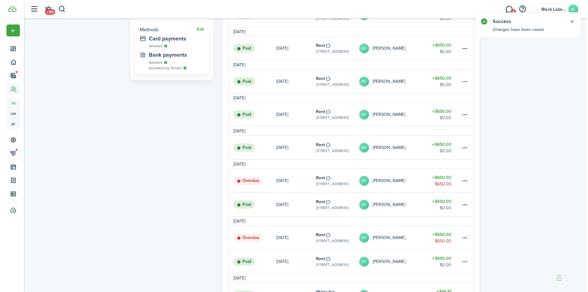
scroll to position [276, 0]
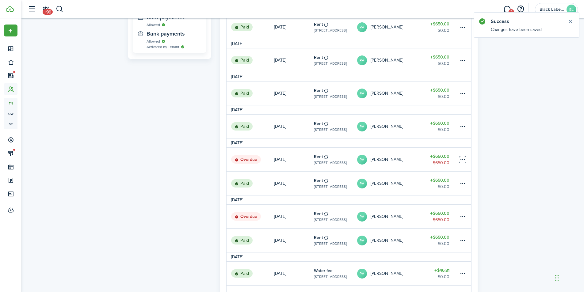
click at [460, 160] on table-menu-btn-icon at bounding box center [462, 159] width 7 height 7
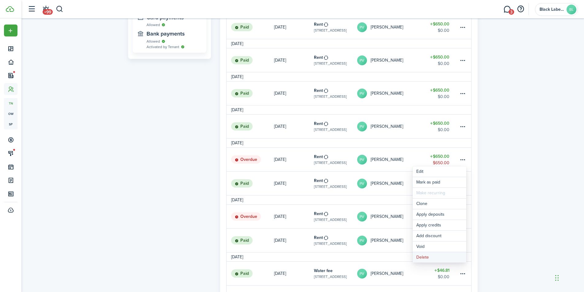
click at [421, 256] on button "Delete" at bounding box center [439, 257] width 54 height 10
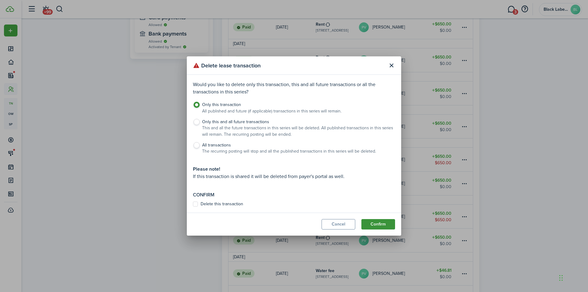
click at [384, 229] on button "Confirm" at bounding box center [379, 224] width 34 height 10
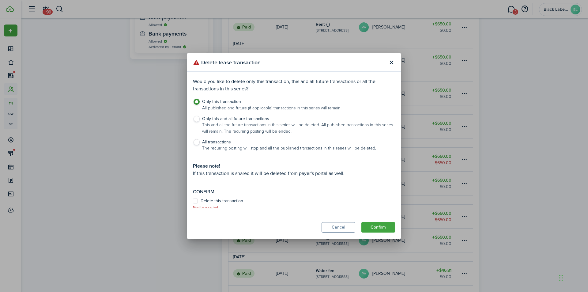
click at [200, 199] on label "Delete this transaction" at bounding box center [218, 201] width 50 height 5
click at [193, 204] on input "Delete this transaction" at bounding box center [193, 204] width 0 height 0
checkbox input "true"
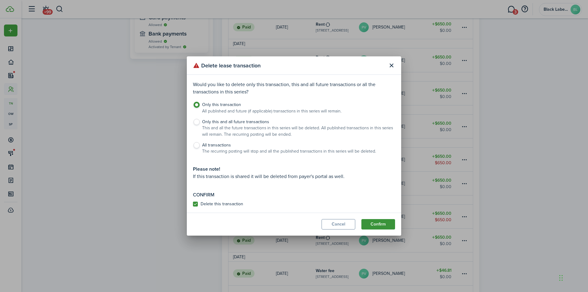
click at [372, 222] on button "Confirm" at bounding box center [379, 224] width 34 height 10
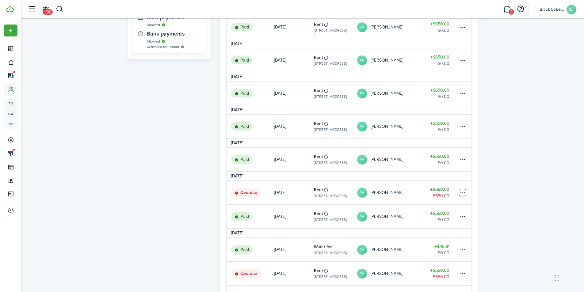
click at [462, 193] on table-menu-btn-icon at bounding box center [462, 192] width 7 height 7
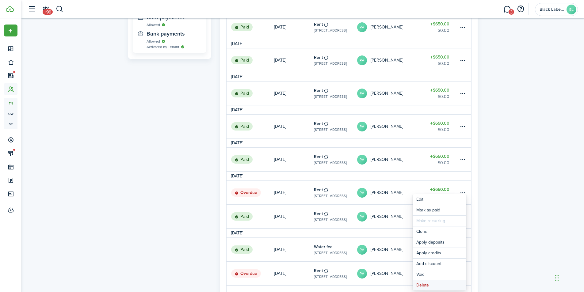
click at [427, 283] on button "Delete" at bounding box center [439, 285] width 54 height 10
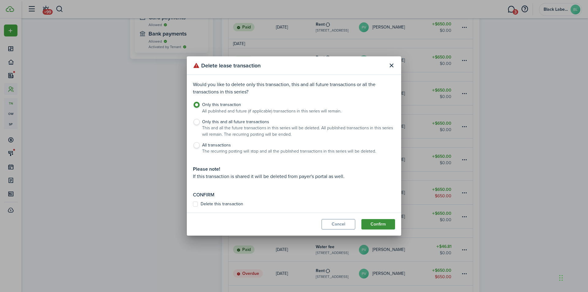
click at [381, 226] on button "Confirm" at bounding box center [379, 224] width 34 height 10
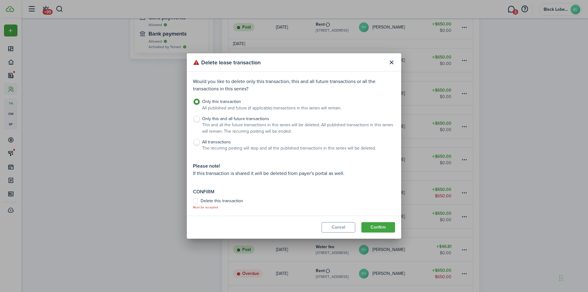
click at [206, 200] on label "Delete this transaction" at bounding box center [218, 201] width 50 height 5
click at [193, 204] on input "Delete this transaction" at bounding box center [193, 204] width 0 height 0
checkbox input "true"
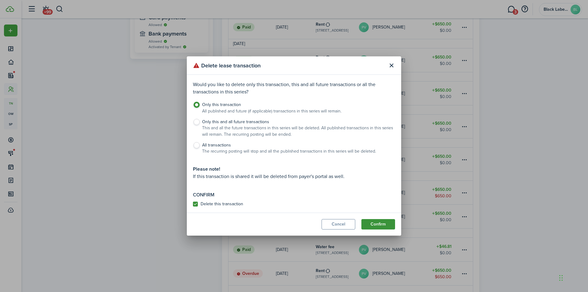
click at [383, 223] on button "Confirm" at bounding box center [379, 224] width 34 height 10
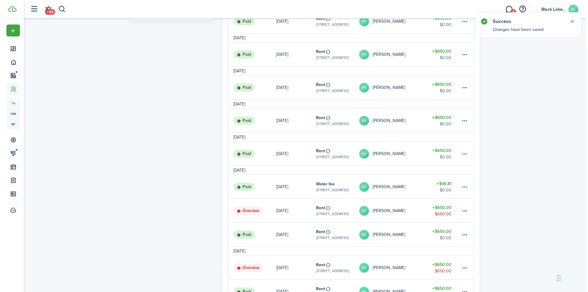
scroll to position [337, 0]
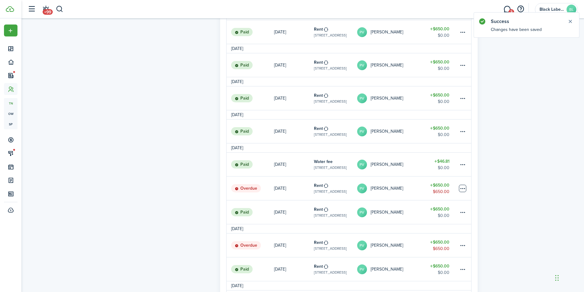
click at [462, 189] on table-menu-btn-icon at bounding box center [462, 188] width 7 height 7
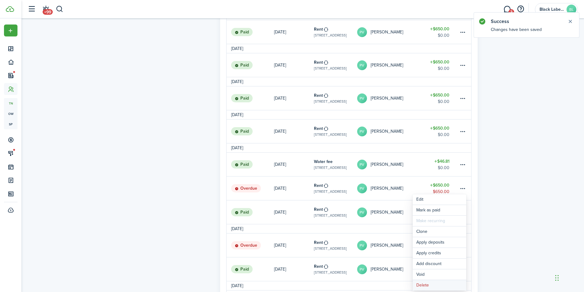
click at [420, 285] on button "Delete" at bounding box center [439, 285] width 54 height 10
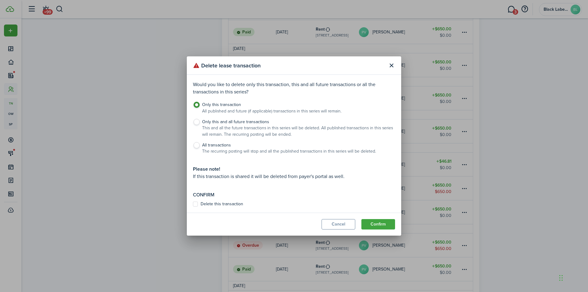
click at [197, 203] on label "Delete this transaction" at bounding box center [218, 204] width 50 height 5
click at [193, 204] on input "Delete this transaction" at bounding box center [193, 204] width 0 height 0
checkbox input "true"
click at [387, 224] on button "Confirm" at bounding box center [379, 224] width 34 height 10
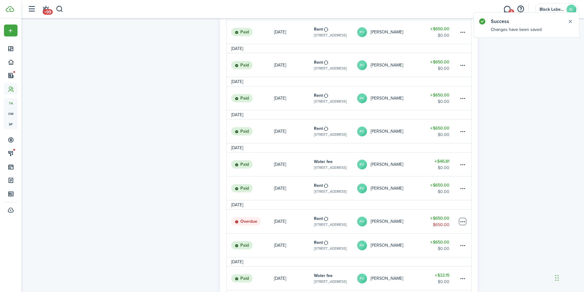
click at [462, 221] on table-menu-btn-icon at bounding box center [462, 221] width 7 height 7
click at [428, 283] on button "Delete" at bounding box center [439, 285] width 54 height 10
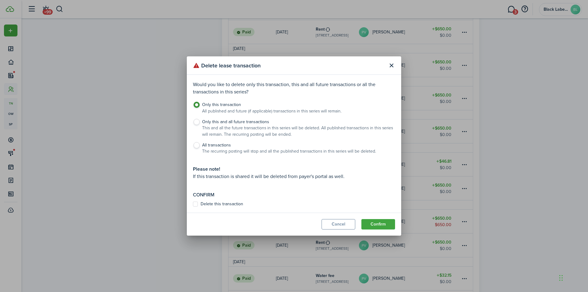
click at [193, 203] on label "Delete this transaction" at bounding box center [218, 204] width 50 height 5
click at [193, 204] on input "Delete this transaction" at bounding box center [193, 204] width 0 height 0
checkbox input "true"
click at [384, 221] on button "Confirm" at bounding box center [379, 224] width 34 height 10
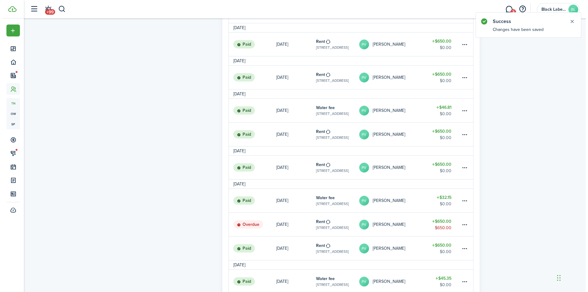
scroll to position [398, 0]
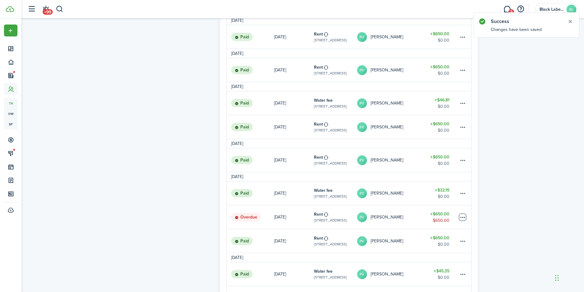
click at [463, 217] on table-menu-btn-icon at bounding box center [462, 217] width 7 height 7
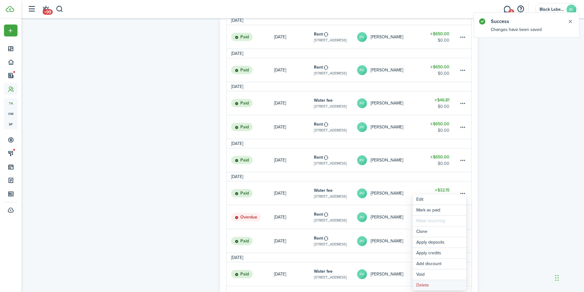
click at [420, 284] on button "Delete" at bounding box center [439, 285] width 54 height 10
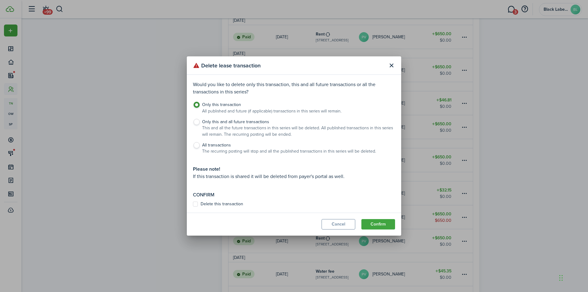
click at [194, 203] on label "Delete this transaction" at bounding box center [218, 204] width 50 height 5
click at [193, 204] on input "Delete this transaction" at bounding box center [193, 204] width 0 height 0
checkbox input "true"
click at [367, 223] on button "Confirm" at bounding box center [379, 224] width 34 height 10
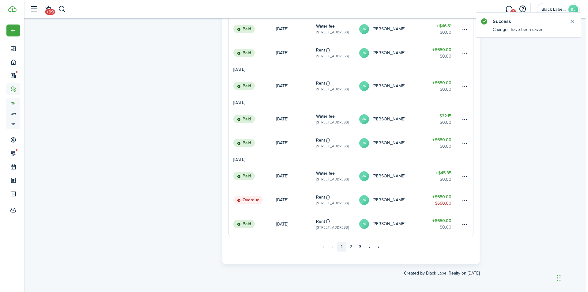
scroll to position [474, 0]
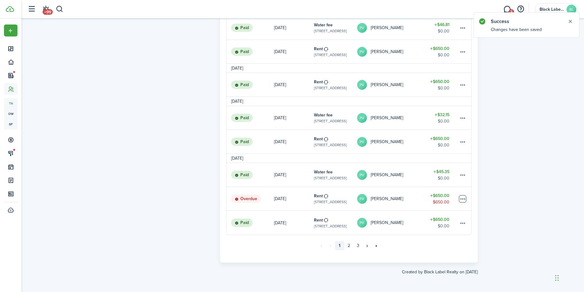
click at [463, 200] on table-menu-btn-icon at bounding box center [462, 198] width 7 height 7
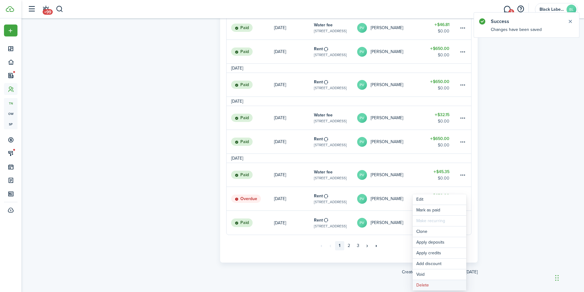
click at [424, 284] on button "Delete" at bounding box center [439, 285] width 54 height 10
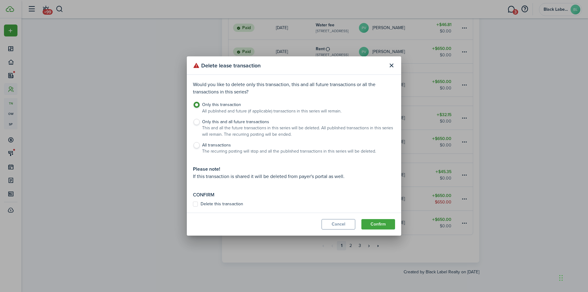
click at [194, 203] on label "Delete this transaction" at bounding box center [218, 204] width 50 height 5
click at [193, 204] on input "Delete this transaction" at bounding box center [193, 204] width 0 height 0
checkbox input "true"
click at [369, 223] on button "Confirm" at bounding box center [379, 224] width 34 height 10
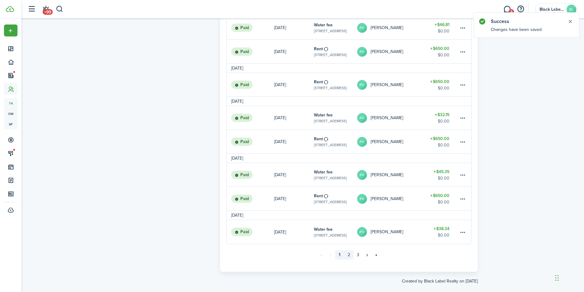
click at [350, 255] on link "2" at bounding box center [348, 254] width 9 height 9
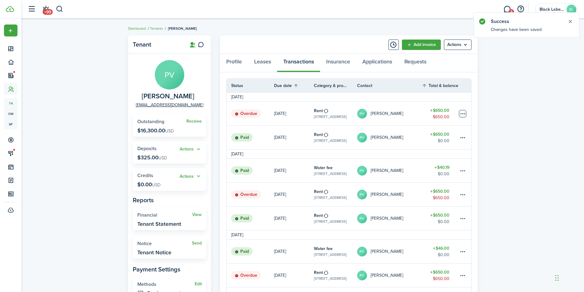
click at [462, 113] on table-menu-btn-icon at bounding box center [462, 113] width 7 height 7
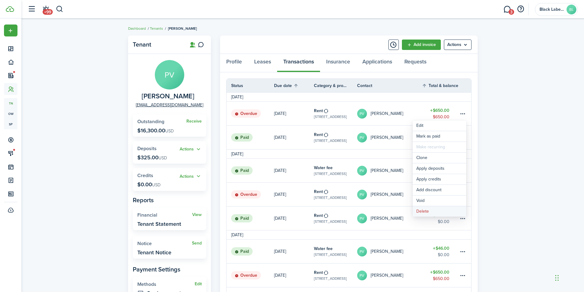
click at [421, 211] on button "Delete" at bounding box center [439, 211] width 54 height 10
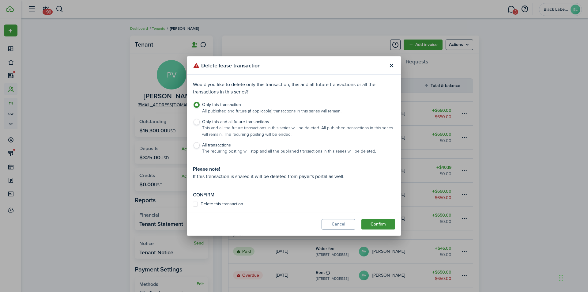
click at [378, 222] on button "Confirm" at bounding box center [379, 224] width 34 height 10
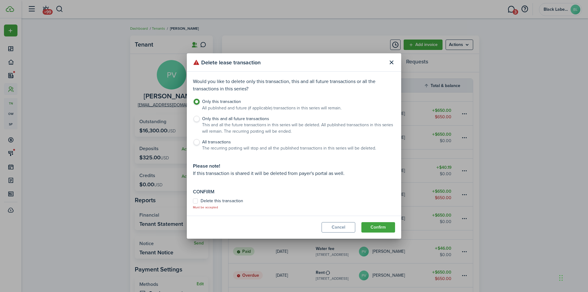
click at [243, 199] on control-checkbox "Delete this transaction Must be accepted" at bounding box center [294, 204] width 202 height 11
click at [213, 203] on label "Delete this transaction" at bounding box center [218, 201] width 50 height 5
click at [193, 204] on input "Delete this transaction" at bounding box center [193, 204] width 0 height 0
checkbox input "true"
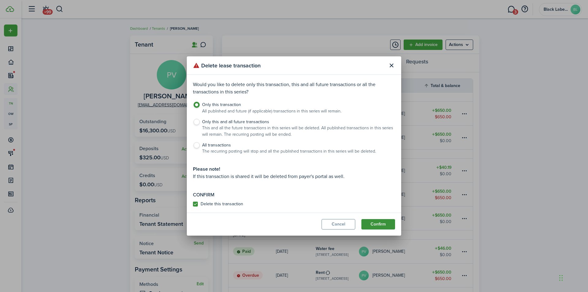
click at [372, 226] on button "Confirm" at bounding box center [379, 224] width 34 height 10
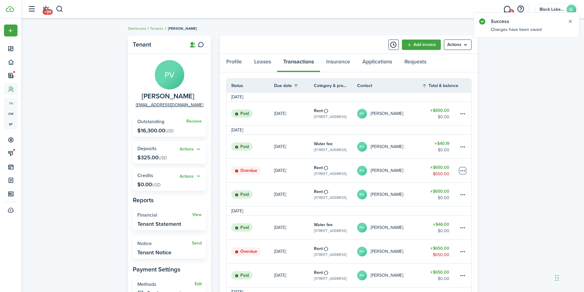
click at [461, 171] on table-menu-btn-icon at bounding box center [462, 170] width 7 height 7
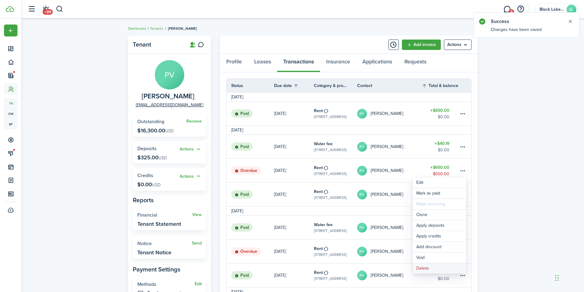
drag, startPoint x: 423, startPoint y: 267, endPoint x: 420, endPoint y: 265, distance: 4.0
click at [423, 267] on button "Delete" at bounding box center [439, 268] width 54 height 10
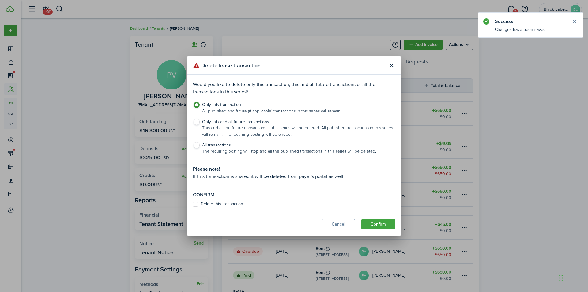
click at [200, 203] on label "Delete this transaction" at bounding box center [218, 204] width 50 height 5
click at [193, 204] on input "Delete this transaction" at bounding box center [193, 204] width 0 height 0
checkbox input "true"
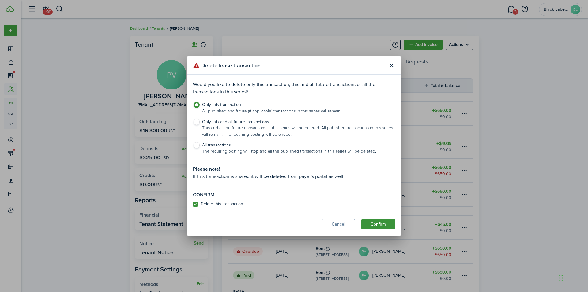
click at [371, 222] on button "Confirm" at bounding box center [379, 224] width 34 height 10
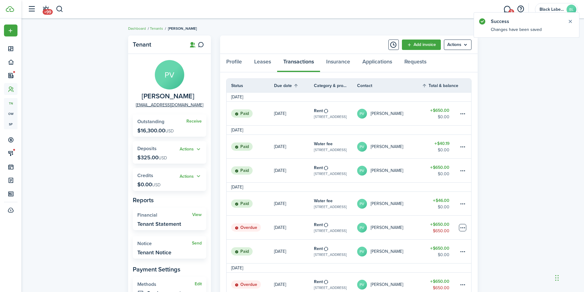
click at [460, 229] on table-menu-btn-icon at bounding box center [462, 227] width 7 height 7
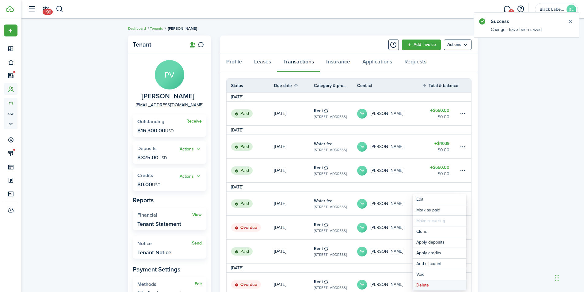
click at [431, 285] on button "Delete" at bounding box center [439, 285] width 54 height 10
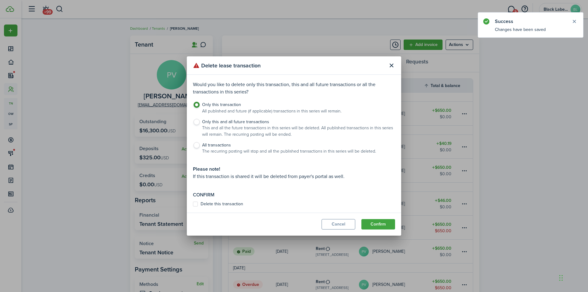
click at [225, 203] on label "Delete this transaction" at bounding box center [218, 204] width 50 height 5
click at [193, 204] on input "Delete this transaction" at bounding box center [193, 204] width 0 height 0
checkbox input "true"
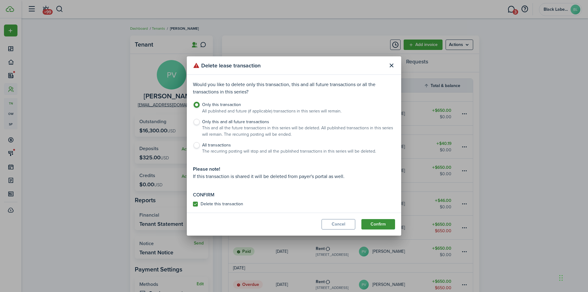
click at [382, 222] on button "Confirm" at bounding box center [379, 224] width 34 height 10
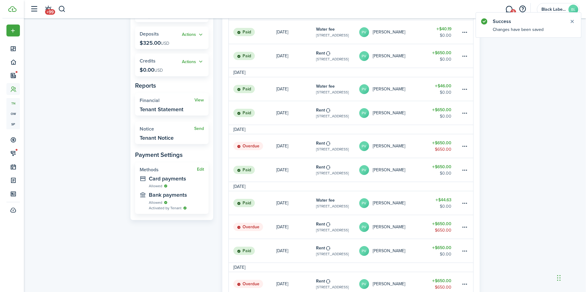
scroll to position [153, 0]
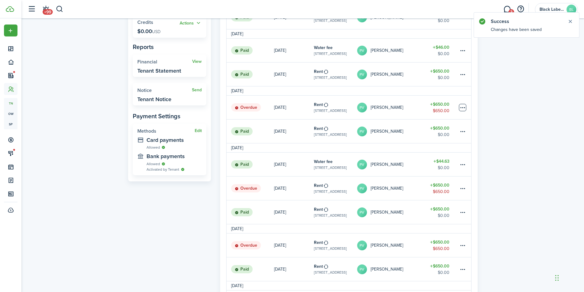
click at [464, 106] on table-menu-btn-icon at bounding box center [462, 107] width 7 height 7
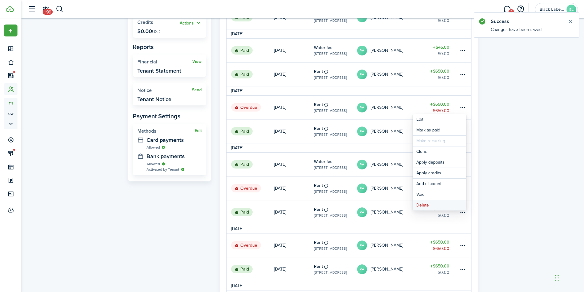
click at [428, 205] on button "Delete" at bounding box center [439, 205] width 54 height 10
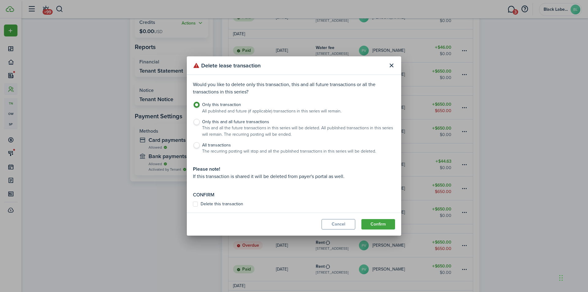
click at [210, 202] on label "Delete this transaction" at bounding box center [218, 204] width 50 height 5
click at [193, 204] on input "Delete this transaction" at bounding box center [193, 204] width 0 height 0
checkbox input "true"
click at [377, 223] on button "Confirm" at bounding box center [379, 224] width 34 height 10
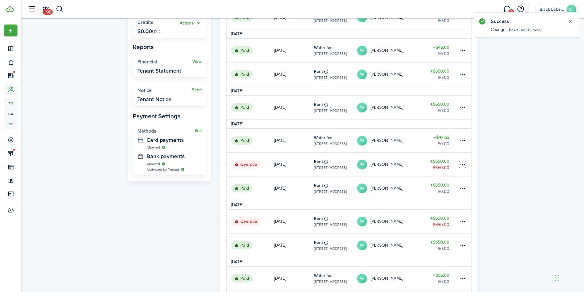
click at [462, 164] on table-menu-btn-icon at bounding box center [462, 164] width 7 height 7
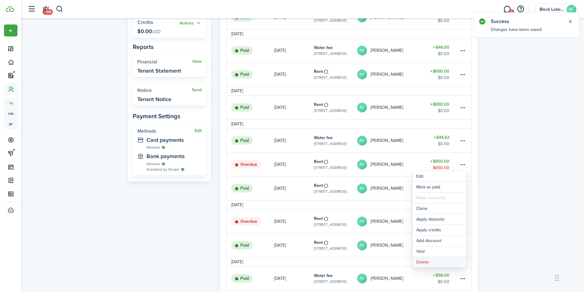
click at [425, 264] on button "Delete" at bounding box center [439, 262] width 54 height 10
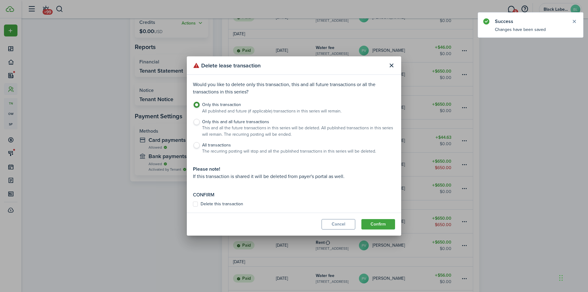
click at [211, 202] on label "Delete this transaction" at bounding box center [218, 204] width 50 height 5
click at [193, 204] on input "Delete this transaction" at bounding box center [193, 204] width 0 height 0
checkbox input "true"
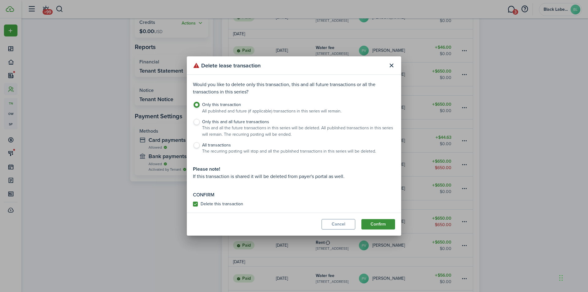
click at [375, 224] on button "Confirm" at bounding box center [379, 224] width 34 height 10
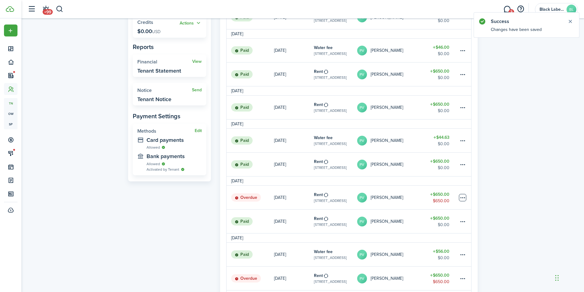
click at [459, 198] on table-menu-btn-icon at bounding box center [462, 197] width 7 height 7
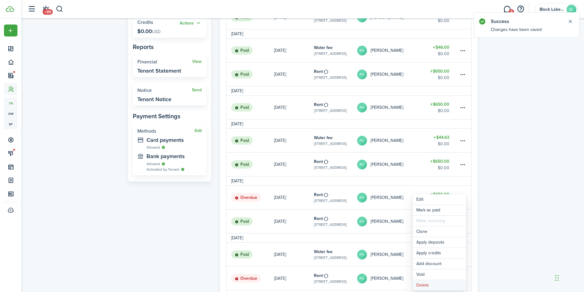
click at [422, 285] on button "Delete" at bounding box center [439, 285] width 54 height 10
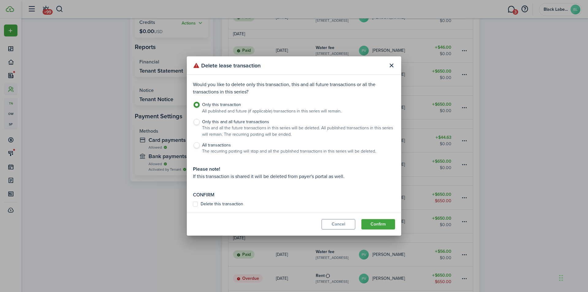
click at [217, 204] on label "Delete this transaction" at bounding box center [218, 204] width 50 height 5
click at [193, 204] on input "Delete this transaction" at bounding box center [193, 204] width 0 height 0
checkbox input "true"
click at [382, 222] on button "Confirm" at bounding box center [379, 224] width 34 height 10
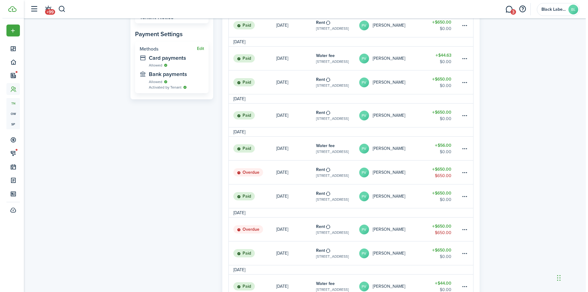
scroll to position [245, 0]
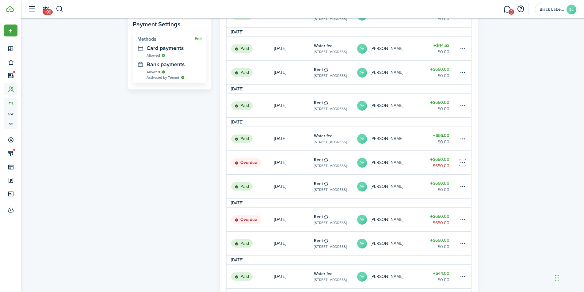
click at [461, 163] on table-menu-btn-icon at bounding box center [462, 162] width 7 height 7
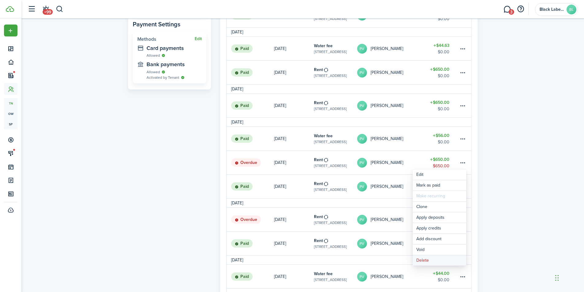
click at [421, 260] on button "Delete" at bounding box center [439, 260] width 54 height 10
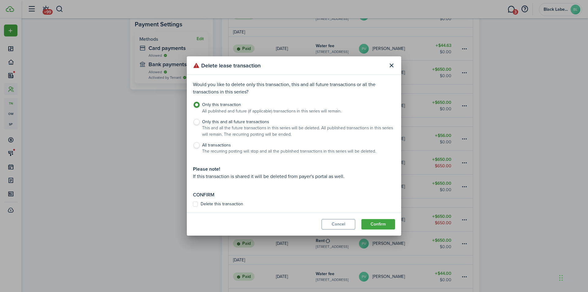
click at [231, 203] on label "Delete this transaction" at bounding box center [218, 204] width 50 height 5
click at [193, 204] on input "Delete this transaction" at bounding box center [193, 204] width 0 height 0
checkbox input "true"
click at [376, 226] on button "Confirm" at bounding box center [379, 224] width 34 height 10
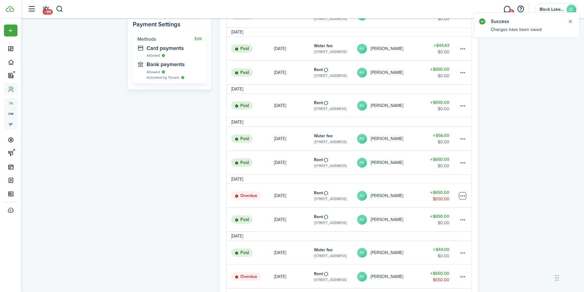
click at [464, 194] on table-menu-btn-icon at bounding box center [462, 195] width 7 height 7
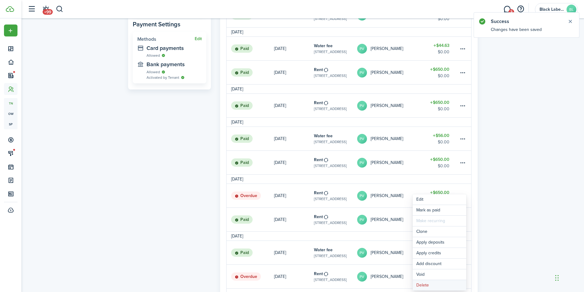
click at [424, 285] on button "Delete" at bounding box center [439, 285] width 54 height 10
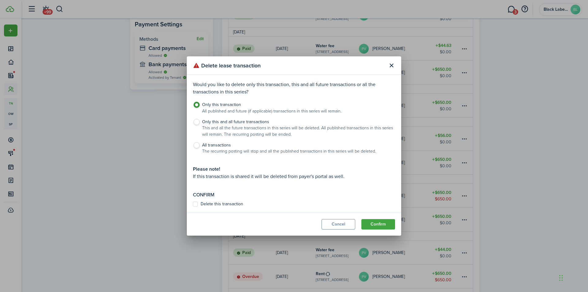
click at [220, 203] on label "Delete this transaction" at bounding box center [218, 204] width 50 height 5
click at [193, 204] on input "Delete this transaction" at bounding box center [193, 204] width 0 height 0
checkbox input "true"
click at [370, 223] on button "Confirm" at bounding box center [379, 224] width 34 height 10
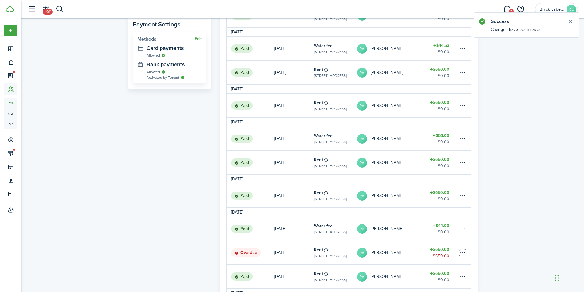
click at [462, 252] on table-menu-btn-icon at bounding box center [462, 252] width 7 height 7
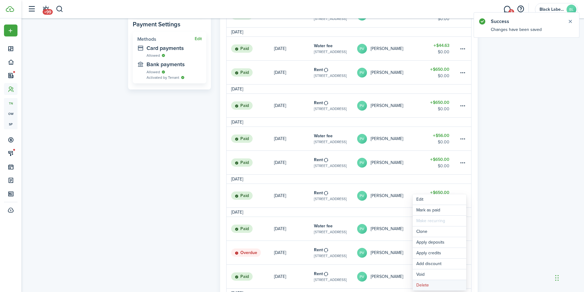
click at [437, 284] on button "Delete" at bounding box center [439, 285] width 54 height 10
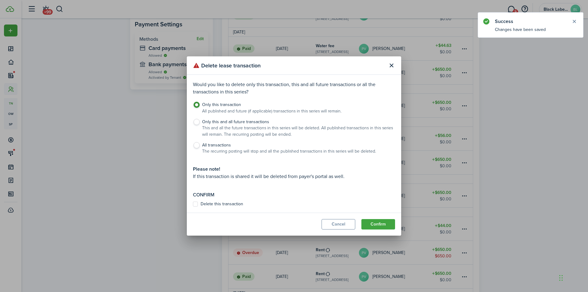
click at [222, 202] on label "Delete this transaction" at bounding box center [218, 204] width 50 height 5
click at [193, 204] on input "Delete this transaction" at bounding box center [193, 204] width 0 height 0
checkbox input "true"
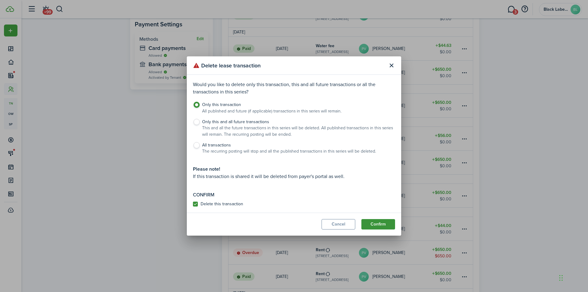
click at [377, 225] on button "Confirm" at bounding box center [379, 224] width 34 height 10
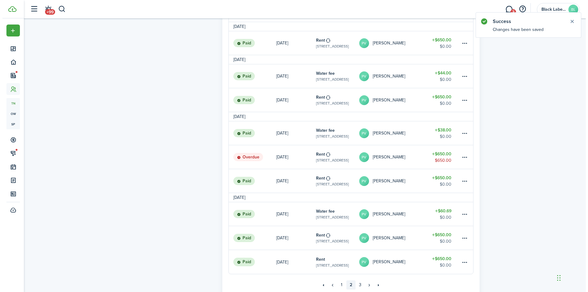
scroll to position [398, 0]
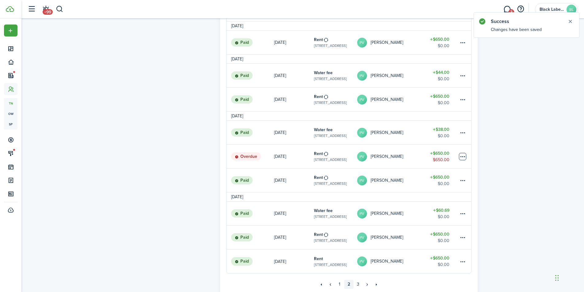
click at [459, 158] on table-menu-btn-icon at bounding box center [462, 156] width 7 height 7
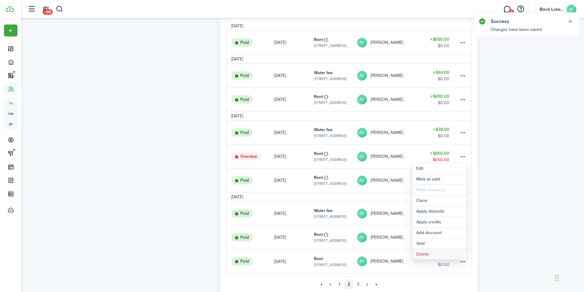
click at [422, 253] on button "Delete" at bounding box center [439, 254] width 54 height 10
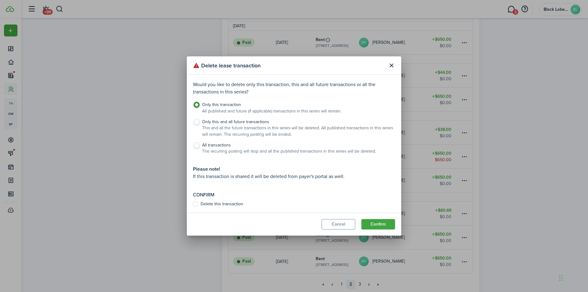
click at [215, 204] on label "Delete this transaction" at bounding box center [218, 204] width 50 height 5
click at [193, 204] on input "Delete this transaction" at bounding box center [193, 204] width 0 height 0
checkbox input "true"
click at [374, 223] on button "Confirm" at bounding box center [379, 224] width 34 height 10
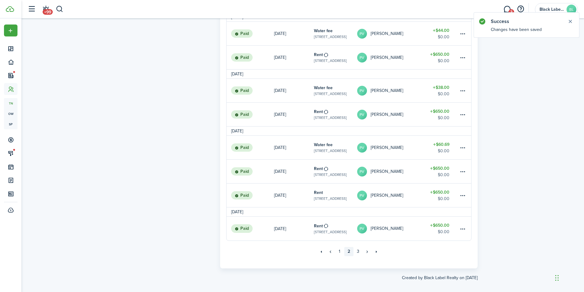
scroll to position [446, 0]
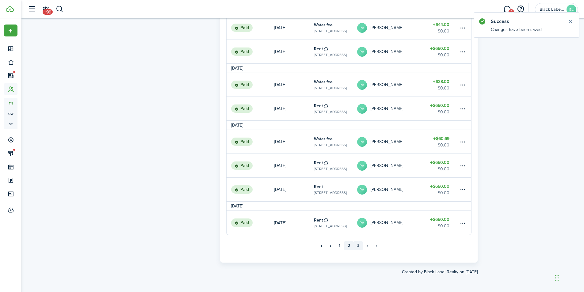
click at [356, 245] on link "3" at bounding box center [357, 245] width 9 height 9
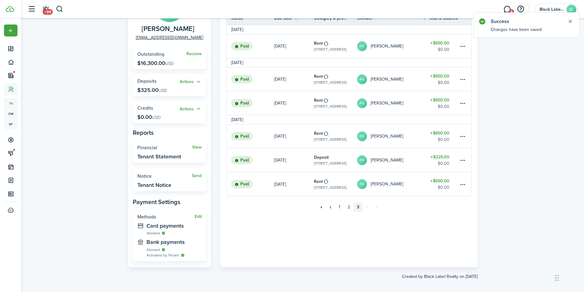
scroll to position [72, 0]
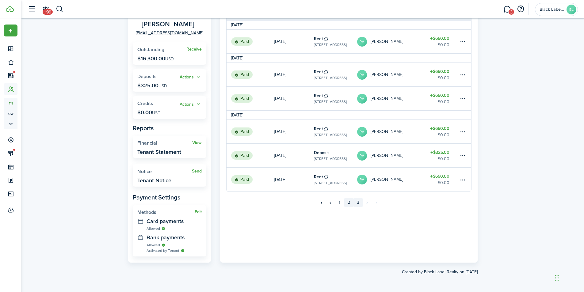
click at [349, 202] on link "2" at bounding box center [348, 202] width 9 height 9
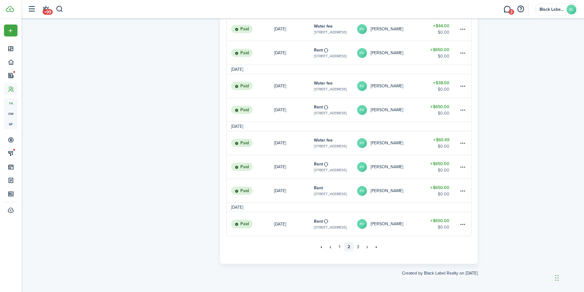
scroll to position [446, 0]
click at [340, 245] on link "1" at bounding box center [339, 245] width 9 height 9
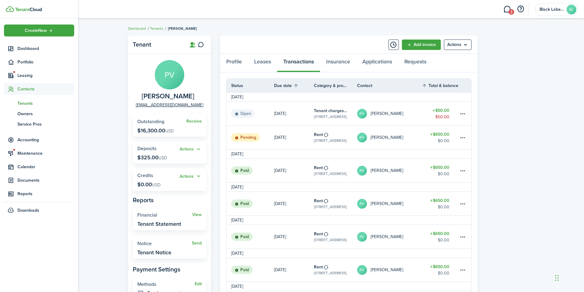
click at [24, 102] on span "Tenants" at bounding box center [45, 103] width 57 height 6
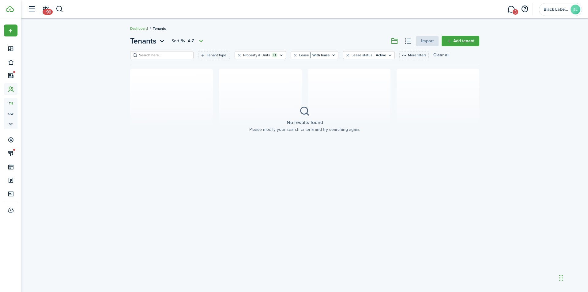
click at [434, 54] on button "Clear all" at bounding box center [442, 55] width 16 height 8
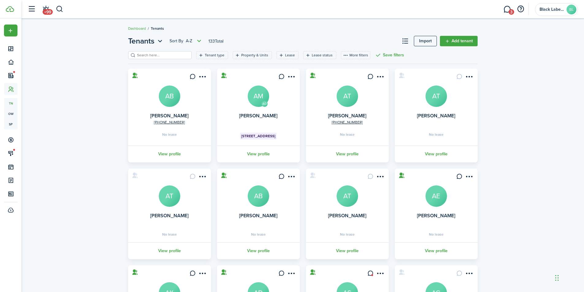
click at [143, 53] on input "search" at bounding box center [162, 55] width 54 height 6
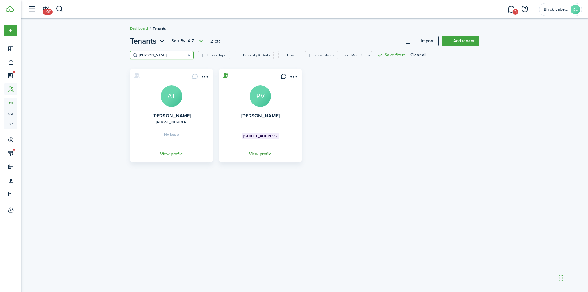
type input "[PERSON_NAME]"
click at [260, 153] on link "View profile" at bounding box center [260, 154] width 85 height 17
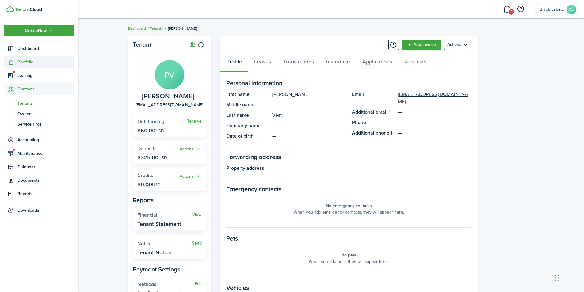
click at [27, 61] on span "Portfolio" at bounding box center [45, 62] width 57 height 6
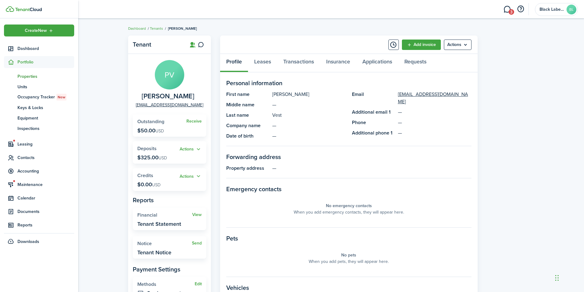
click at [30, 75] on span "Properties" at bounding box center [45, 76] width 57 height 6
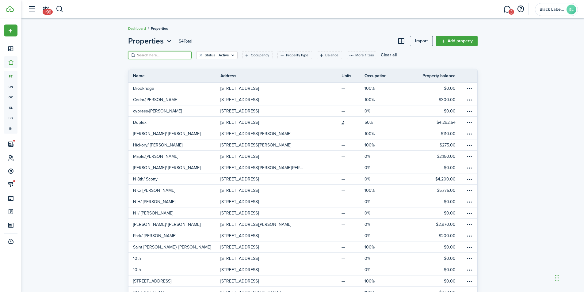
click at [146, 55] on input "search" at bounding box center [162, 55] width 54 height 6
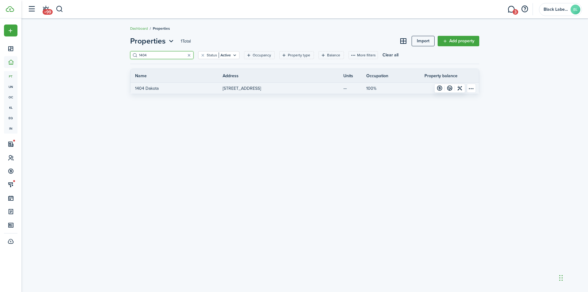
type input "1404"
click at [229, 85] on p "[STREET_ADDRESS]" at bounding box center [242, 88] width 38 height 6
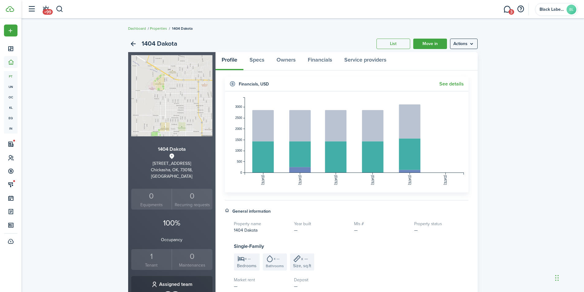
click at [151, 251] on div "1" at bounding box center [152, 257] width 38 height 12
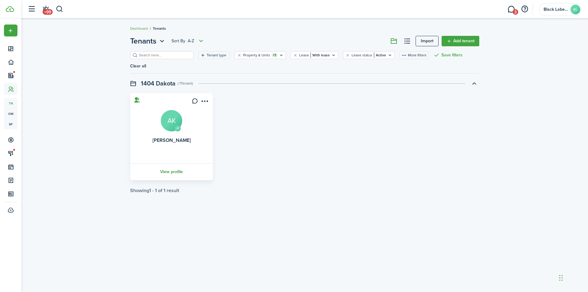
click at [170, 163] on link "View profile" at bounding box center [171, 171] width 85 height 17
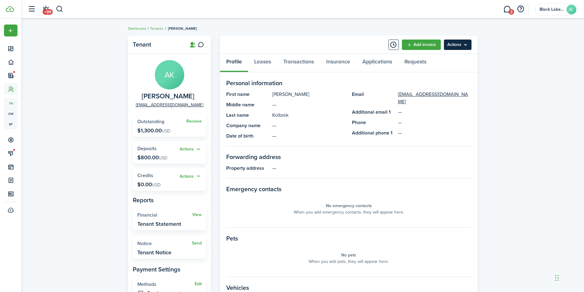
click at [468, 45] on menu-btn "Actions" at bounding box center [458, 45] width 28 height 10
click at [467, 44] on menu-btn "Actions" at bounding box center [458, 45] width 28 height 10
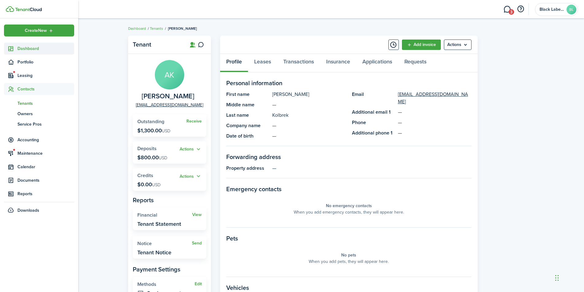
click at [26, 44] on link "Dashboard" at bounding box center [39, 49] width 70 height 12
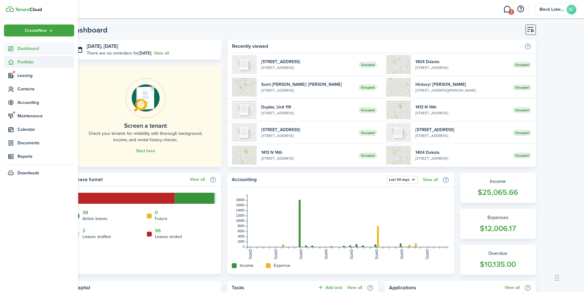
click at [27, 59] on span "Portfolio" at bounding box center [45, 62] width 57 height 6
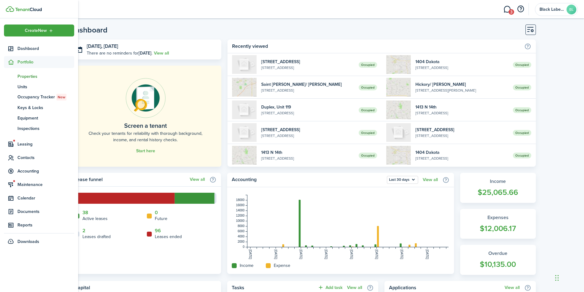
click at [32, 77] on span "Properties" at bounding box center [45, 76] width 57 height 6
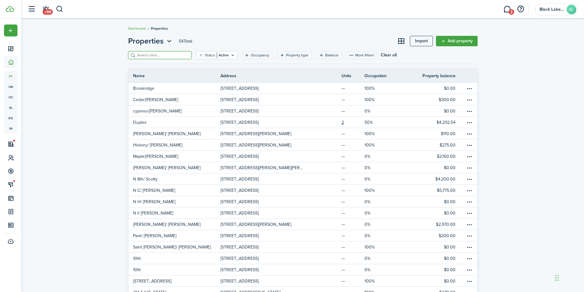
click at [146, 55] on input "search" at bounding box center [162, 55] width 54 height 6
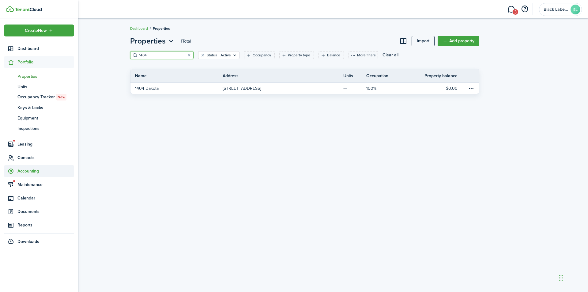
type input "1404"
click at [32, 170] on span "Accounting" at bounding box center [45, 171] width 57 height 6
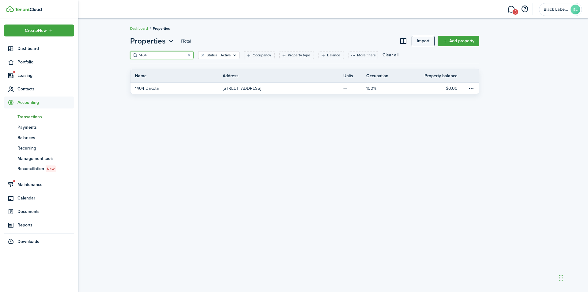
click at [28, 116] on span "Transactions" at bounding box center [45, 117] width 57 height 6
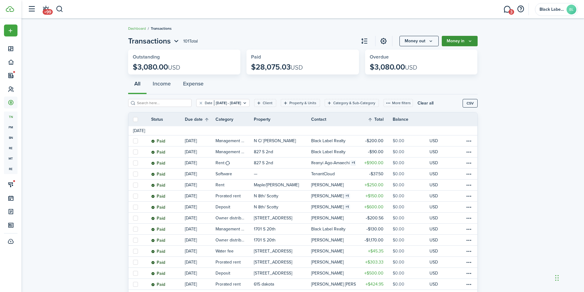
click at [472, 40] on icon "Money in" at bounding box center [469, 41] width 5 height 5
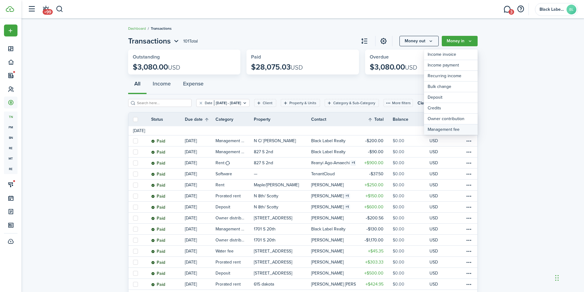
click at [450, 129] on link "Management fee" at bounding box center [451, 129] width 54 height 10
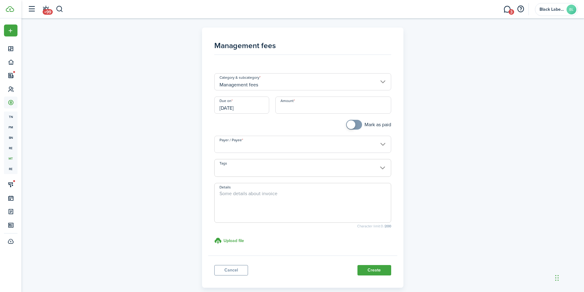
click at [289, 107] on input "Amount" at bounding box center [333, 105] width 116 height 17
click at [384, 82] on input "Management fees" at bounding box center [302, 81] width 177 height 17
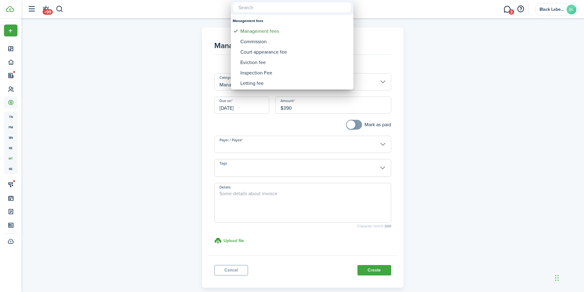
type input "$390.00"
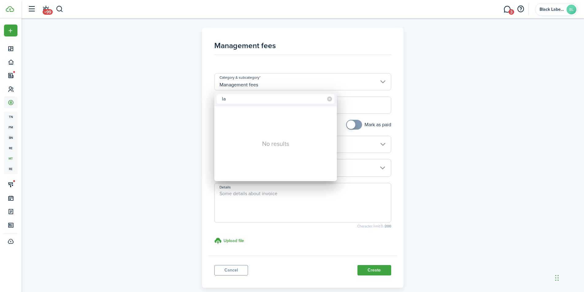
type input "l"
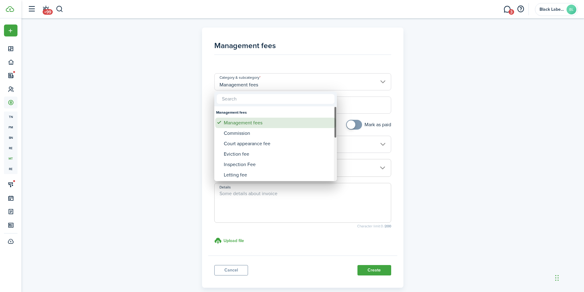
click at [262, 124] on div "Management fees" at bounding box center [278, 123] width 108 height 10
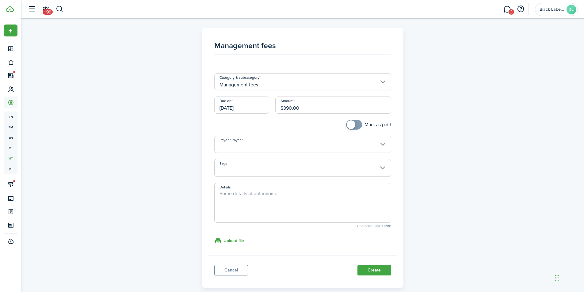
click at [382, 146] on input "Payer / Payee" at bounding box center [302, 144] width 177 height 17
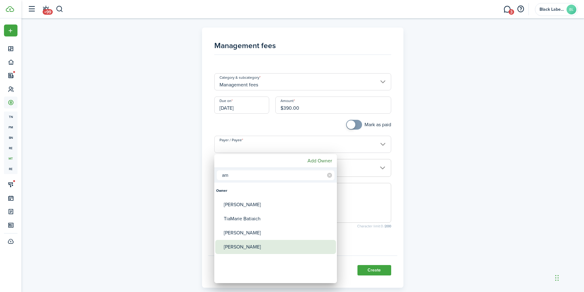
type input "am"
click at [251, 246] on div "[PERSON_NAME]" at bounding box center [278, 247] width 108 height 14
type input "[PERSON_NAME]"
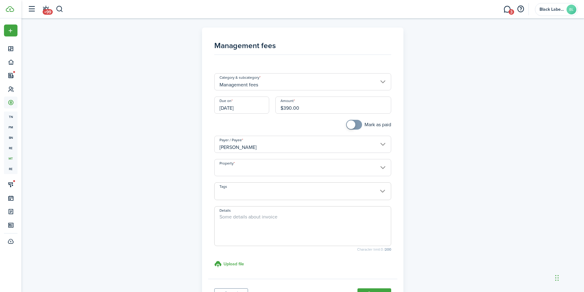
click at [382, 169] on input "Property" at bounding box center [302, 167] width 177 height 17
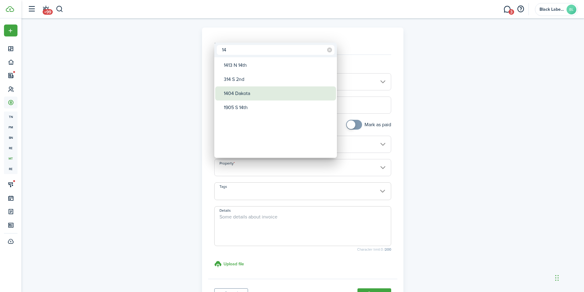
type input "14"
click at [253, 94] on div "1404 Dakota" at bounding box center [278, 93] width 108 height 14
type input "1404 Dakota"
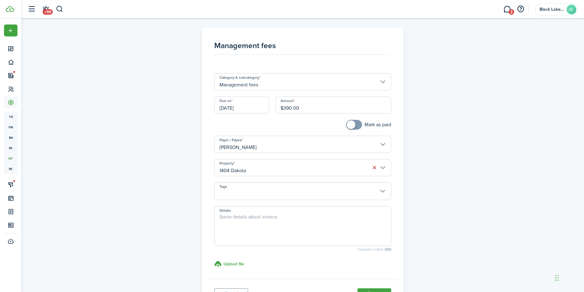
click at [261, 221] on textarea "Details" at bounding box center [303, 227] width 176 height 29
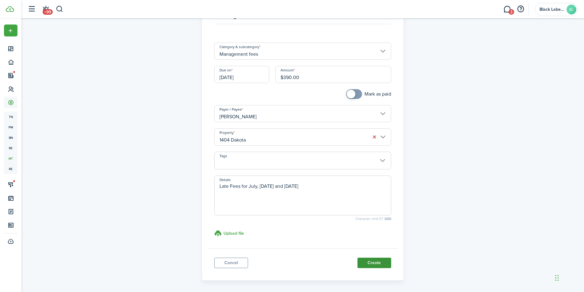
type textarea "Late Fees for July, Aug and Sept 2025"
click at [370, 261] on button "Create" at bounding box center [374, 263] width 34 height 10
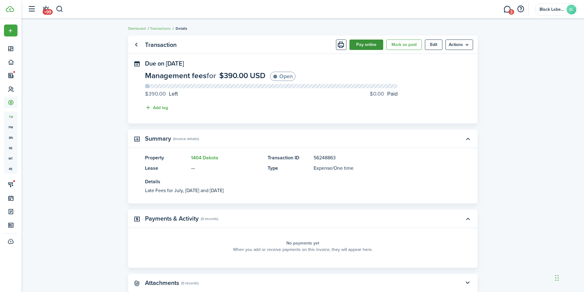
click at [369, 43] on button "Pay online" at bounding box center [366, 45] width 34 height 10
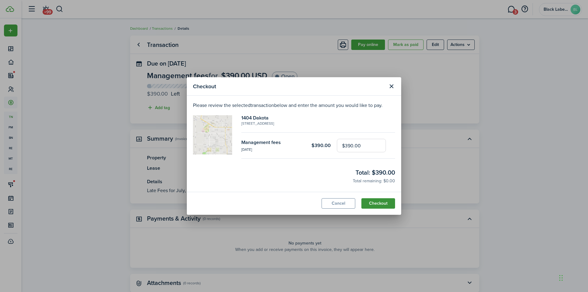
click at [374, 203] on button "Checkout" at bounding box center [379, 203] width 34 height 10
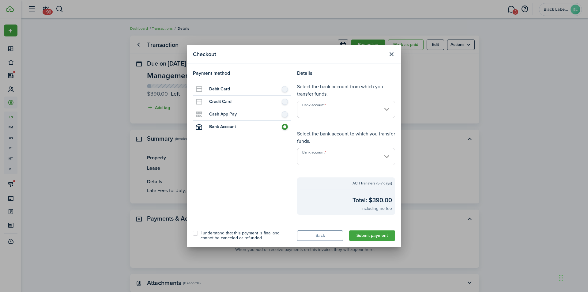
click at [386, 108] on input "Bank account" at bounding box center [346, 109] width 98 height 17
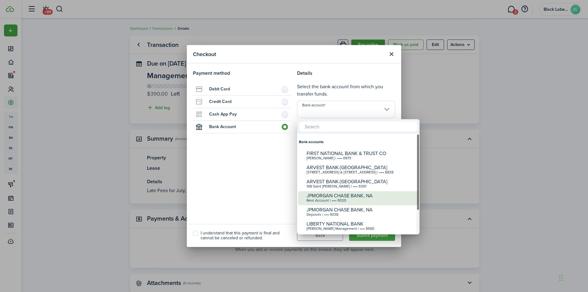
click at [343, 195] on div "JPMORGAN CHASE BANK, NA" at bounding box center [361, 196] width 108 height 6
type input "•••• •••• •••• 9320"
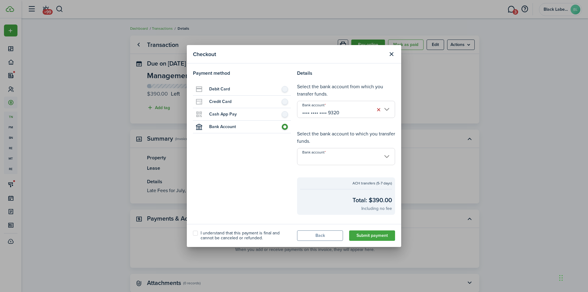
click at [388, 156] on input "Bank account" at bounding box center [346, 156] width 98 height 17
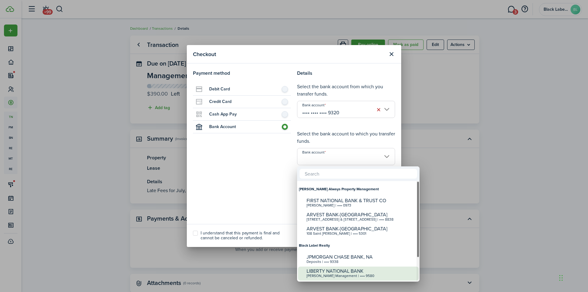
click at [324, 272] on div "LIBERTY NATIONAL BANK" at bounding box center [361, 271] width 108 height 6
type input "•••• •••• •••• 9580"
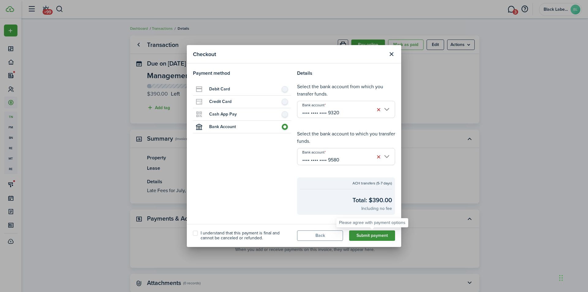
click at [379, 236] on button "Submit payment" at bounding box center [372, 235] width 46 height 10
click at [374, 235] on button "Submit payment" at bounding box center [372, 235] width 46 height 10
click at [195, 230] on label "I understand that this payment is final and cannot be canceled or refunded." at bounding box center [242, 233] width 98 height 10
click at [193, 236] on input "I understand that this payment is final and cannot be canceled or refunded." at bounding box center [193, 236] width 0 height 0
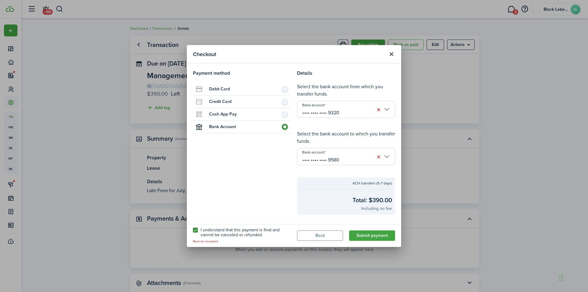
checkbox input "true"
click at [373, 232] on button "Submit payment" at bounding box center [372, 235] width 46 height 10
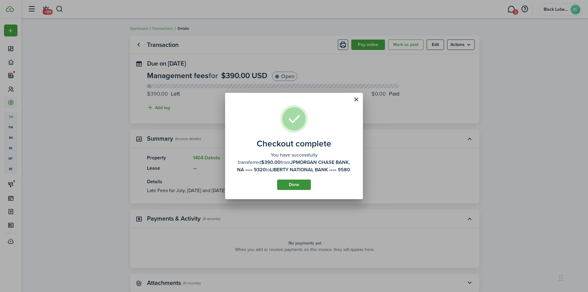
click at [284, 185] on button "Done" at bounding box center [294, 185] width 34 height 10
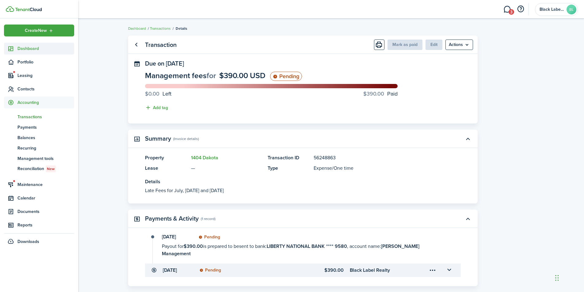
click at [23, 50] on span "Dashboard" at bounding box center [45, 48] width 57 height 6
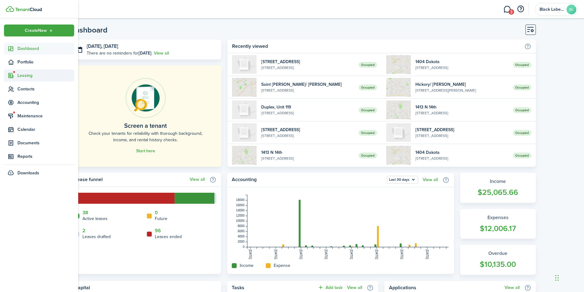
click at [23, 75] on span "Leasing" at bounding box center [45, 75] width 57 height 6
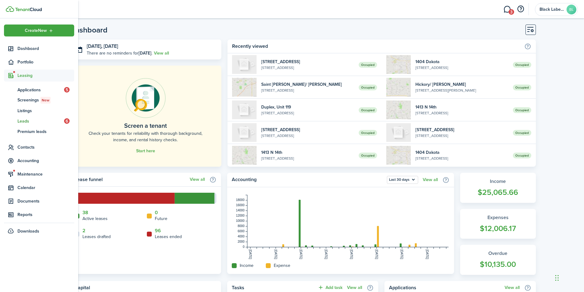
click at [36, 120] on span "Leads" at bounding box center [40, 121] width 47 height 6
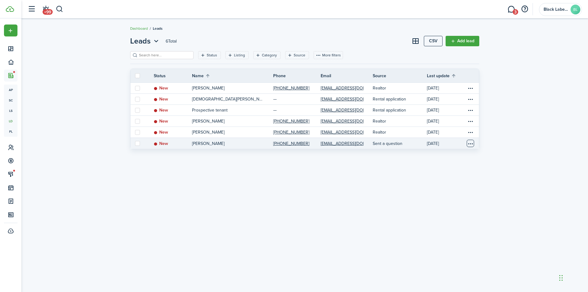
click at [468, 143] on table-menu-btn-icon "Open menu" at bounding box center [470, 143] width 7 height 7
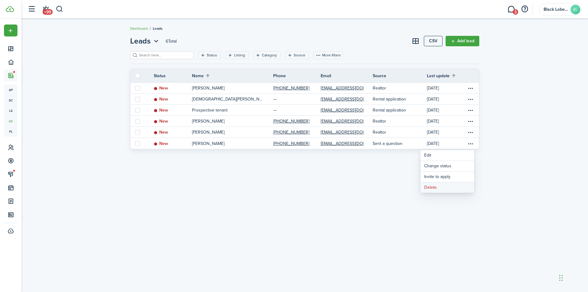
click at [432, 186] on button "Delete" at bounding box center [448, 187] width 54 height 10
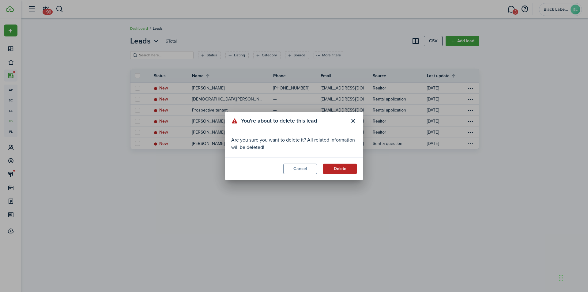
click at [340, 167] on button "Delete" at bounding box center [340, 169] width 34 height 10
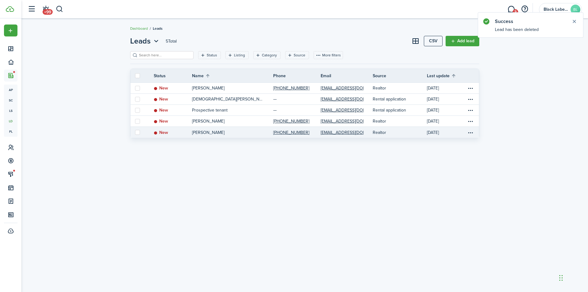
click at [251, 130] on link "Briana Gatica" at bounding box center [232, 132] width 81 height 11
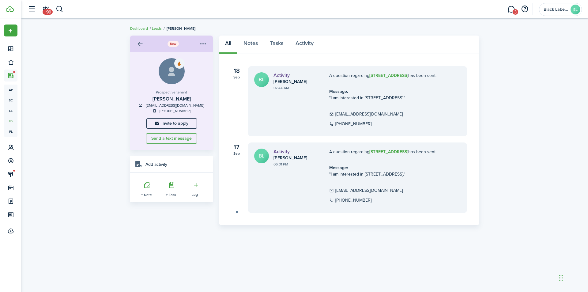
click at [141, 43] on link at bounding box center [140, 44] width 10 height 10
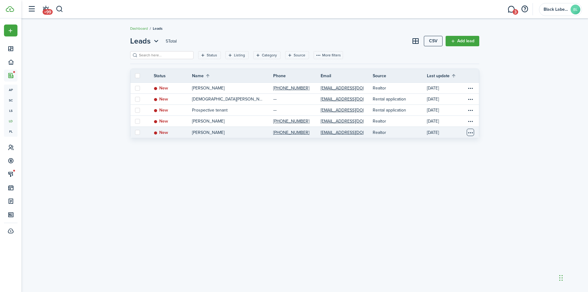
click at [473, 131] on table-menu-btn-icon "Open menu" at bounding box center [470, 132] width 7 height 7
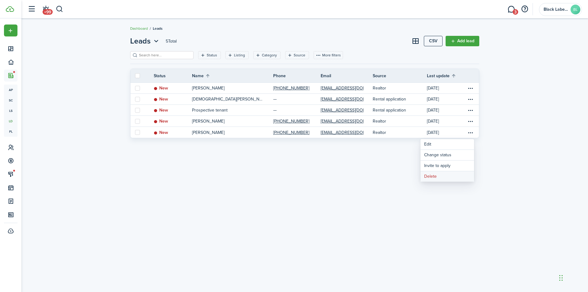
click at [440, 178] on button "Delete" at bounding box center [448, 176] width 54 height 10
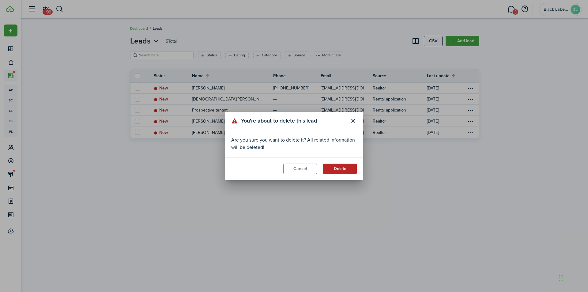
click at [348, 168] on button "Delete" at bounding box center [340, 169] width 34 height 10
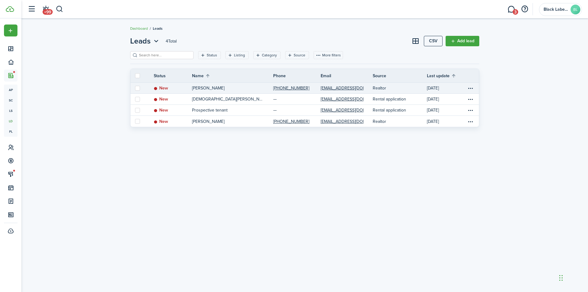
click at [214, 89] on p "sitisone nguyen" at bounding box center [208, 88] width 32 height 6
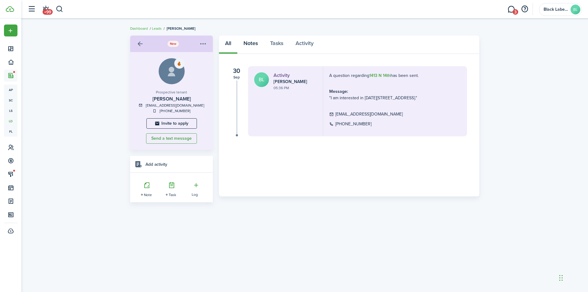
click at [250, 42] on link "Notes" at bounding box center [251, 45] width 27 height 18
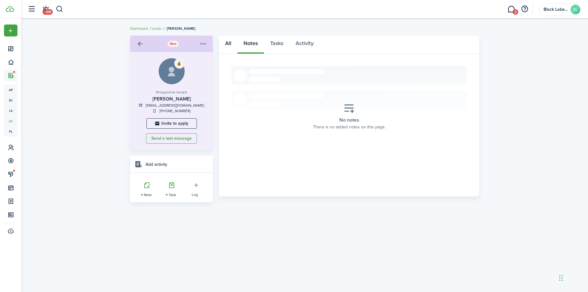
click at [227, 44] on link "All" at bounding box center [228, 45] width 18 height 18
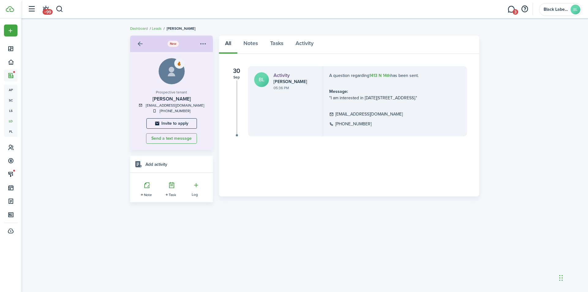
click at [203, 44] on menu-btn-icon "Open menu" at bounding box center [203, 44] width 10 height 10
click at [380, 77] on b "1413 N 14th" at bounding box center [380, 75] width 21 height 6
